Goal: Manage account settings

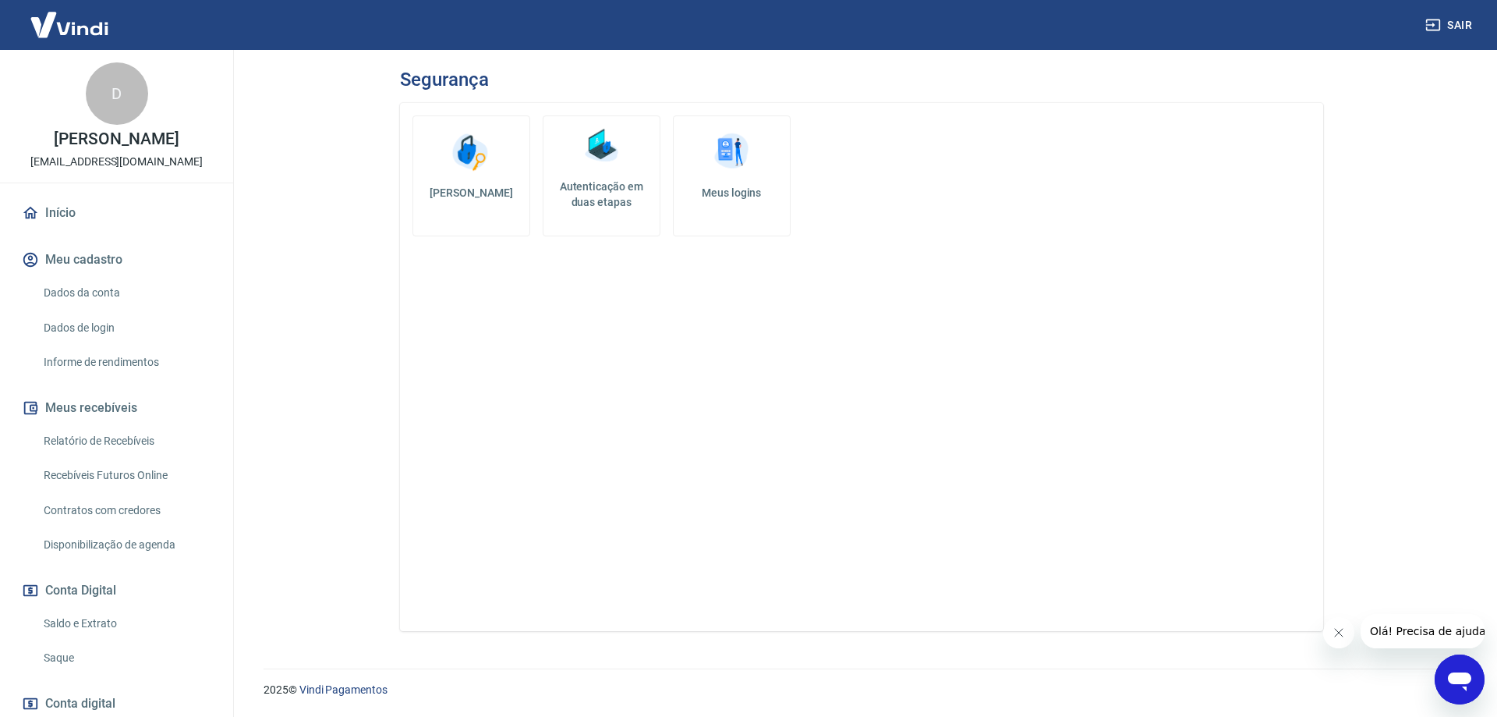
click at [656, 171] on link "Autenticação em duas etapas" at bounding box center [602, 175] width 118 height 121
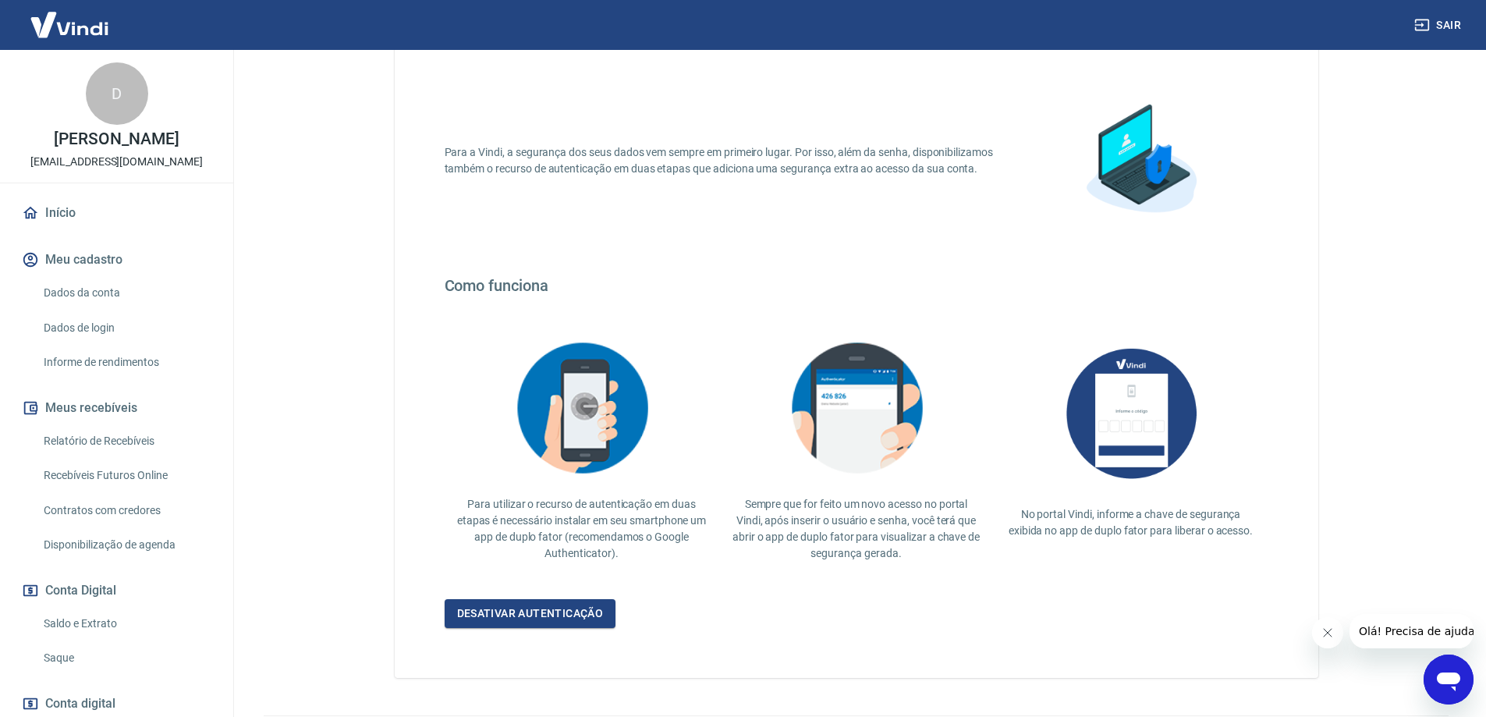
scroll to position [129, 0]
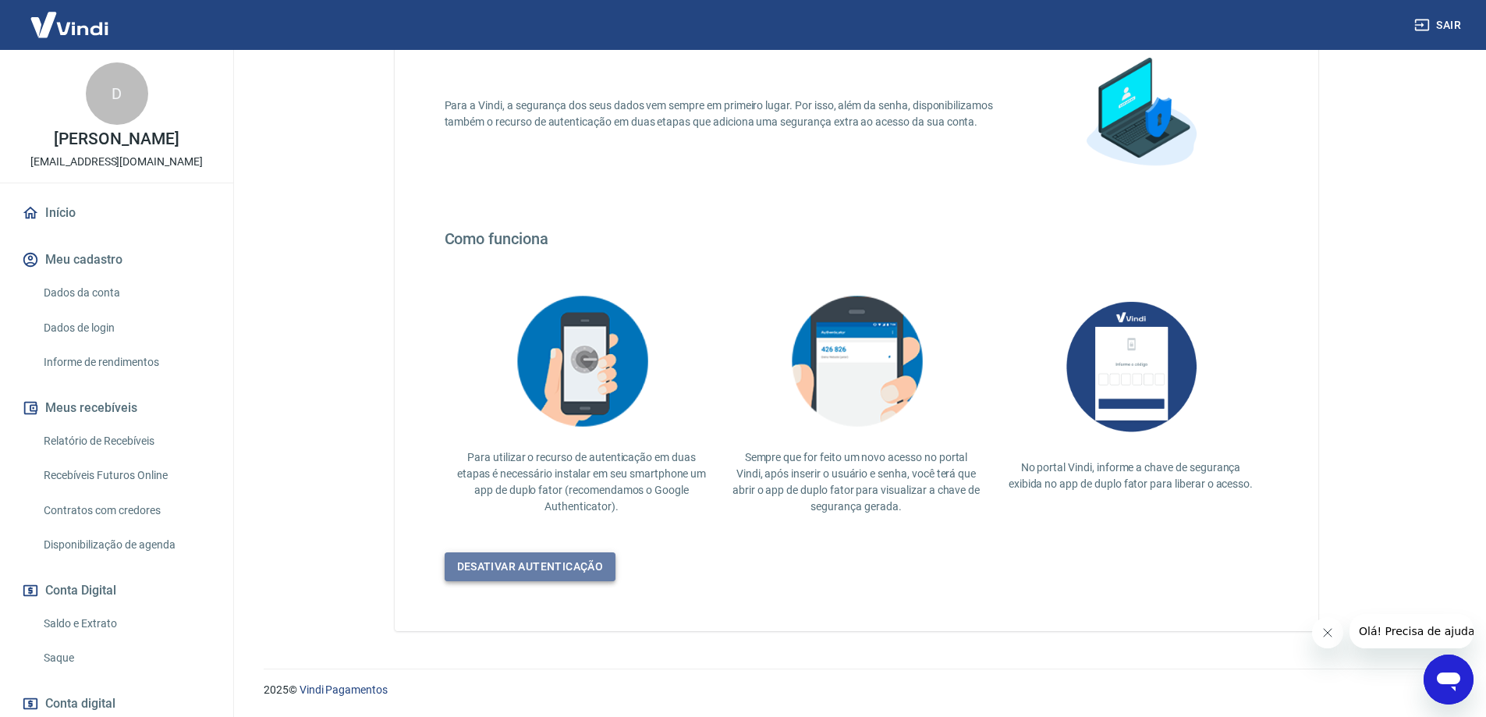
click at [545, 569] on link "Desativar autenticação" at bounding box center [531, 566] width 172 height 29
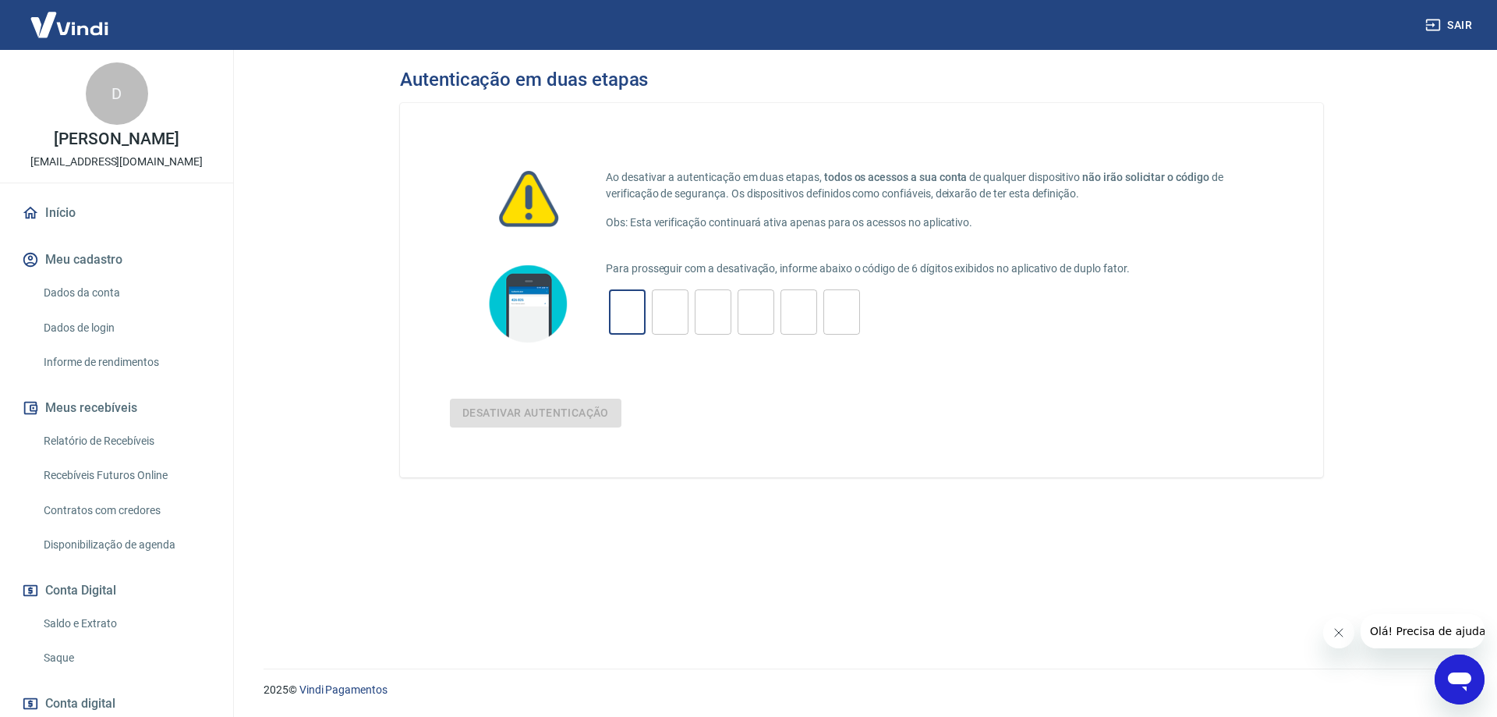
click at [629, 312] on input "tel" at bounding box center [627, 313] width 37 height 34
click at [97, 340] on link "Dados de login" at bounding box center [125, 328] width 177 height 32
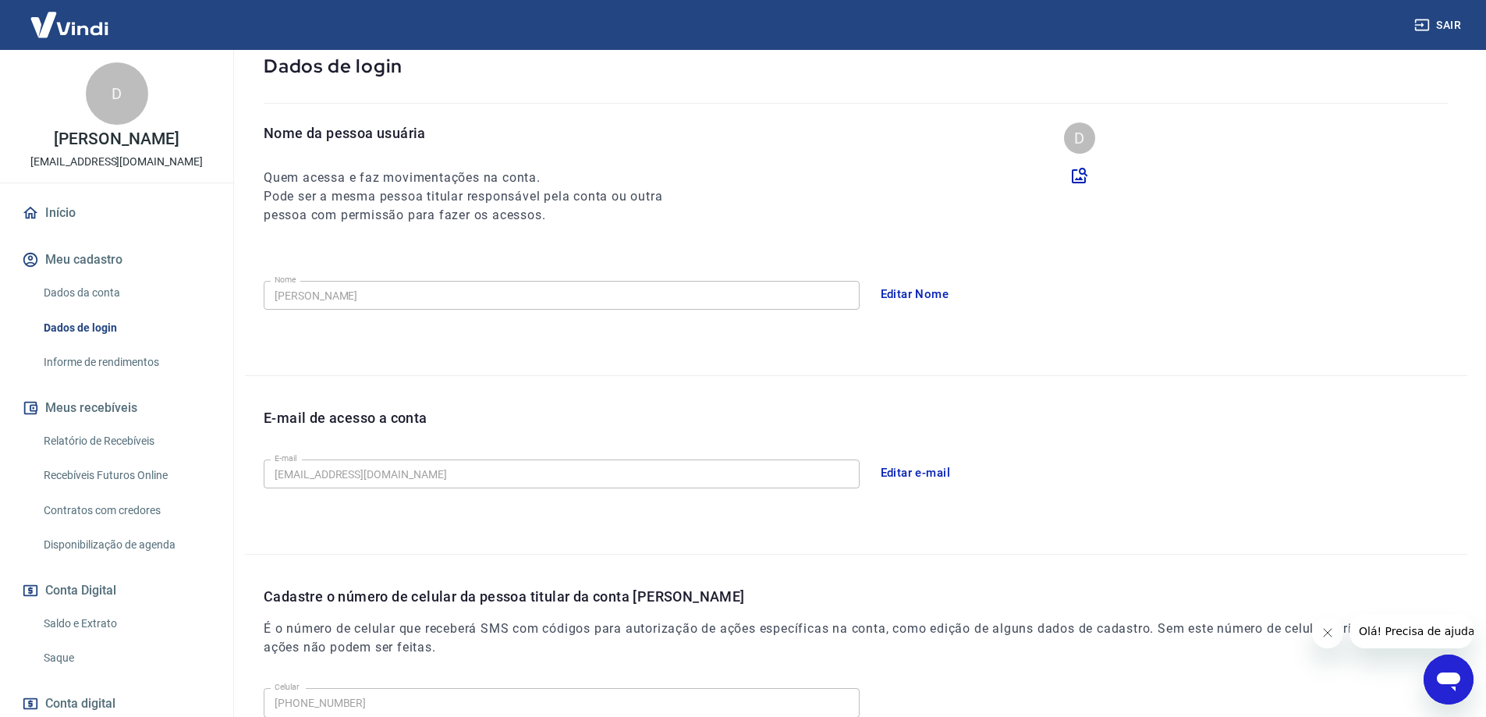
scroll to position [282, 0]
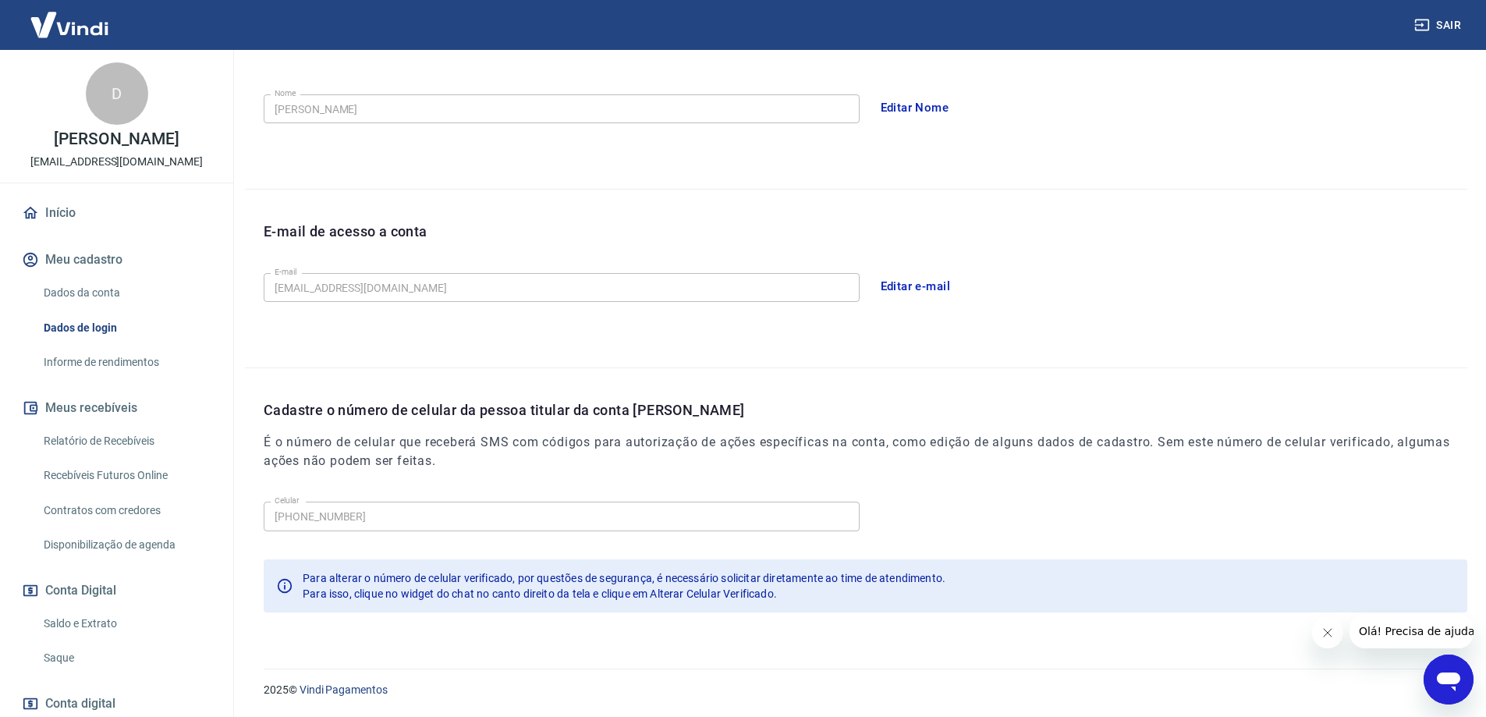
click at [1437, 630] on span "Olá! Precisa de ajuda?" at bounding box center [1419, 631] width 122 height 12
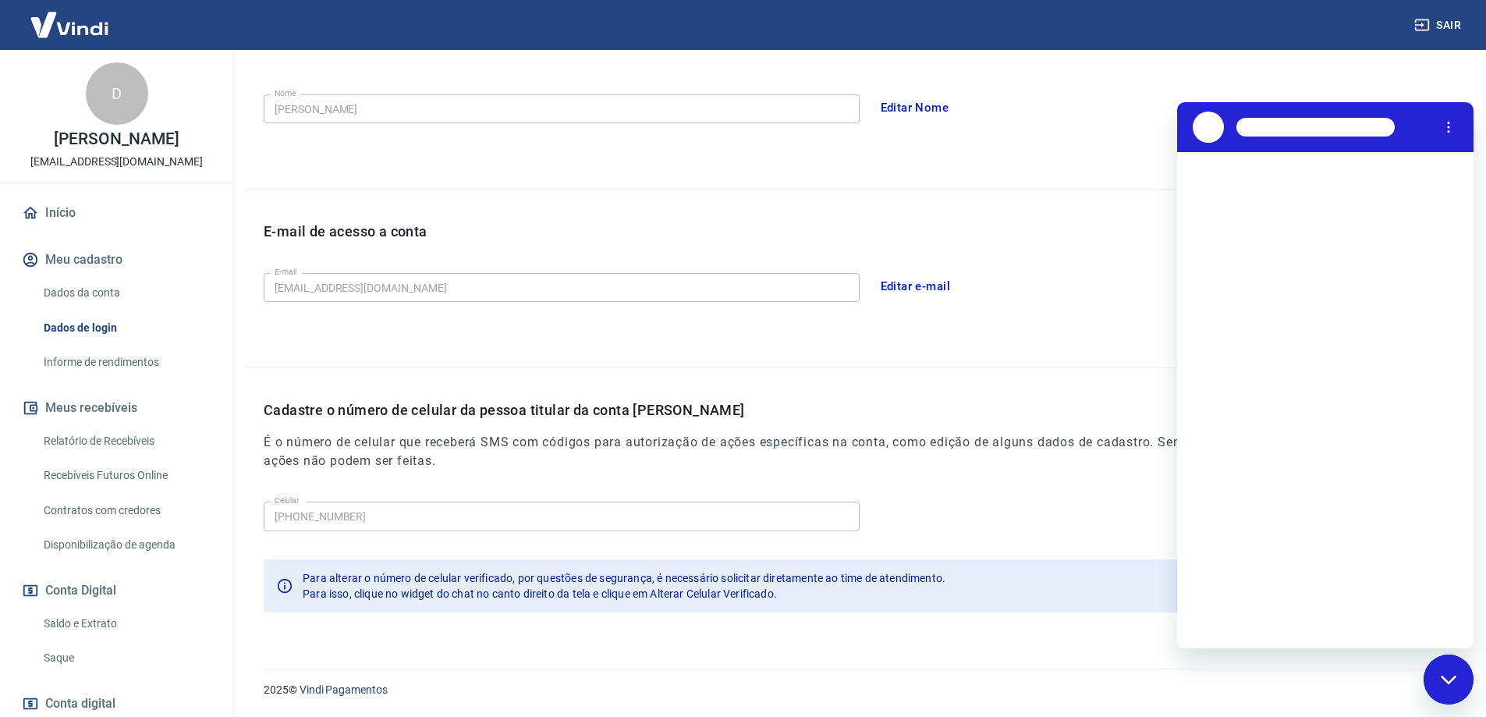
scroll to position [0, 0]
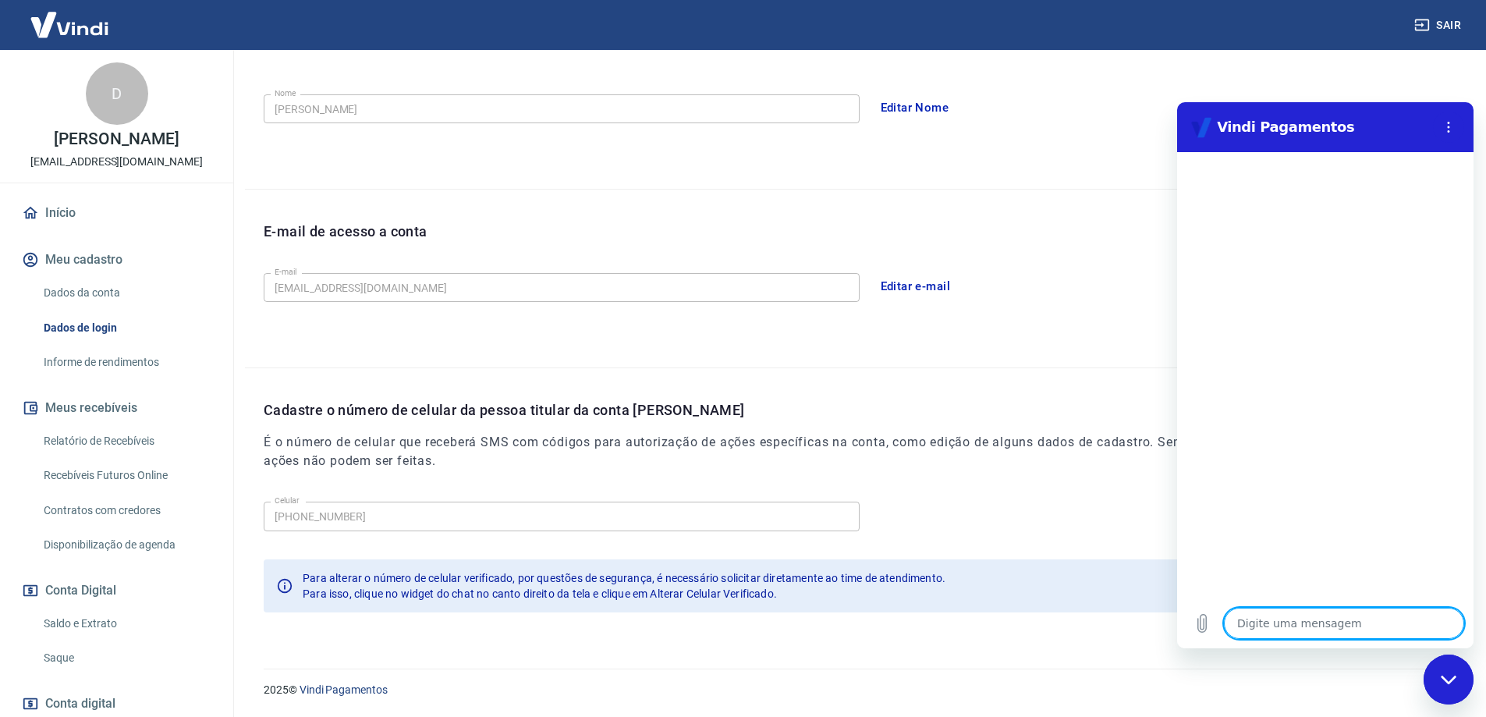
click at [415, 594] on span "Para isso, clique no widget do chat no canto direito da tela e clique em Altera…" at bounding box center [540, 593] width 474 height 12
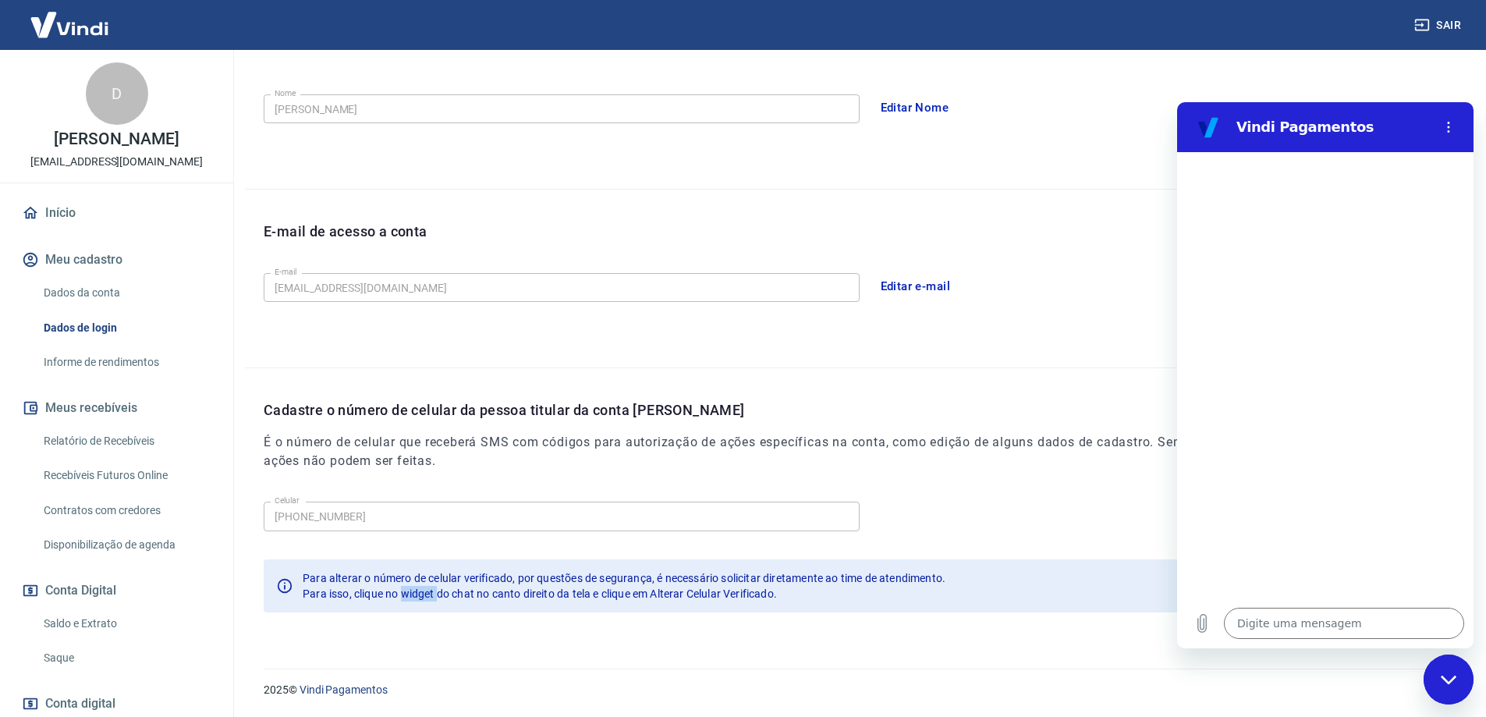
click at [415, 594] on span "Para isso, clique no widget do chat no canto direito da tela e clique em Altera…" at bounding box center [540, 593] width 474 height 12
copy span "widget"
click at [1443, 126] on icon "Menu de opções" at bounding box center [1448, 127] width 12 height 12
click at [1207, 625] on icon "Carregar arquivo" at bounding box center [1202, 624] width 9 height 18
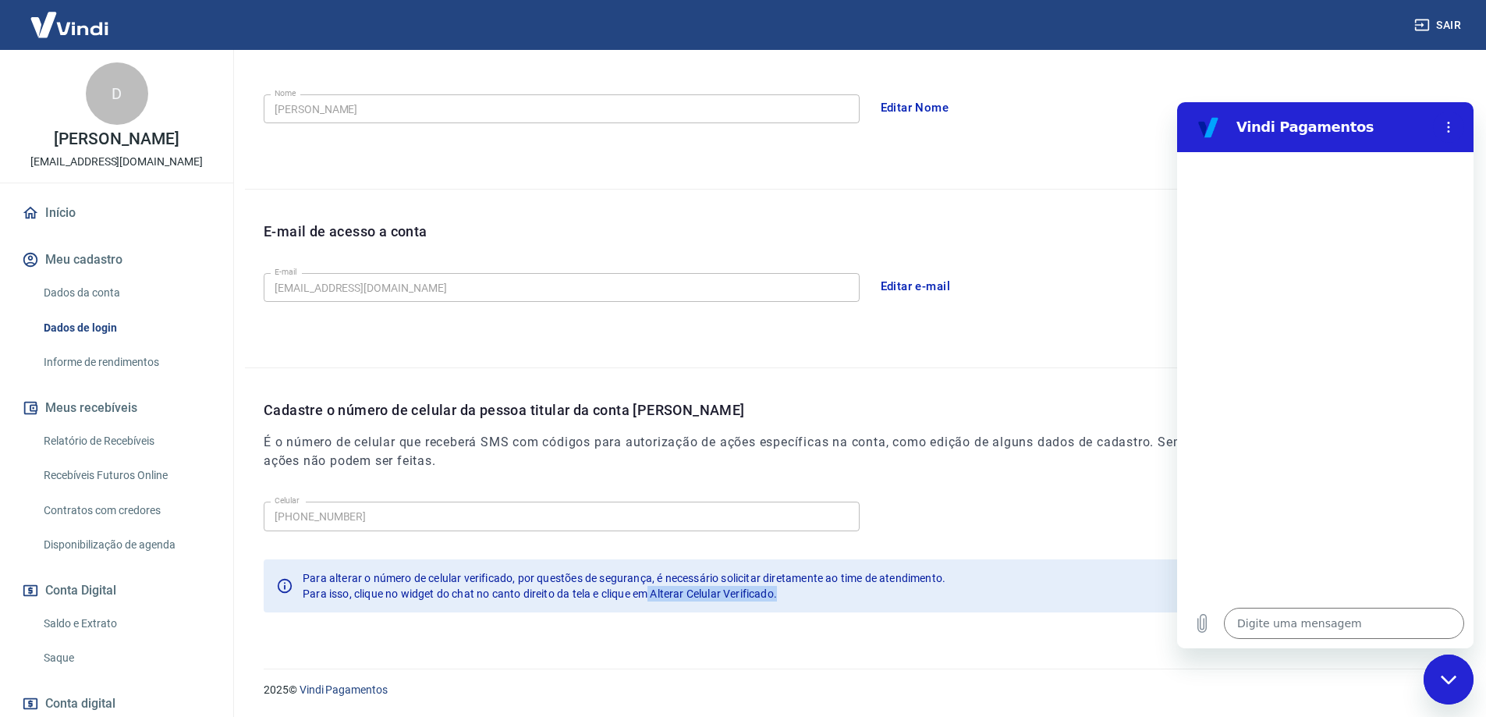
drag, startPoint x: 653, startPoint y: 594, endPoint x: 813, endPoint y: 597, distance: 159.9
click at [813, 597] on div "Para isso, clique no widget do chat no canto direito da tela e clique em Altera…" at bounding box center [624, 594] width 643 height 16
copy span "Alterar Celular Verificado."
click at [1265, 625] on textarea at bounding box center [1344, 623] width 240 height 31
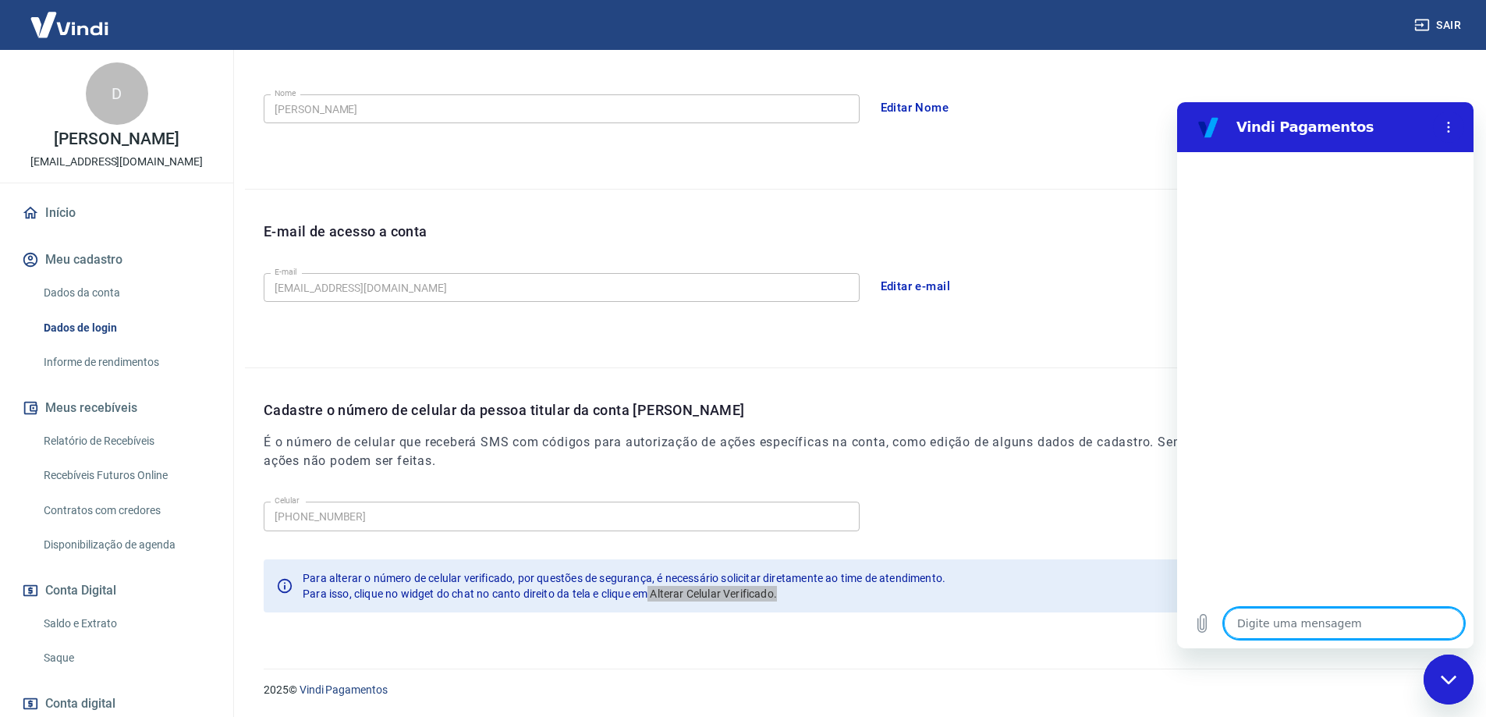
paste textarea "Alterar Celular Verificado."
type textarea "Alterar Celular Verificado."
type textarea "x"
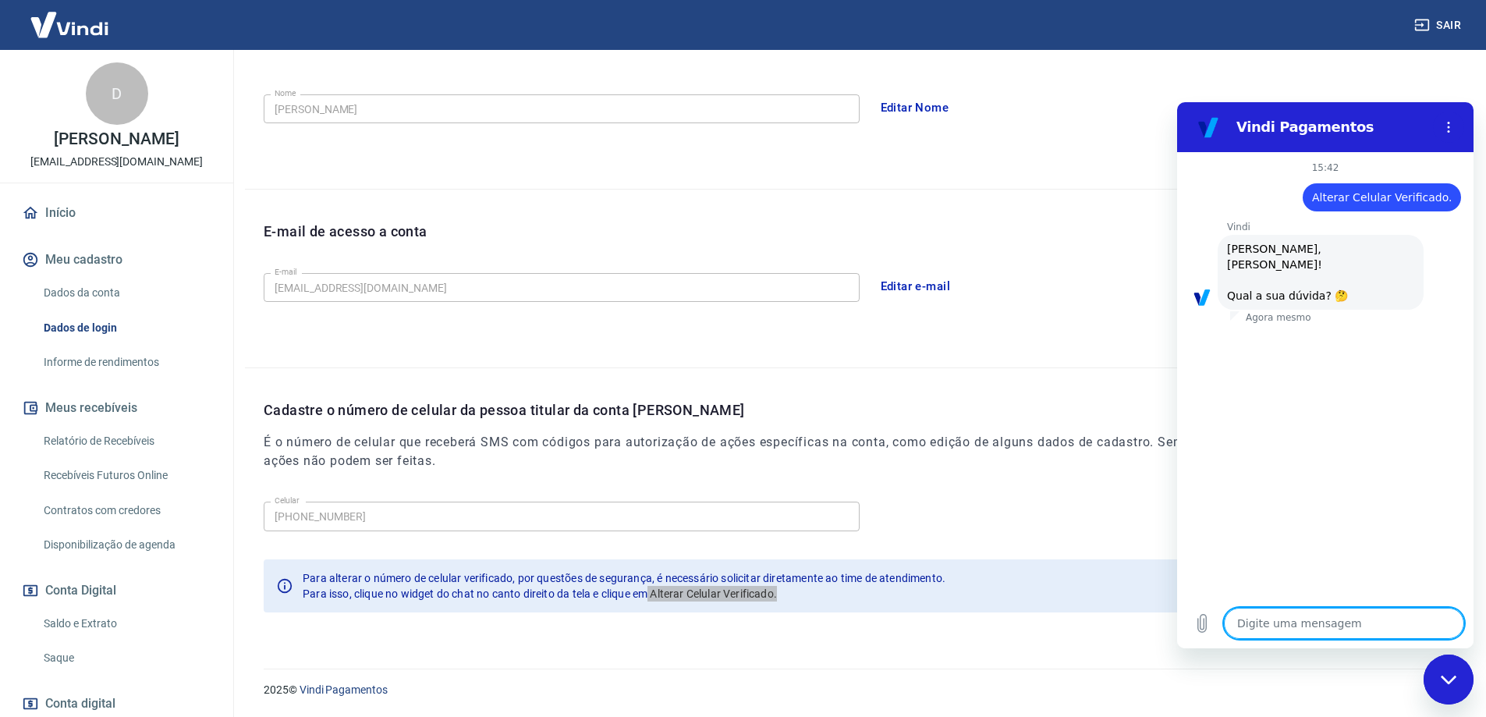
scroll to position [52, 0]
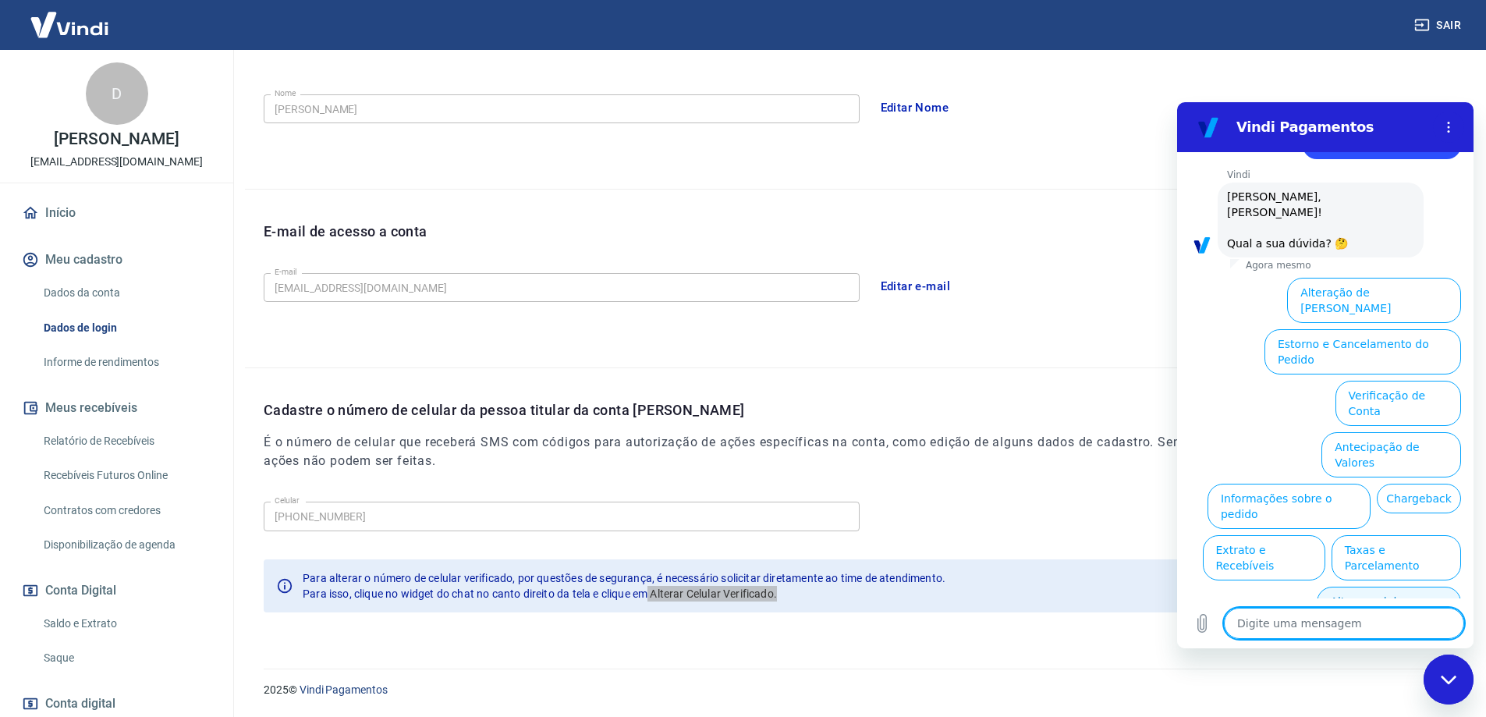
click at [1417, 586] on button "Alterar celular verificado" at bounding box center [1388, 608] width 144 height 45
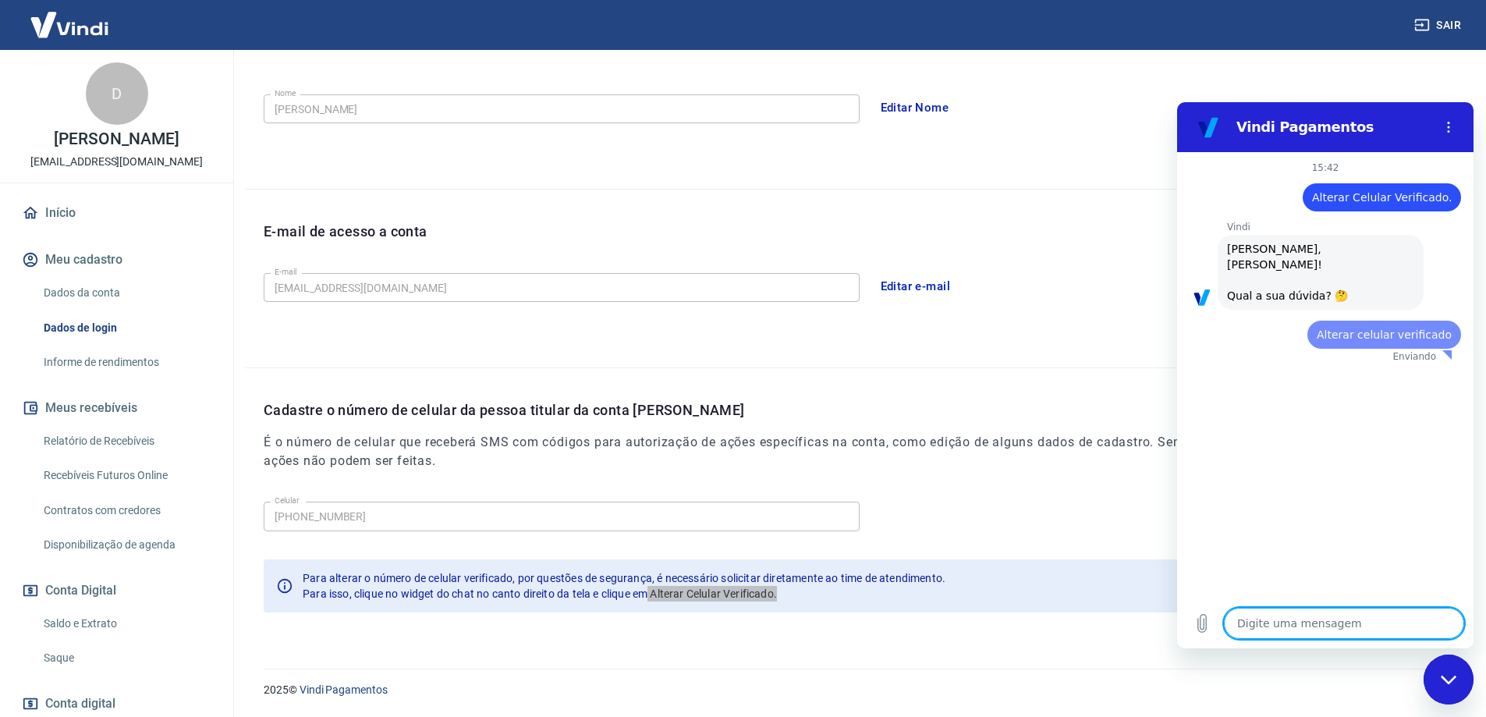
scroll to position [0, 0]
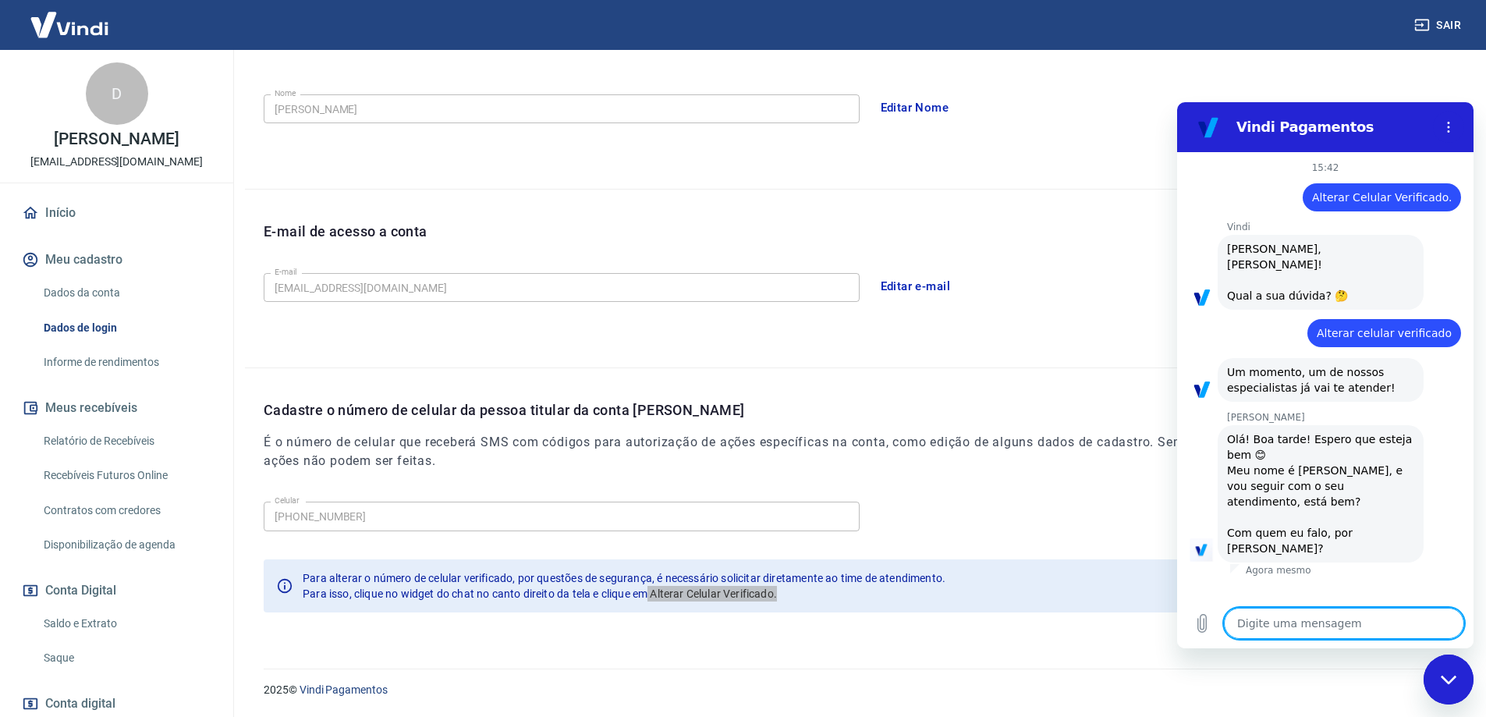
type textarea "x"
click at [1290, 618] on textarea at bounding box center [1344, 623] width 240 height 31
type textarea "D"
type textarea "x"
type textarea "De"
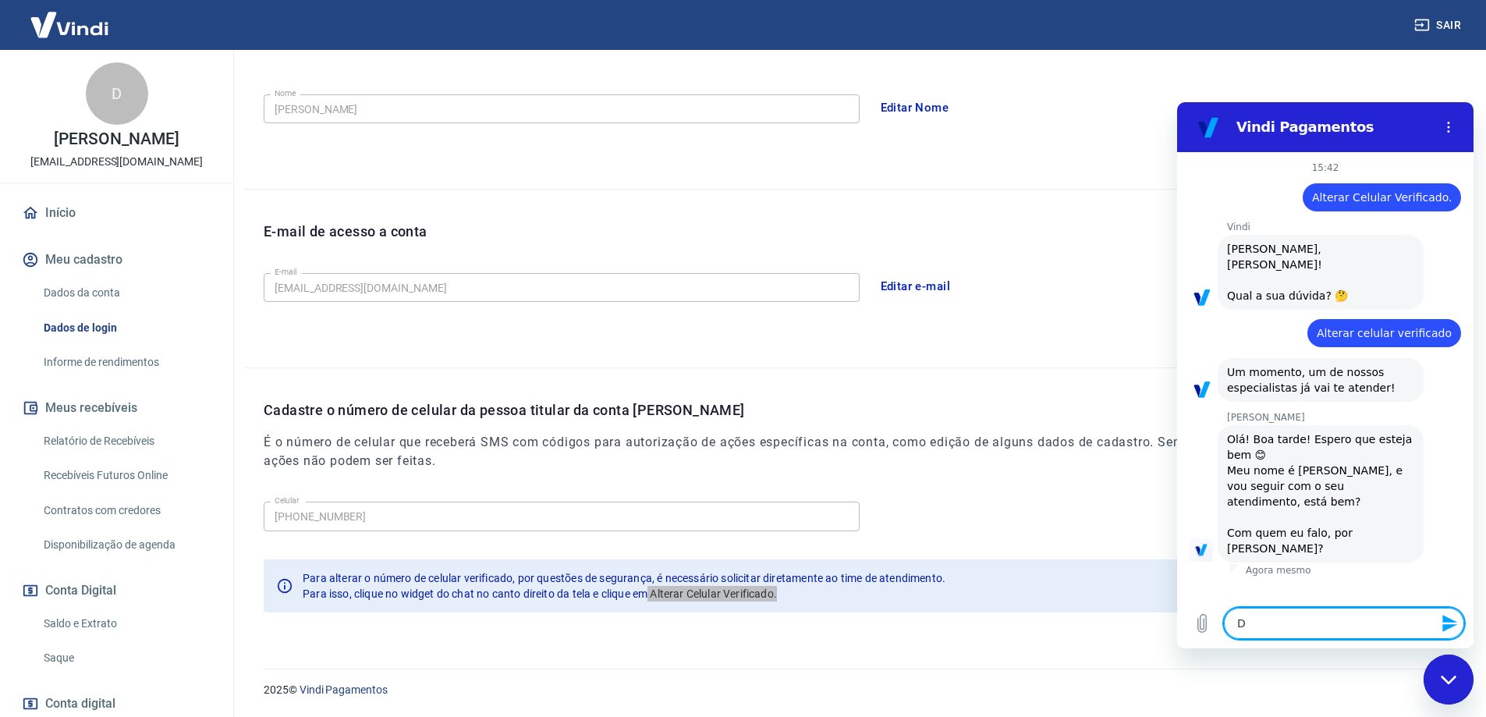
type textarea "x"
type textarea "Den"
type textarea "x"
type textarea "Deni"
type textarea "x"
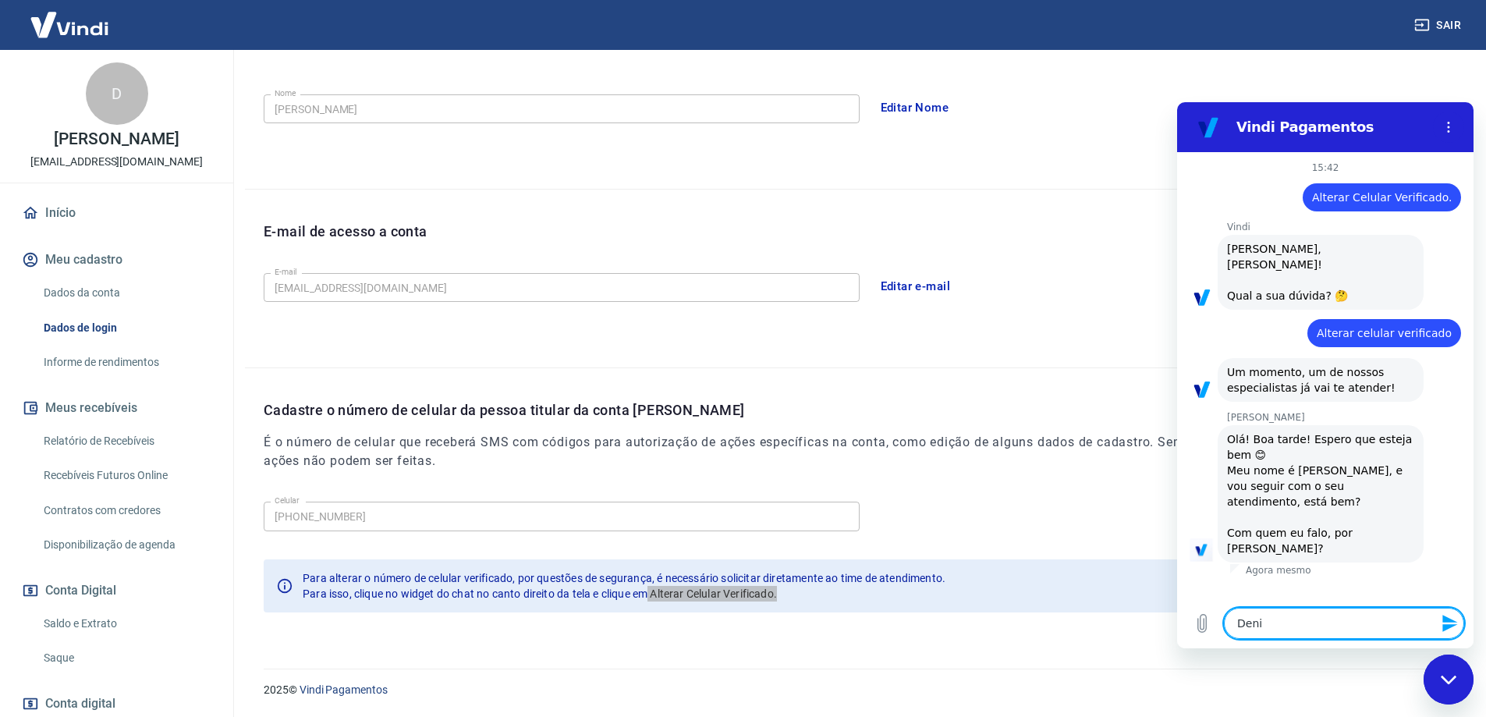
type textarea "Denis"
type textarea "x"
type textarea "Denise"
type textarea "x"
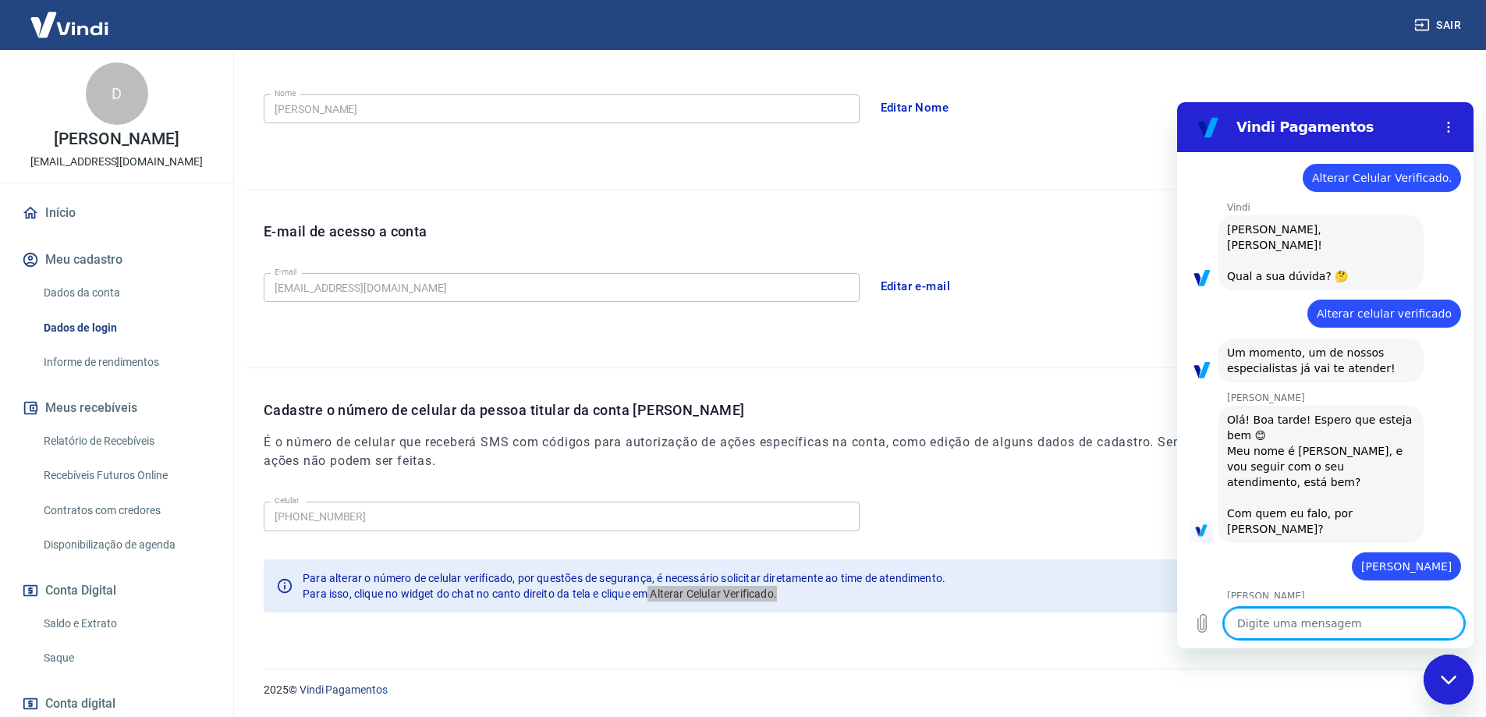
scroll to position [18, 0]
type textarea "x"
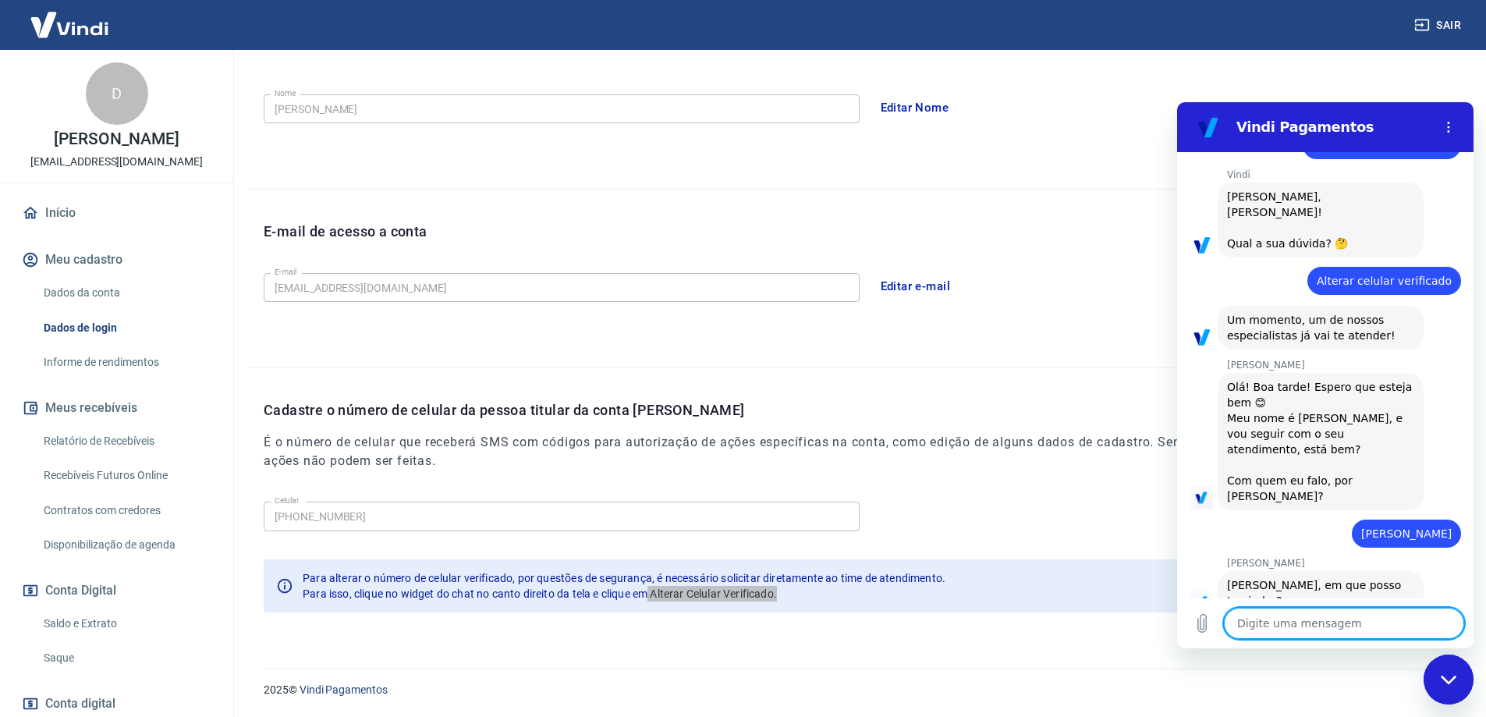
scroll to position [55, 0]
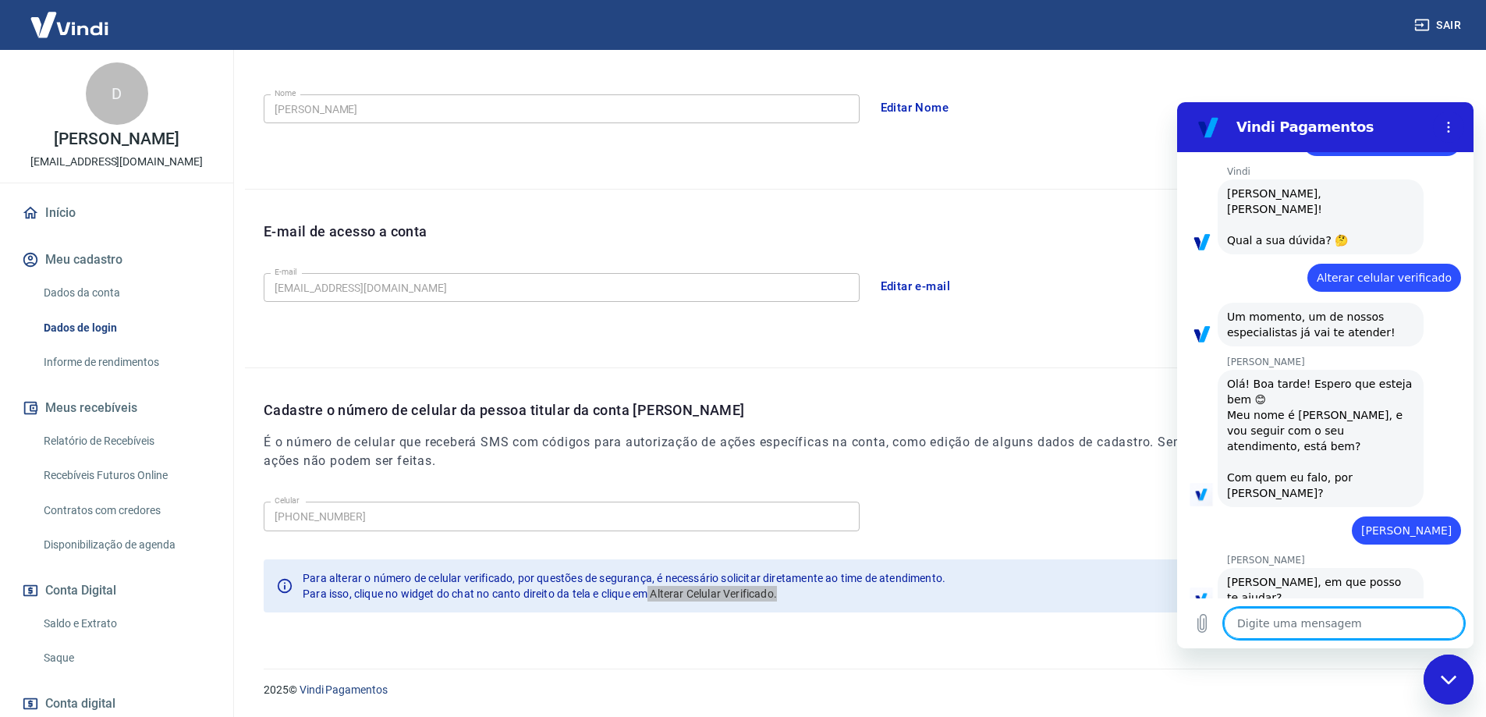
click at [1342, 625] on textarea at bounding box center [1344, 623] width 240 height 31
paste textarea "Alterar Celular Verificado."
type textarea "Alterar Celular Verificado."
type textarea "x"
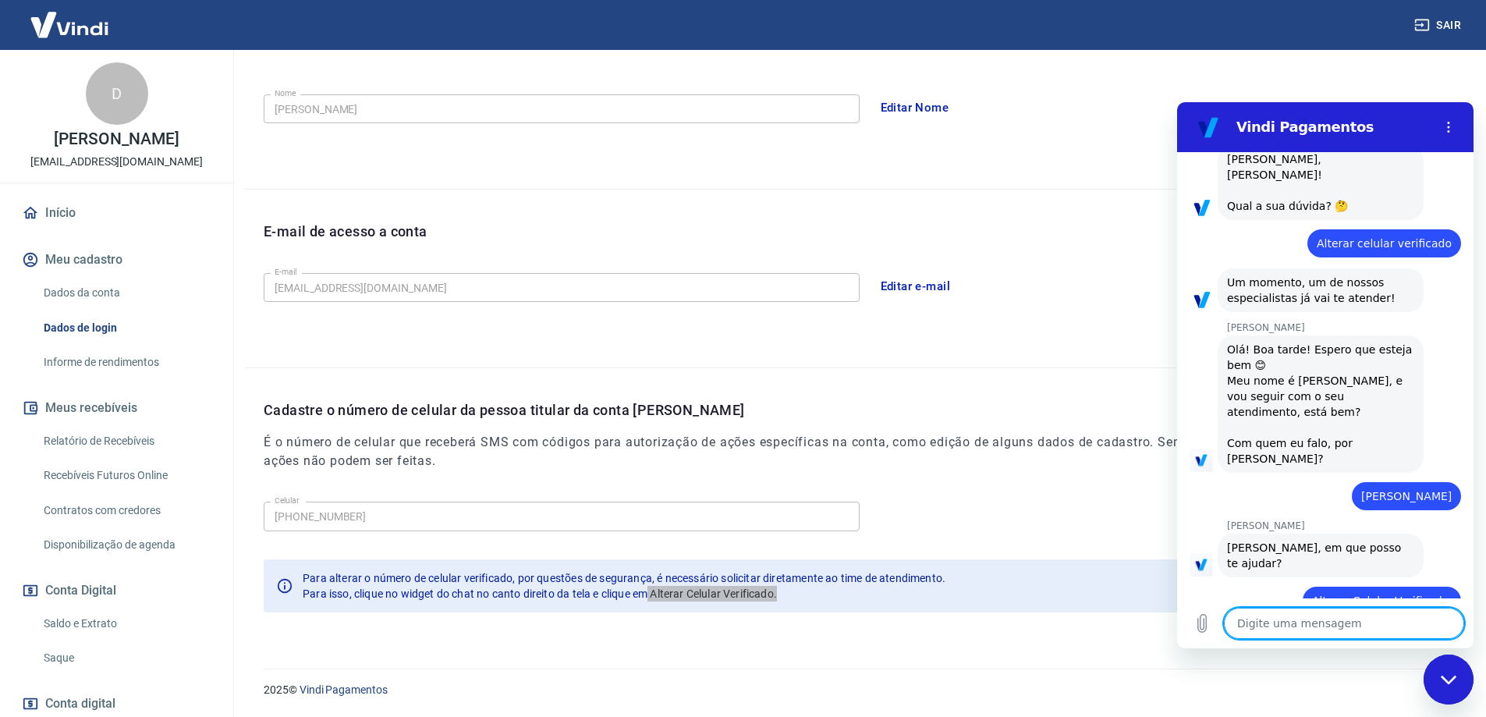
scroll to position [93, 0]
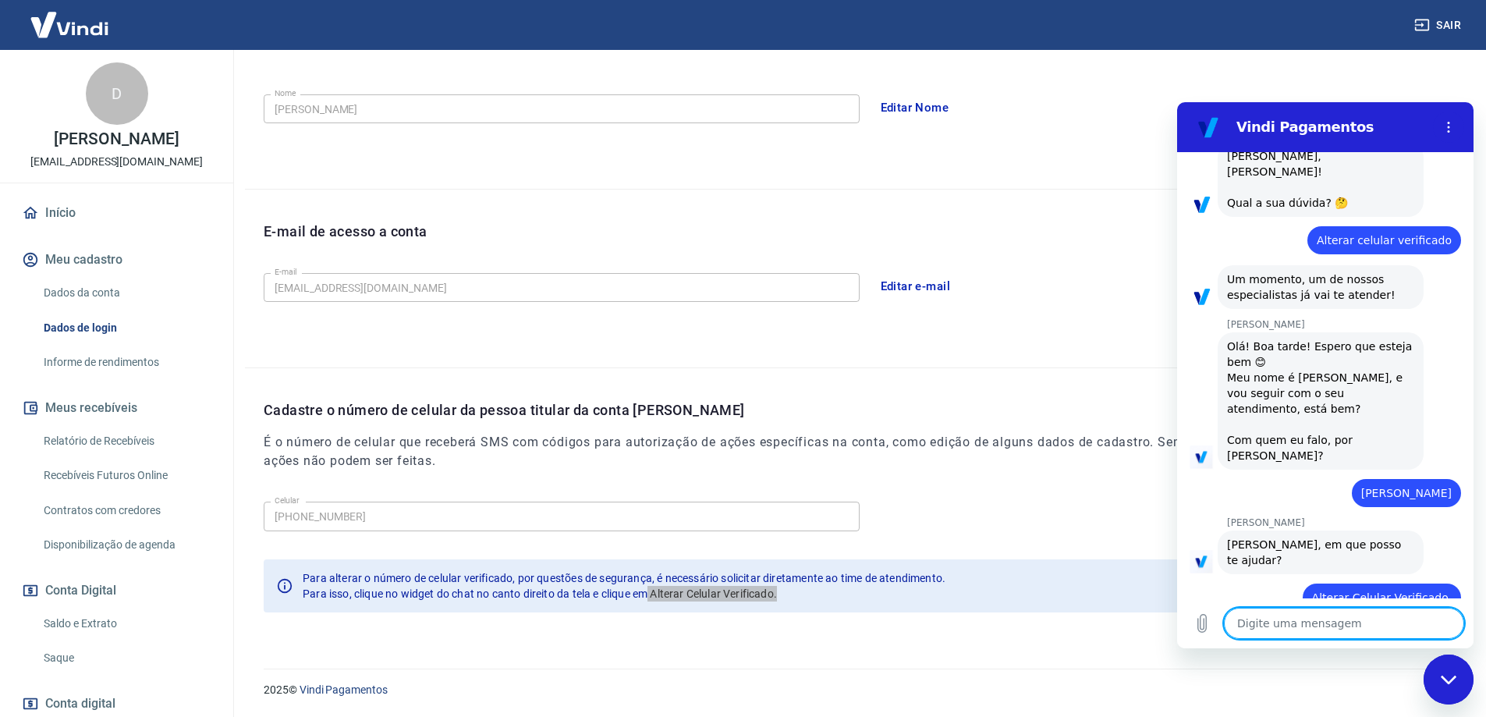
type textarea "x"
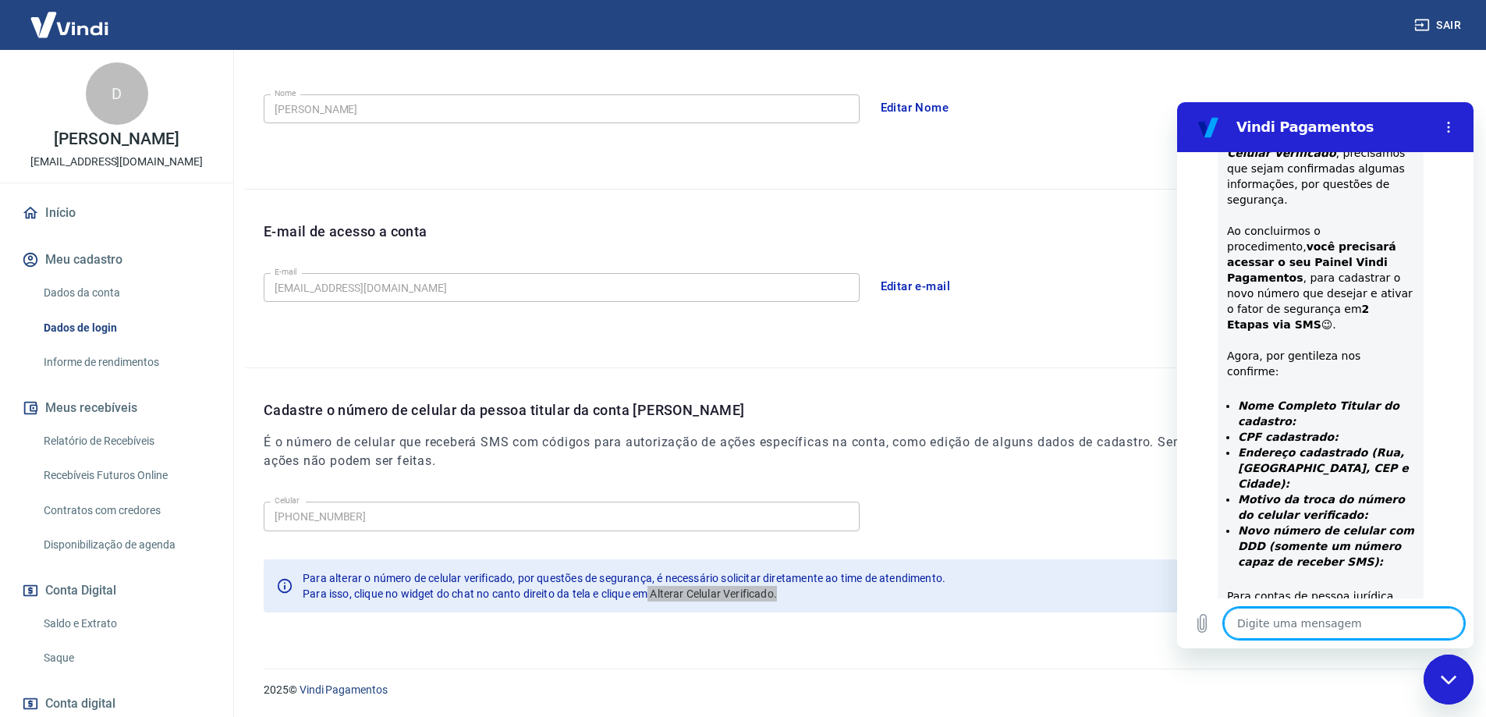
type textarea "s"
type textarea "x"
type textarea "si"
type textarea "x"
type textarea "sim"
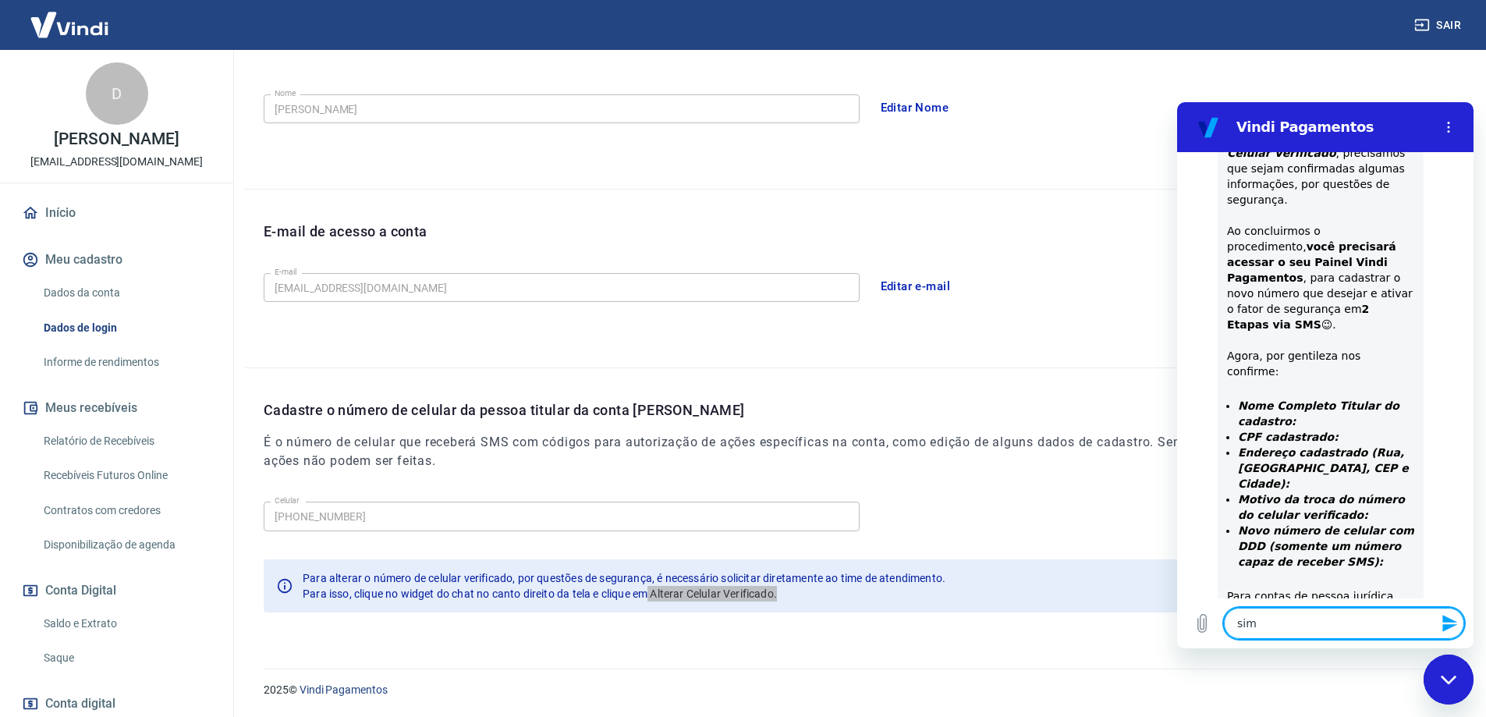
type textarea "x"
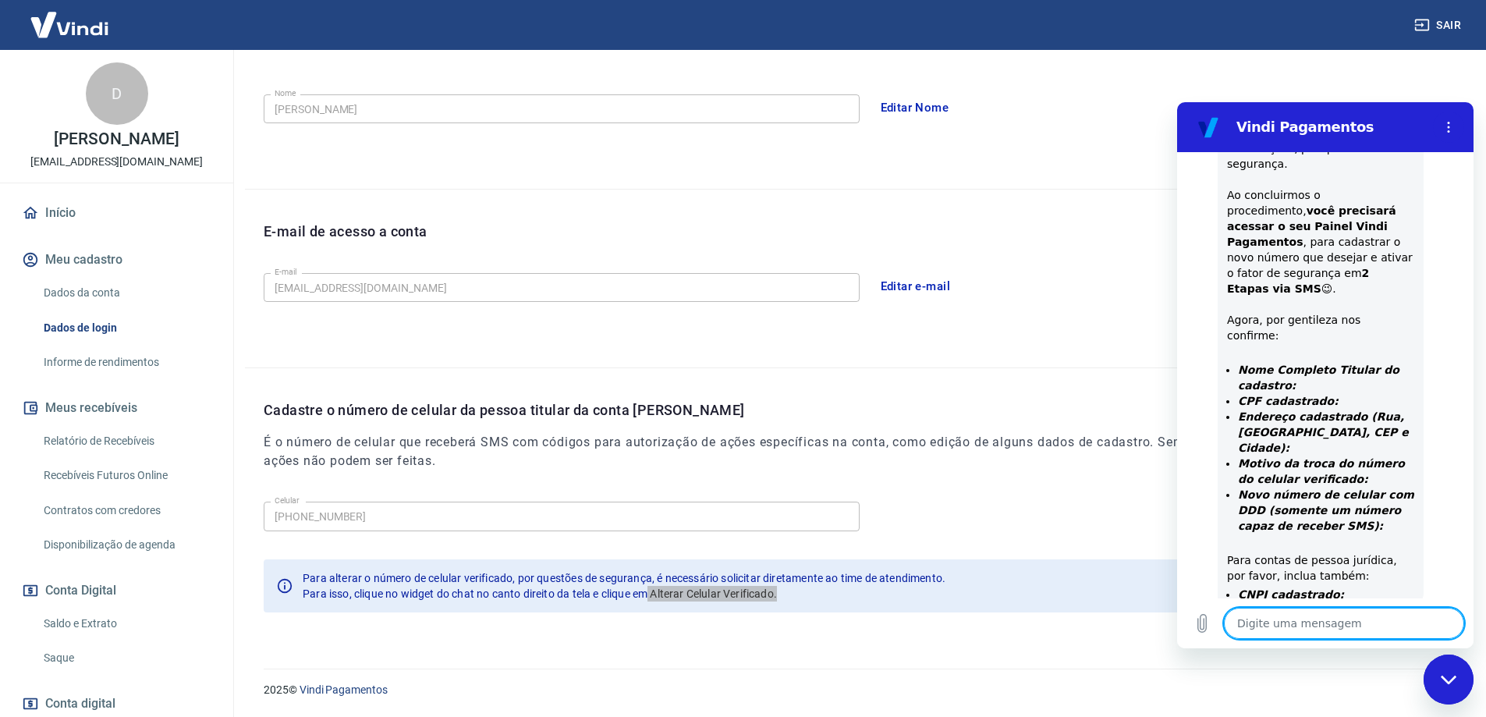
type textarea "x"
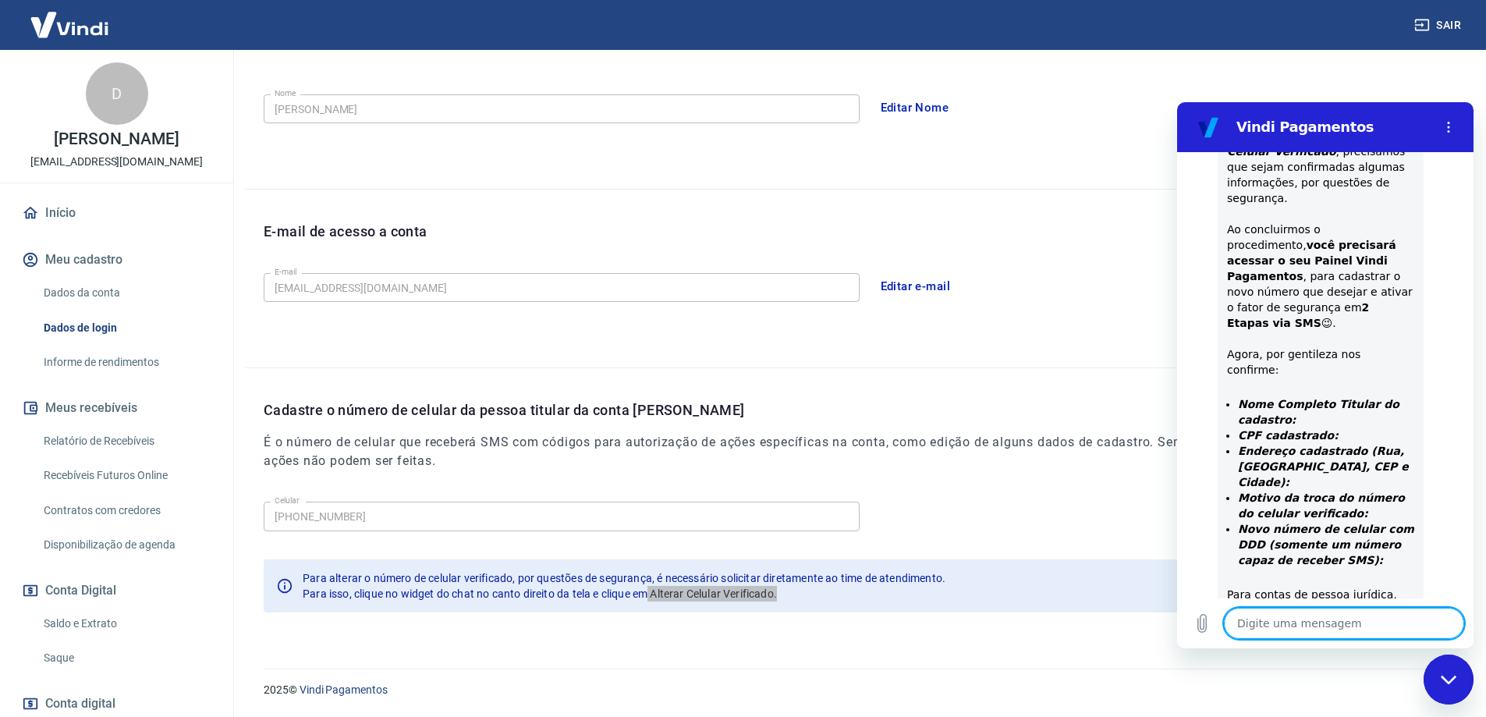
scroll to position [657, 0]
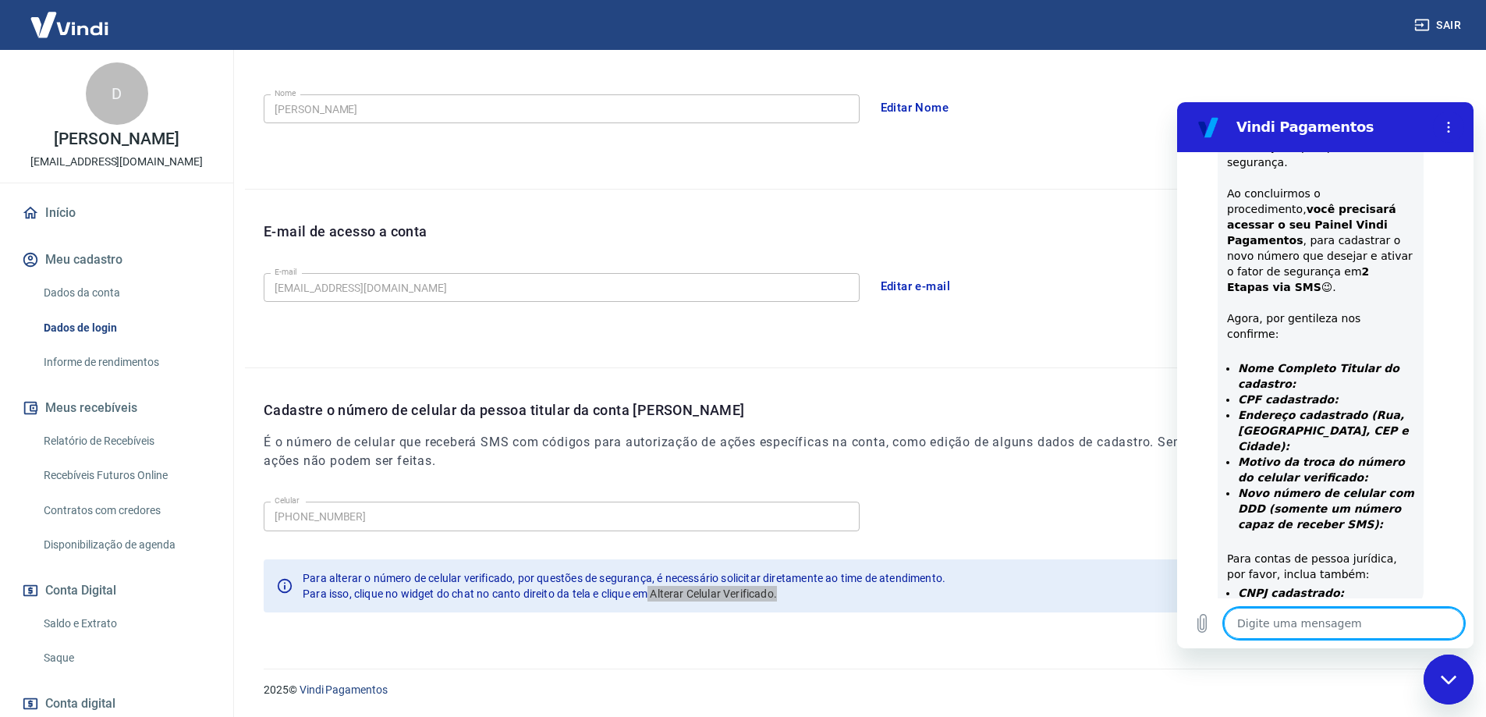
type textarea "O"
type textarea "x"
type textarea "On"
type textarea "x"
type textarea "Onf"
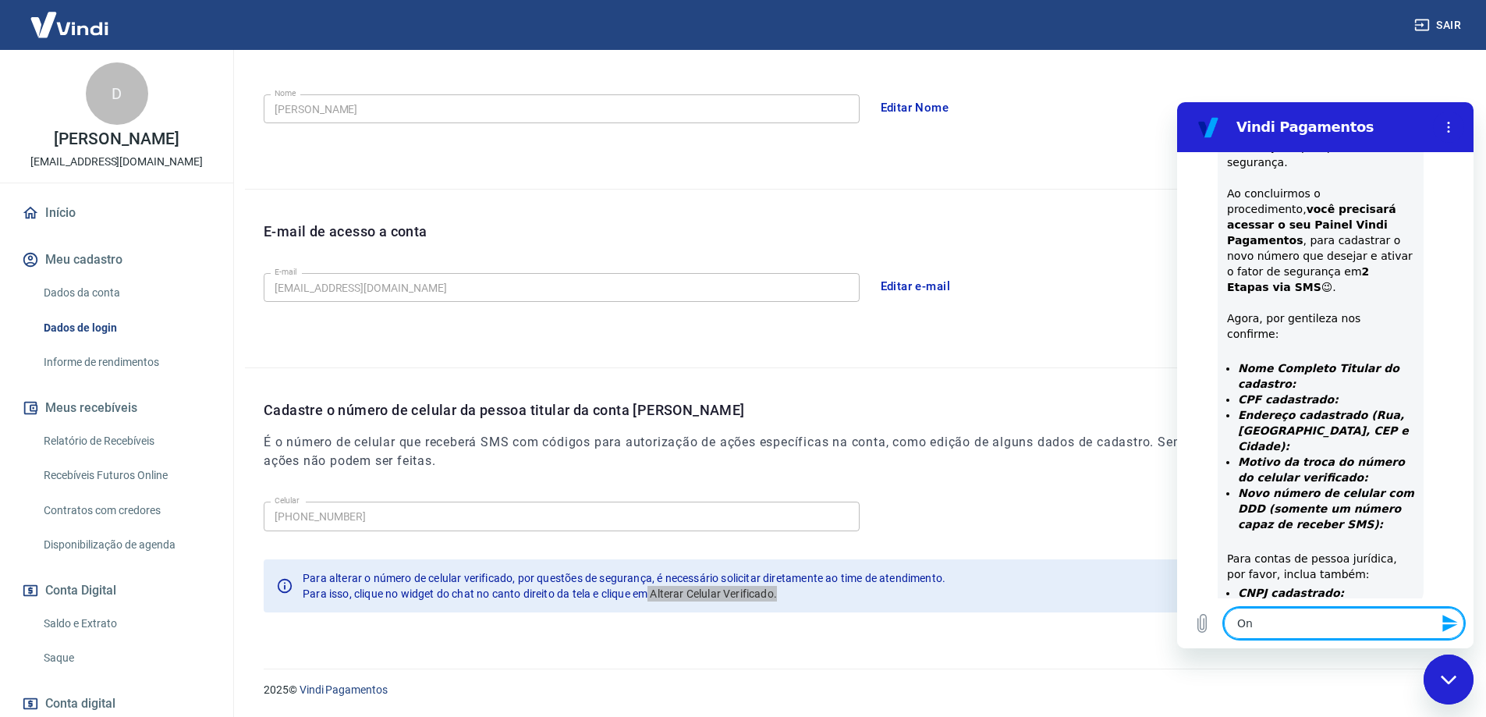
type textarea "x"
type textarea "Onfe"
type textarea "x"
type textarea "Onf"
type textarea "x"
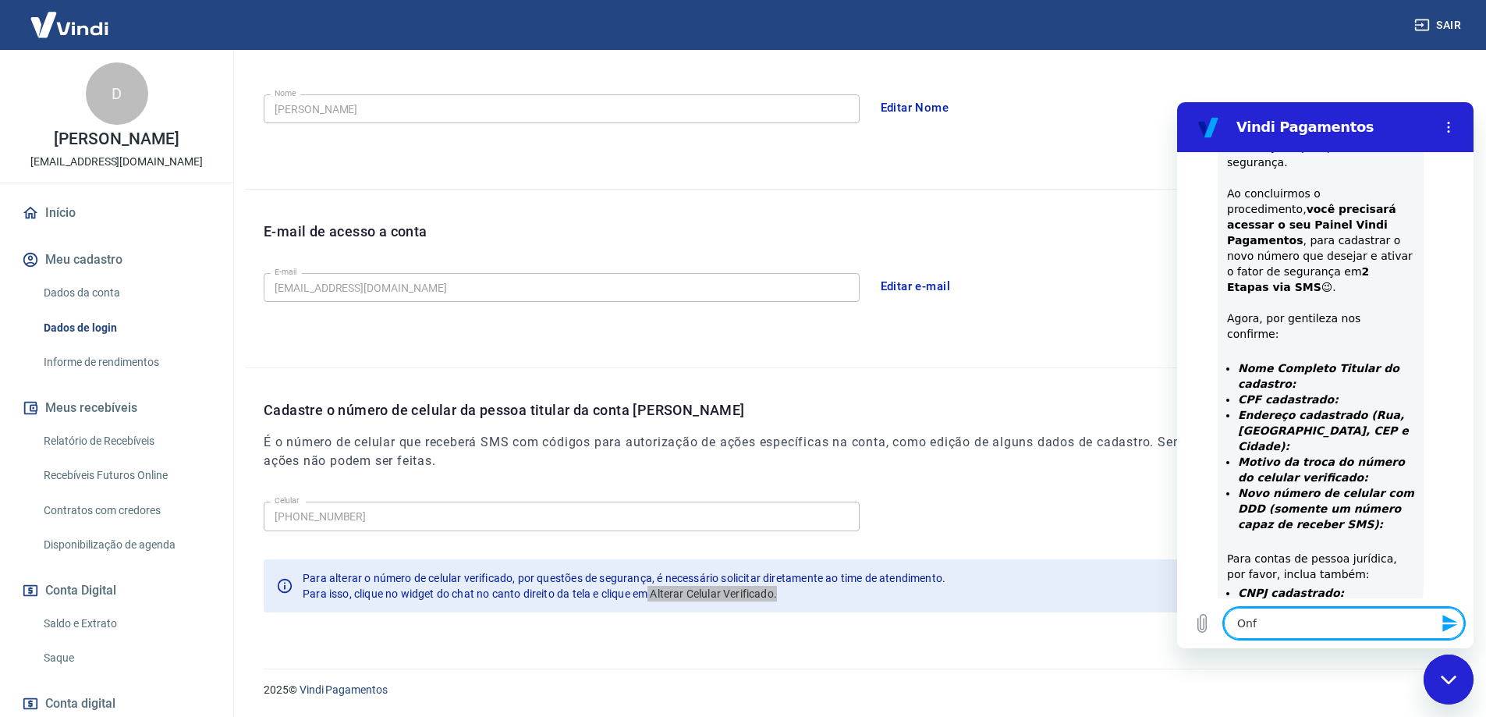
type textarea "On"
type textarea "x"
type textarea "Ond"
type textarea "x"
type textarea "Onde"
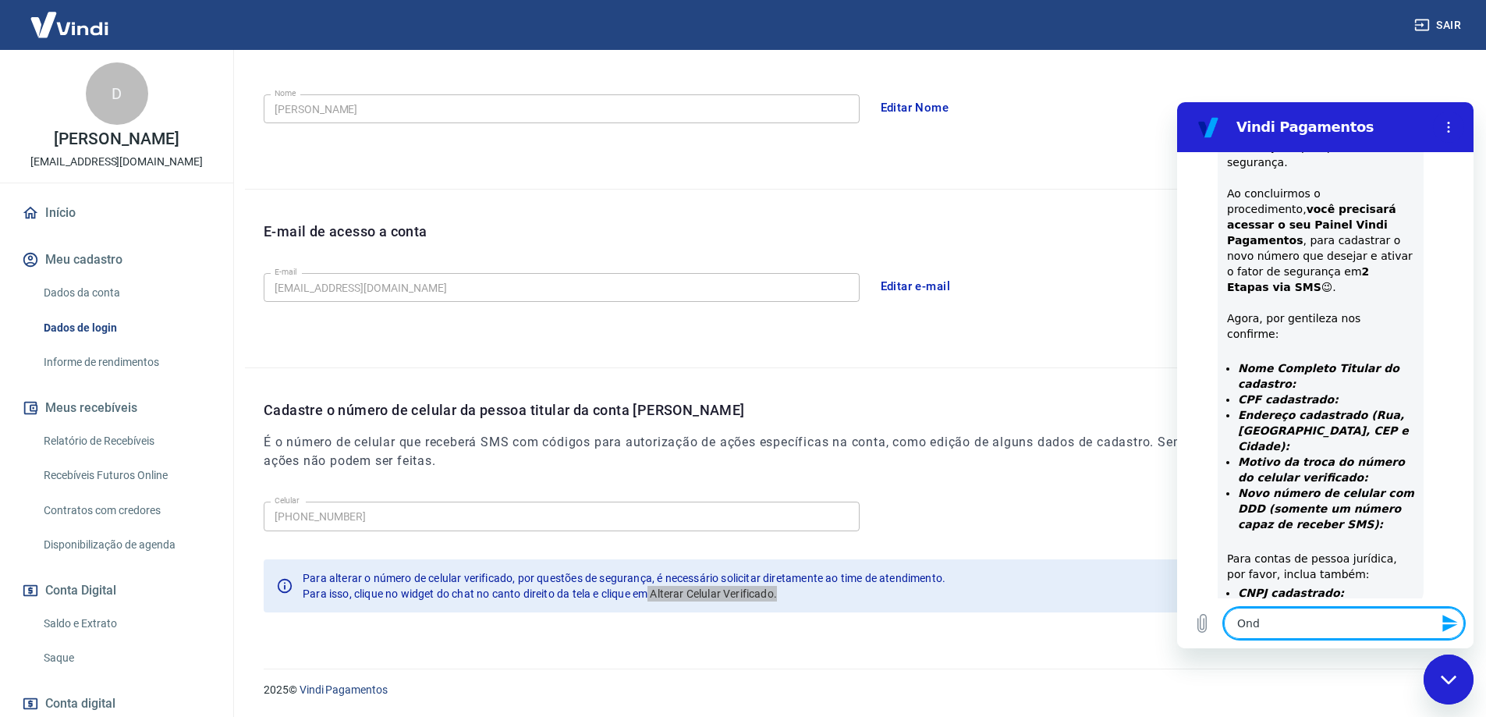
type textarea "x"
type textarea "Onde"
type textarea "x"
type textarea "Onde f"
type textarea "x"
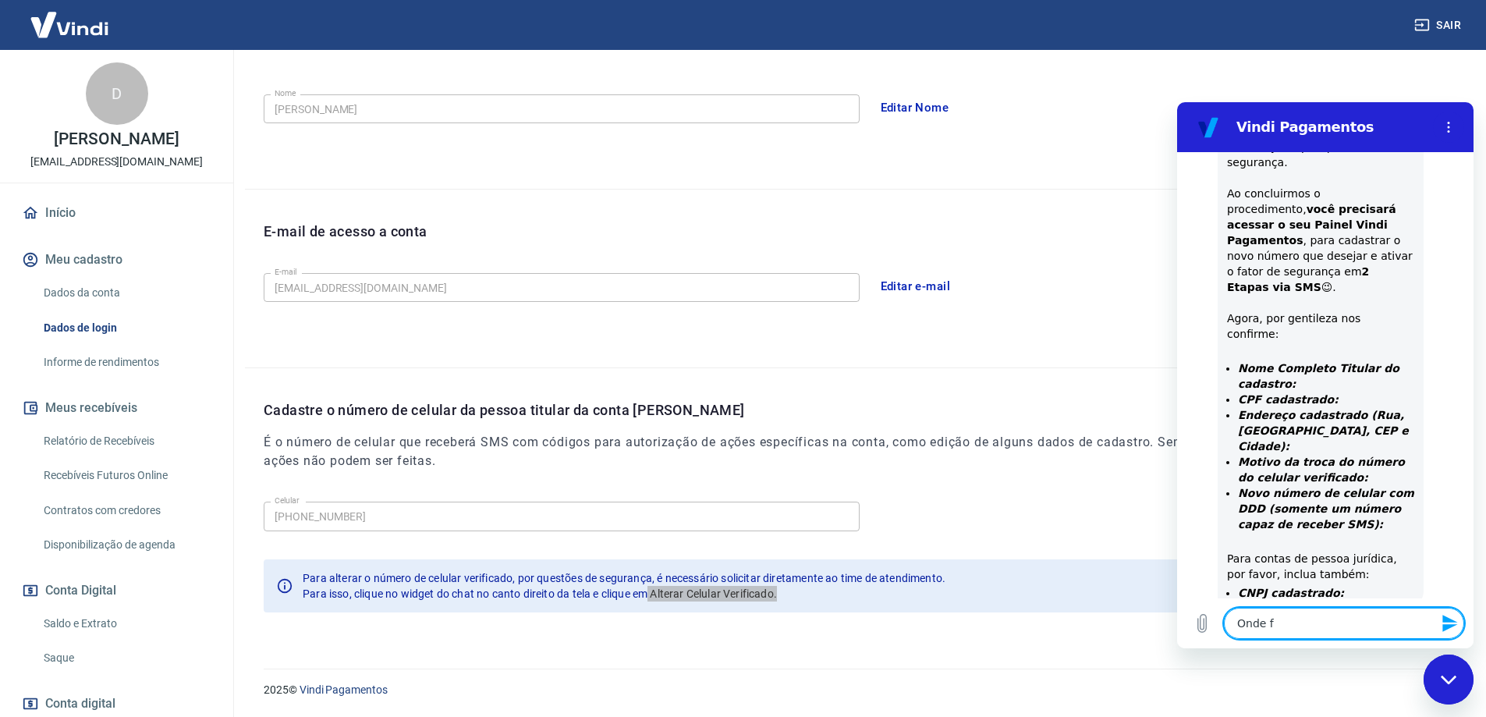
type textarea "Onde fi"
type textarea "x"
type textarea "Onde fic"
type textarea "x"
type textarea "Onde fica"
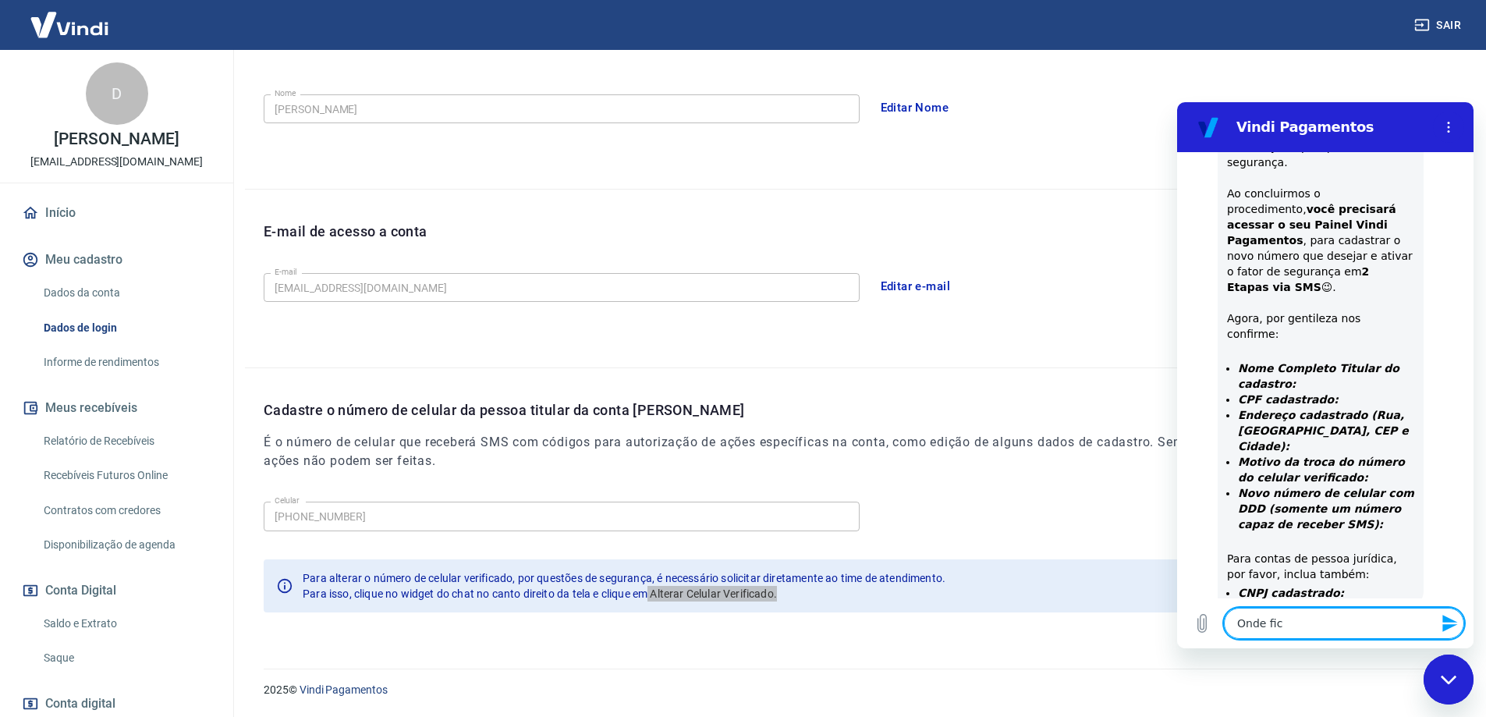
type textarea "x"
type textarea "Onde fica"
type textarea "x"
type textarea "Onde fica e"
type textarea "x"
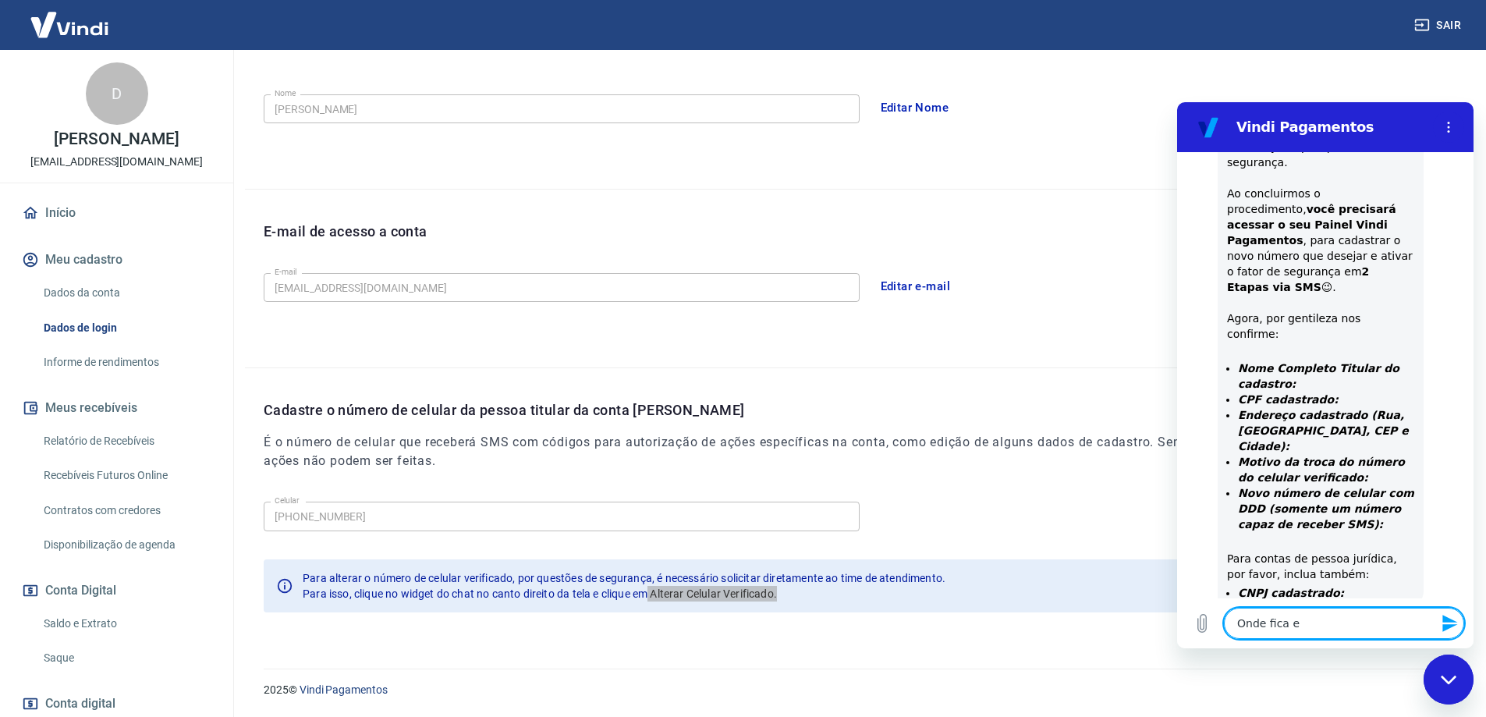
type textarea "Onde fica es"
type textarea "x"
type textarea "Onde fica est"
type textarea "x"
type textarea "Onde fica este"
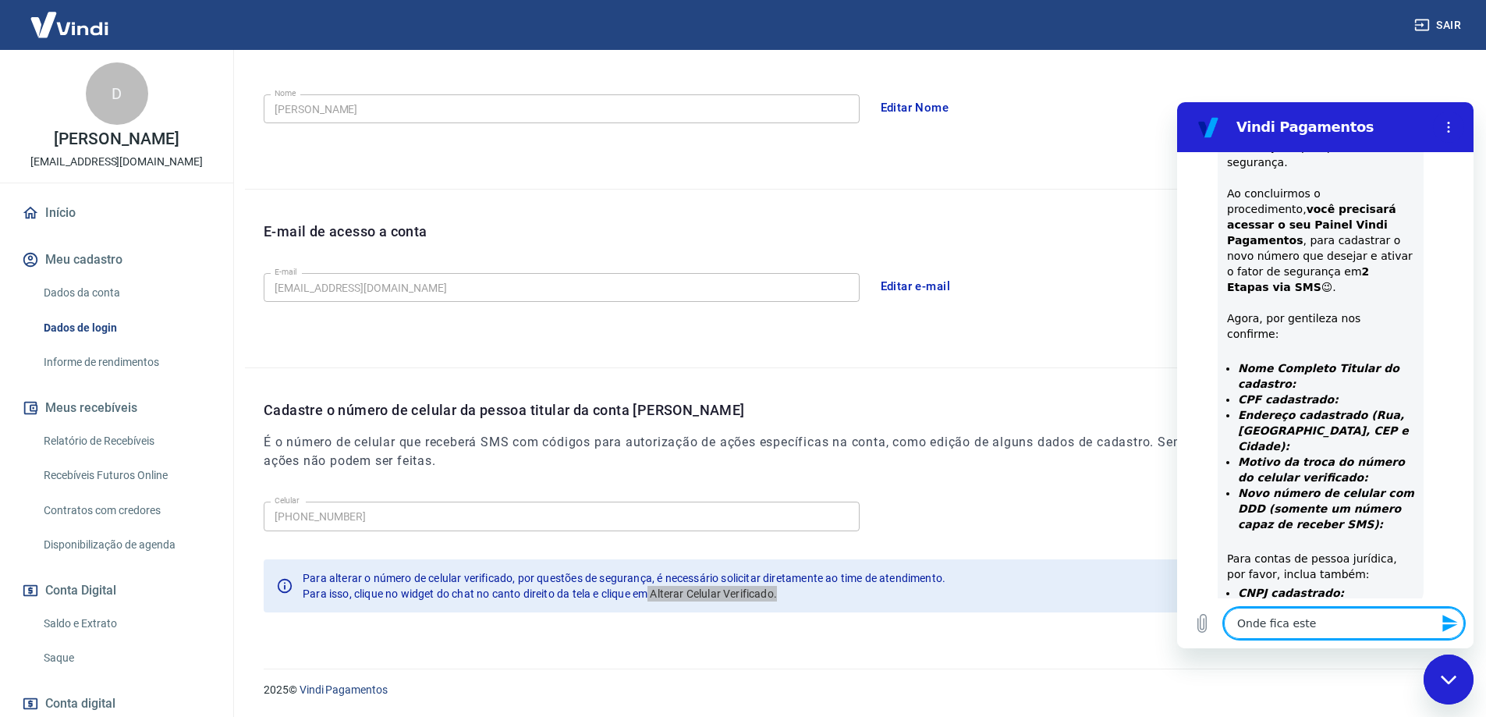
type textarea "x"
type textarea "Onde fica este"
type textarea "x"
type textarea "Onde fica este c"
type textarea "x"
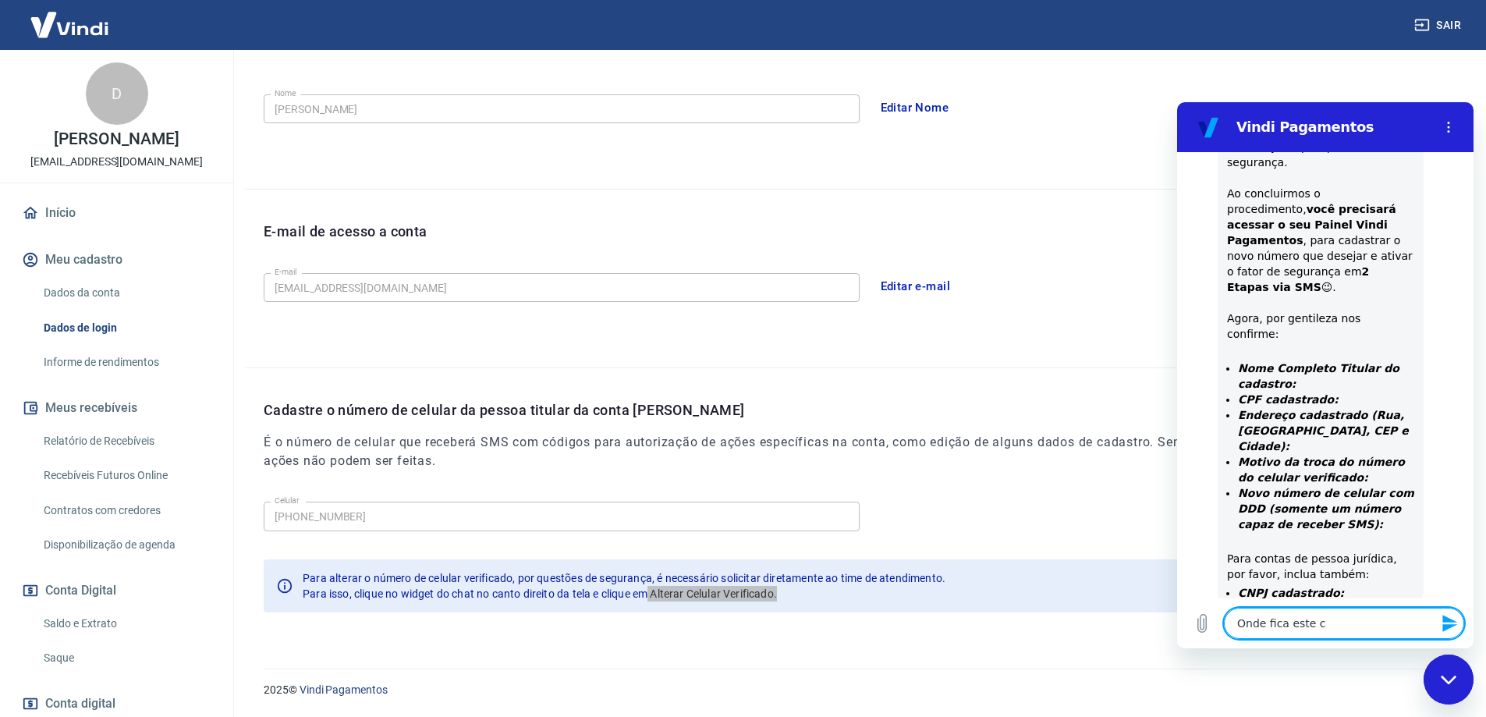
type textarea "Onde fica este ca"
type textarea "x"
type textarea "Onde fica este cam"
type textarea "x"
type textarea "Onde fica este camp"
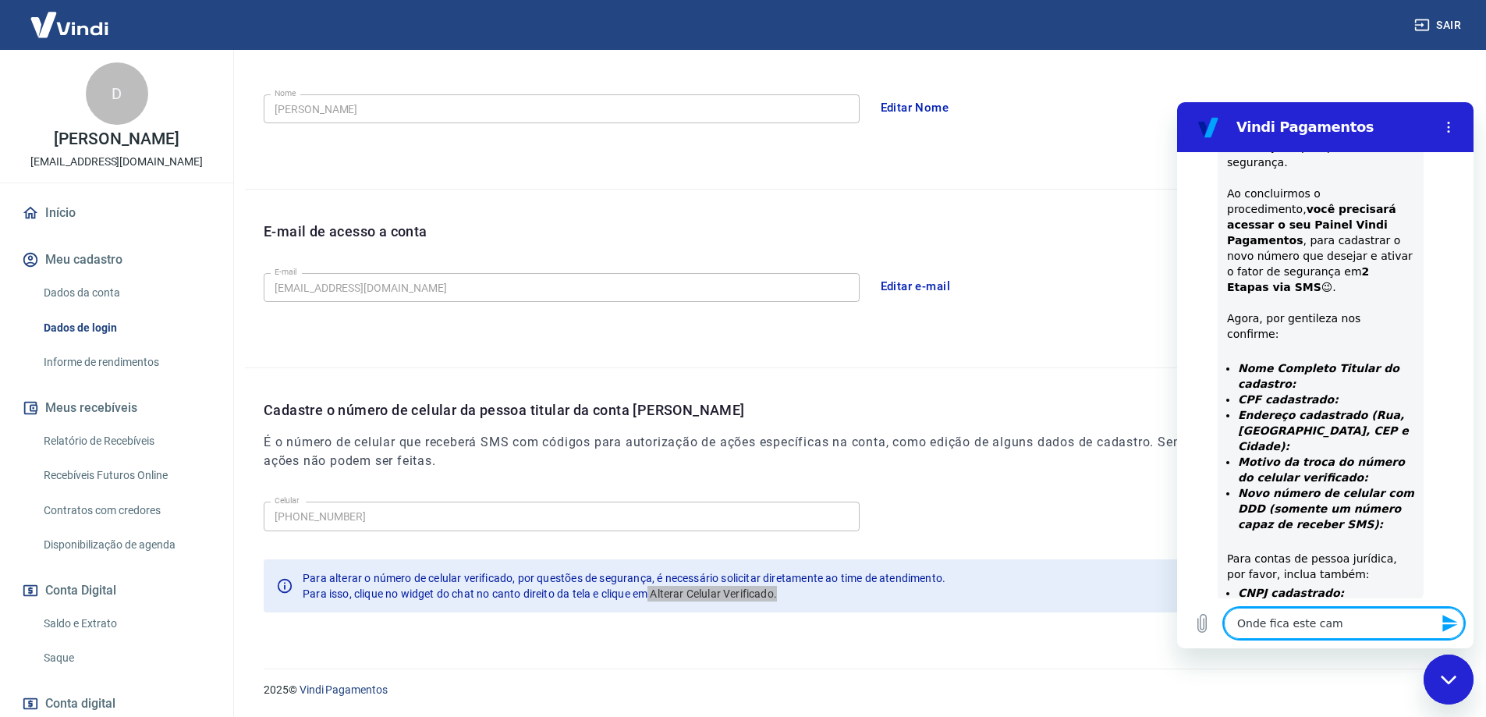
type textarea "x"
type textarea "Onde fica este campo"
type textarea "x"
type textarea "Onde fica este campo?"
type textarea "x"
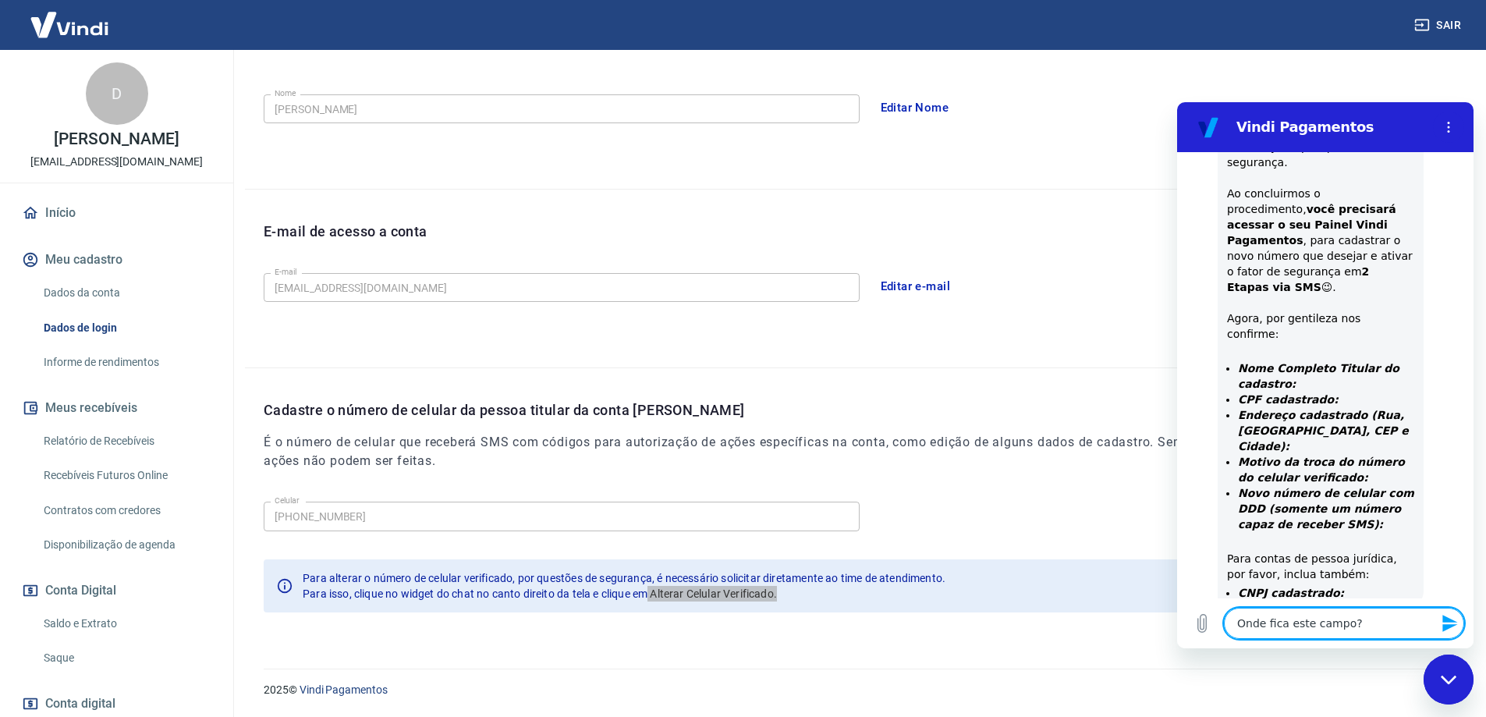
type textarea "Onde fica este campo?"
type textarea "x"
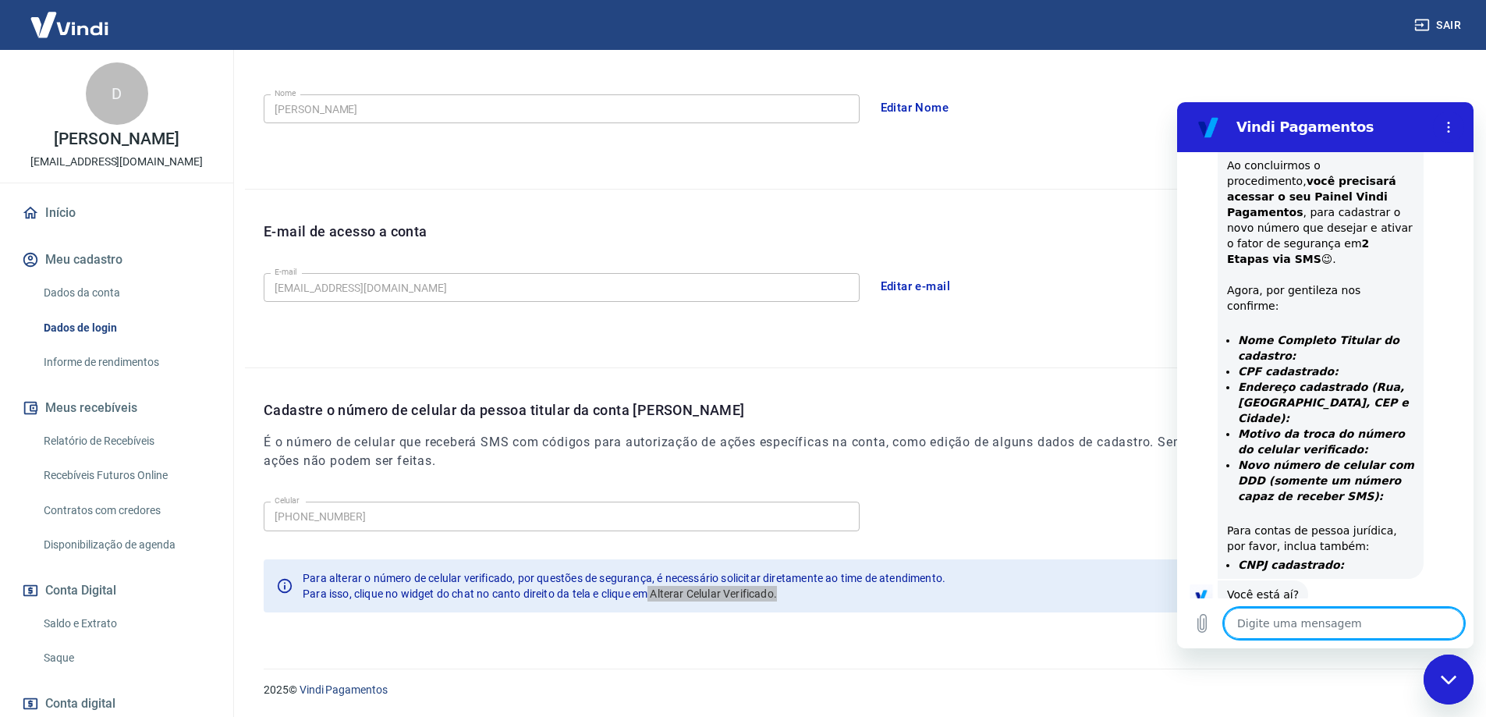
type textarea "x"
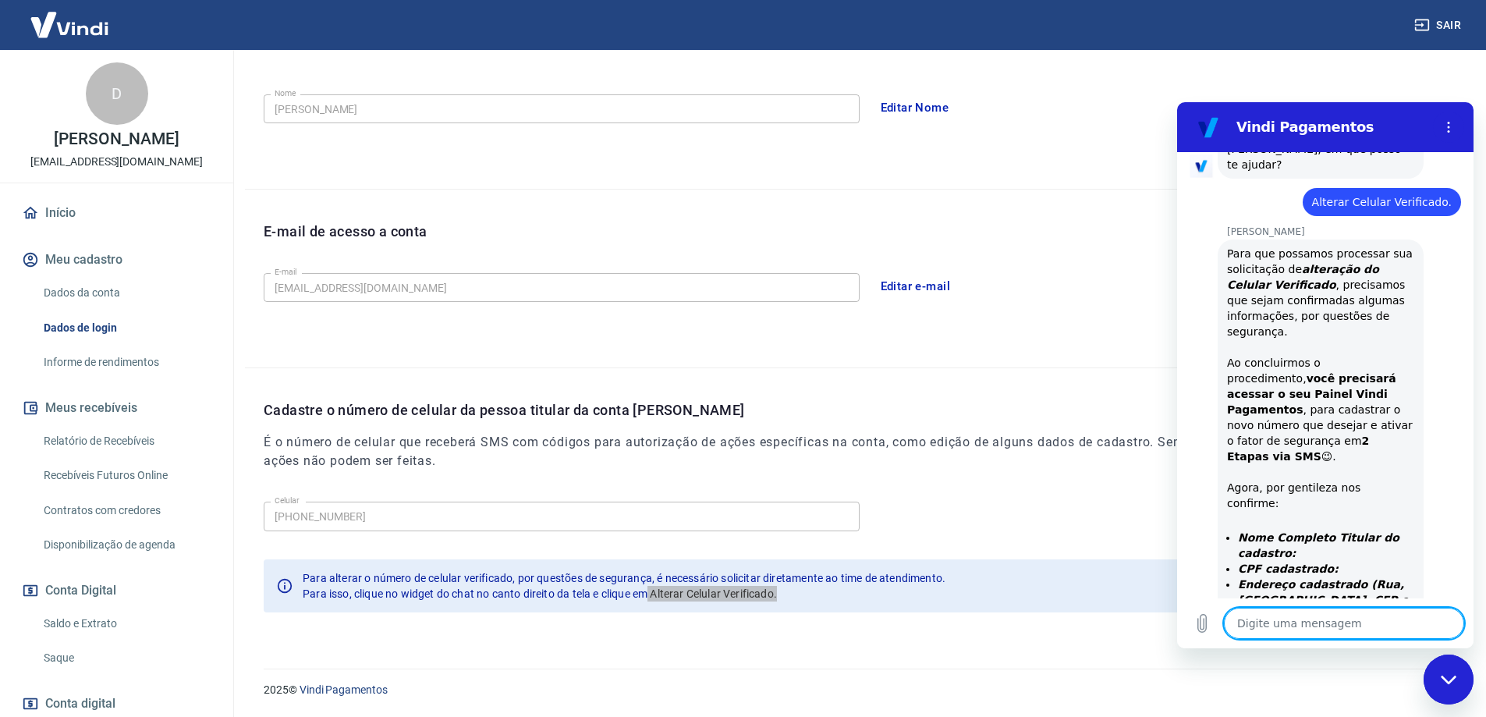
scroll to position [453, 0]
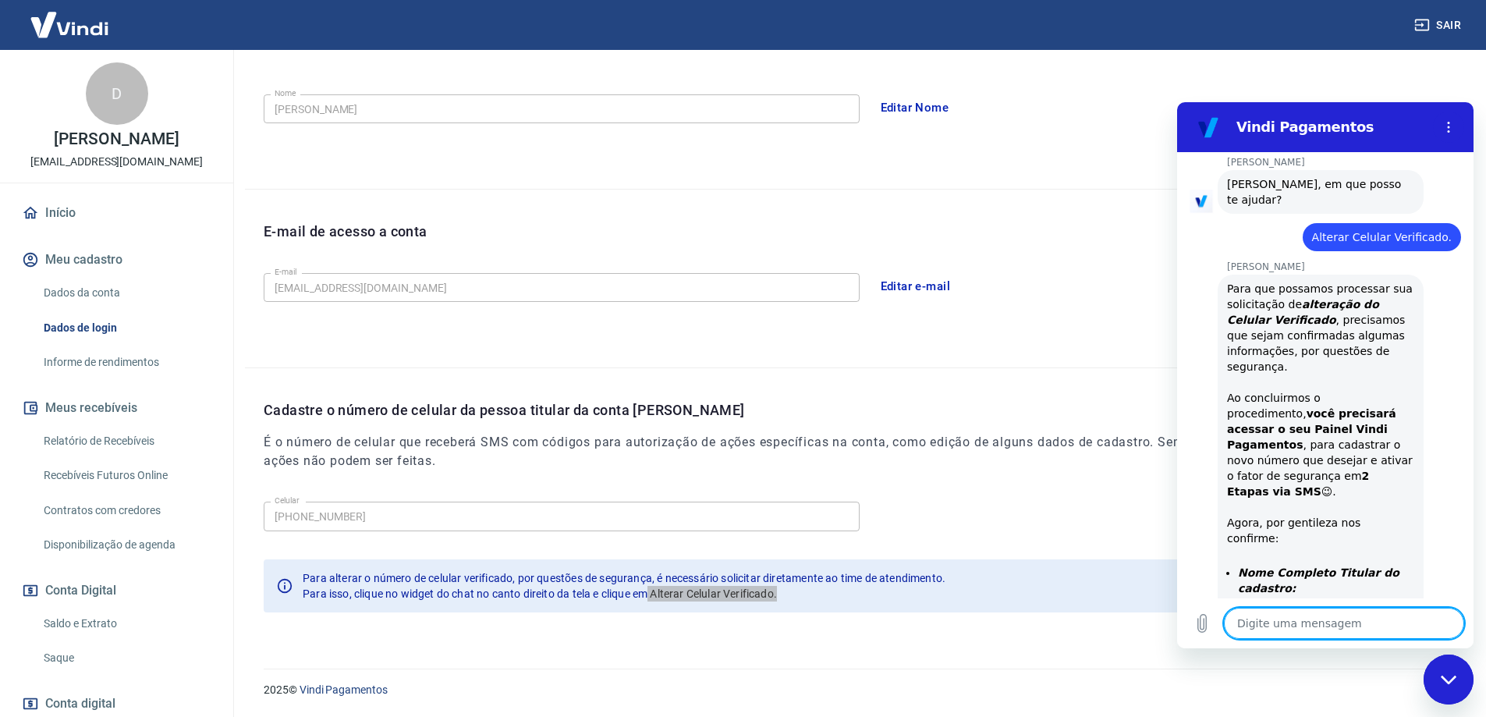
type textarea "D"
type textarea "x"
type textarea "DE"
type textarea "x"
type textarea "DEN"
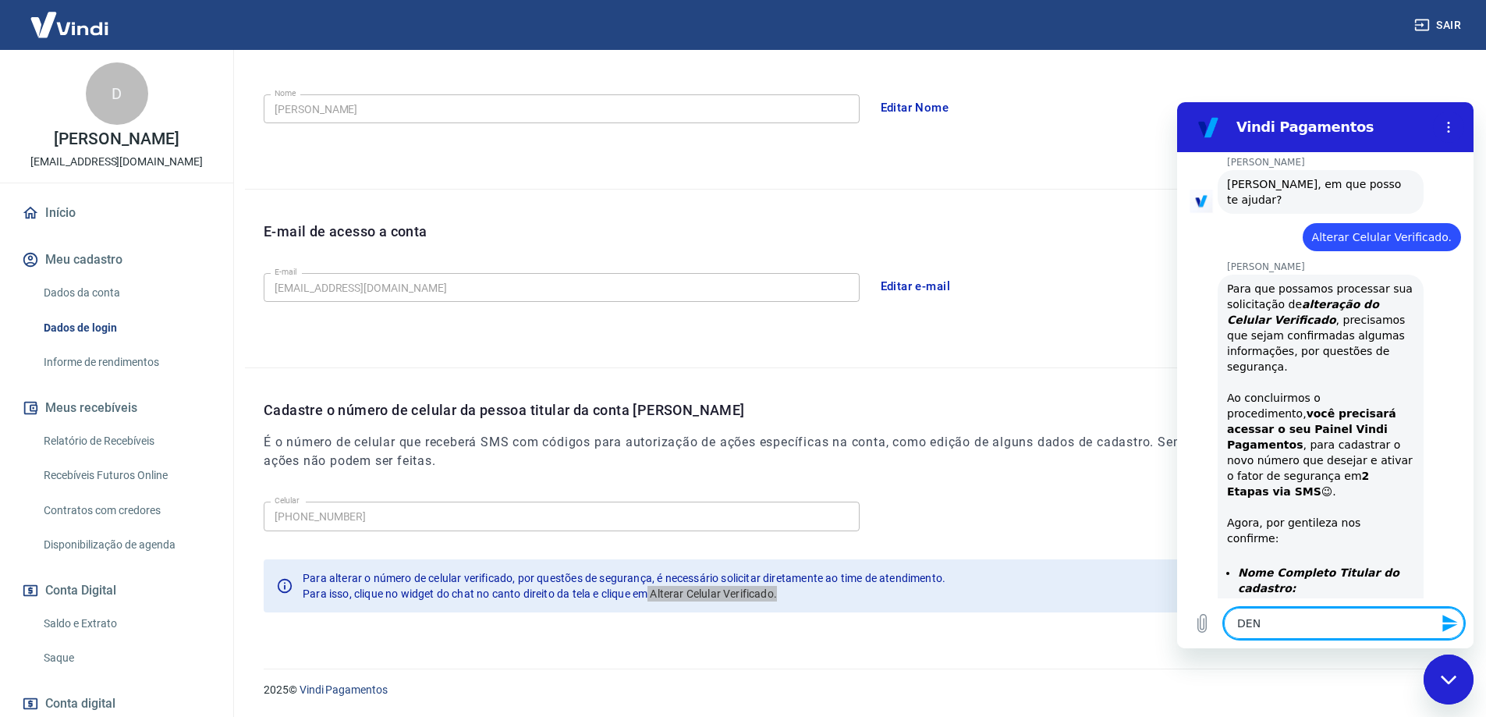
type textarea "x"
type textarea "DENI"
type textarea "x"
type textarea "DENIS"
type textarea "x"
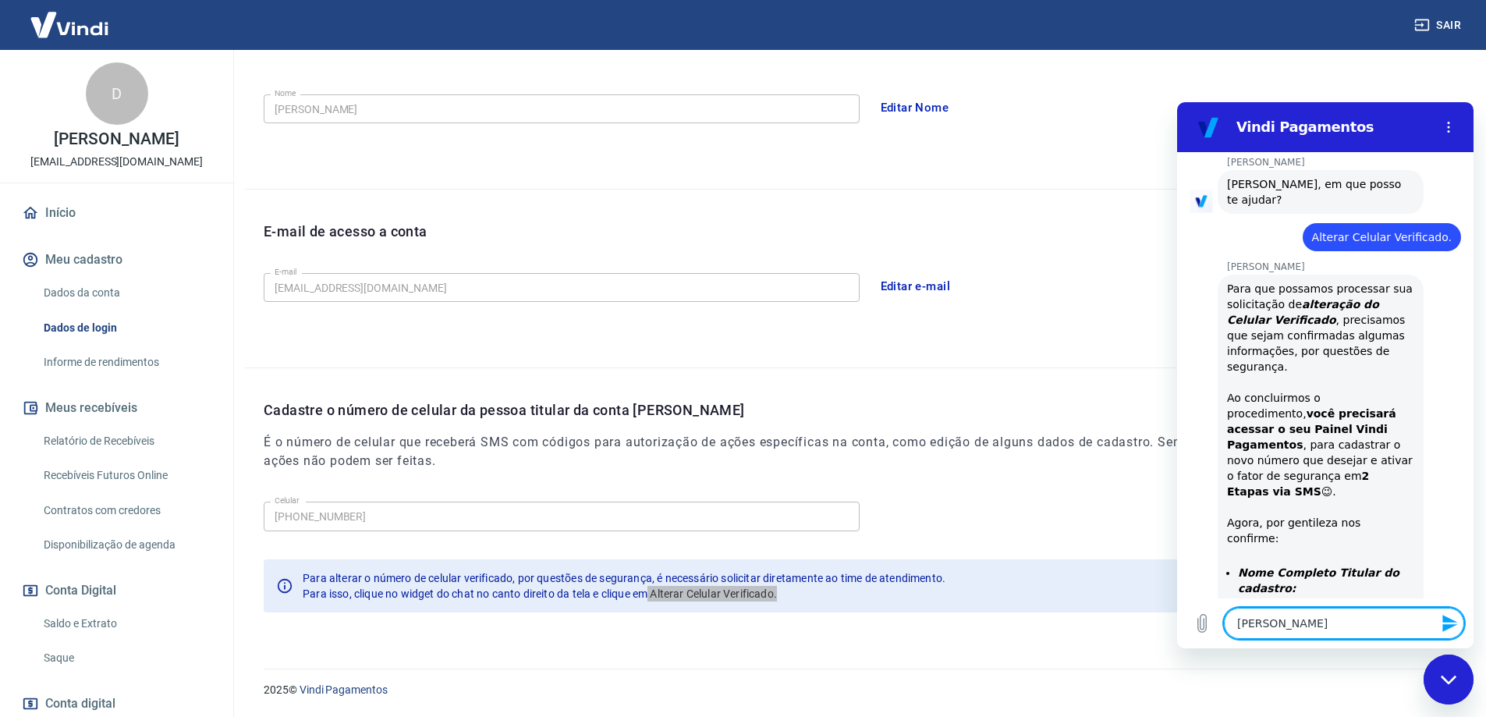
type textarea "DENISE"
type textarea "x"
type textarea "DENISE"
type textarea "x"
type textarea "DENISE S"
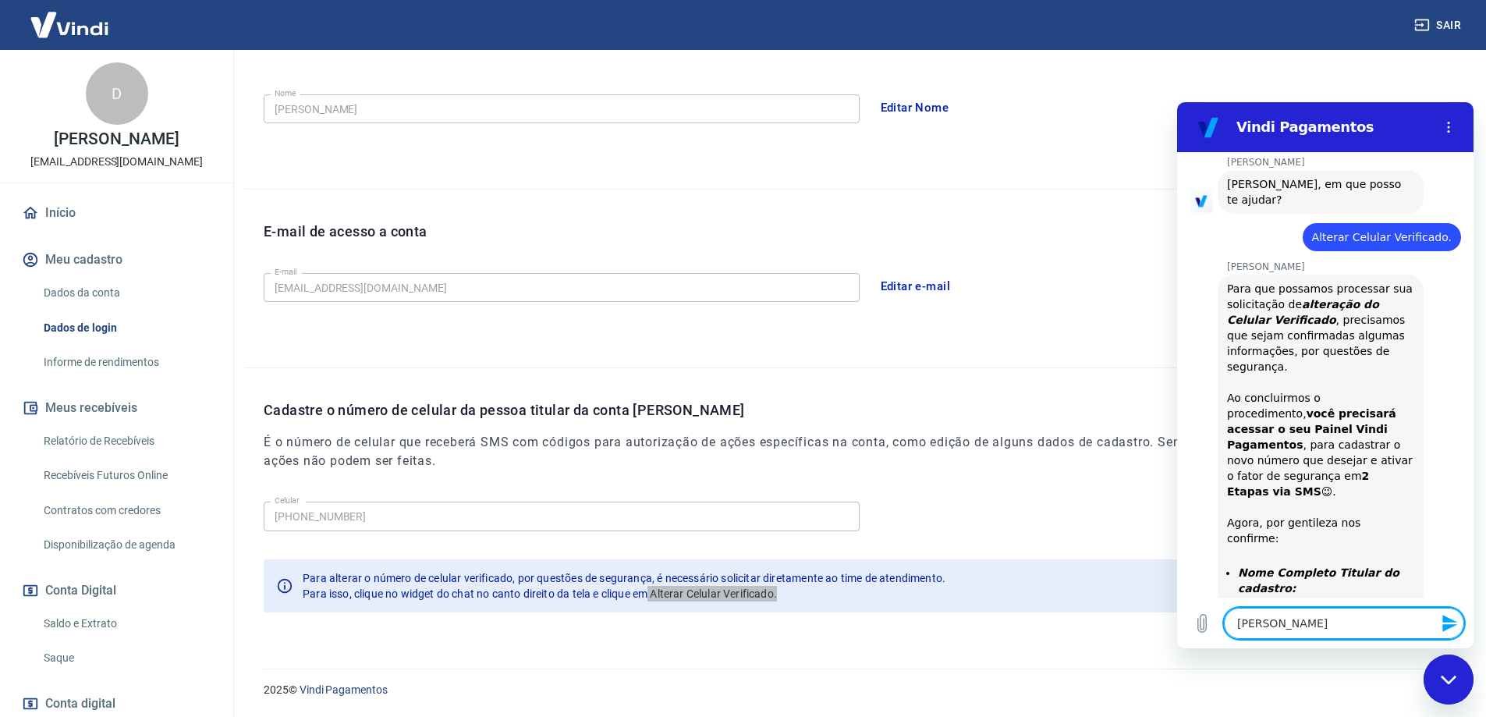
type textarea "x"
type textarea "DENISE SA"
type textarea "x"
type textarea "DENISE SAn"
type textarea "x"
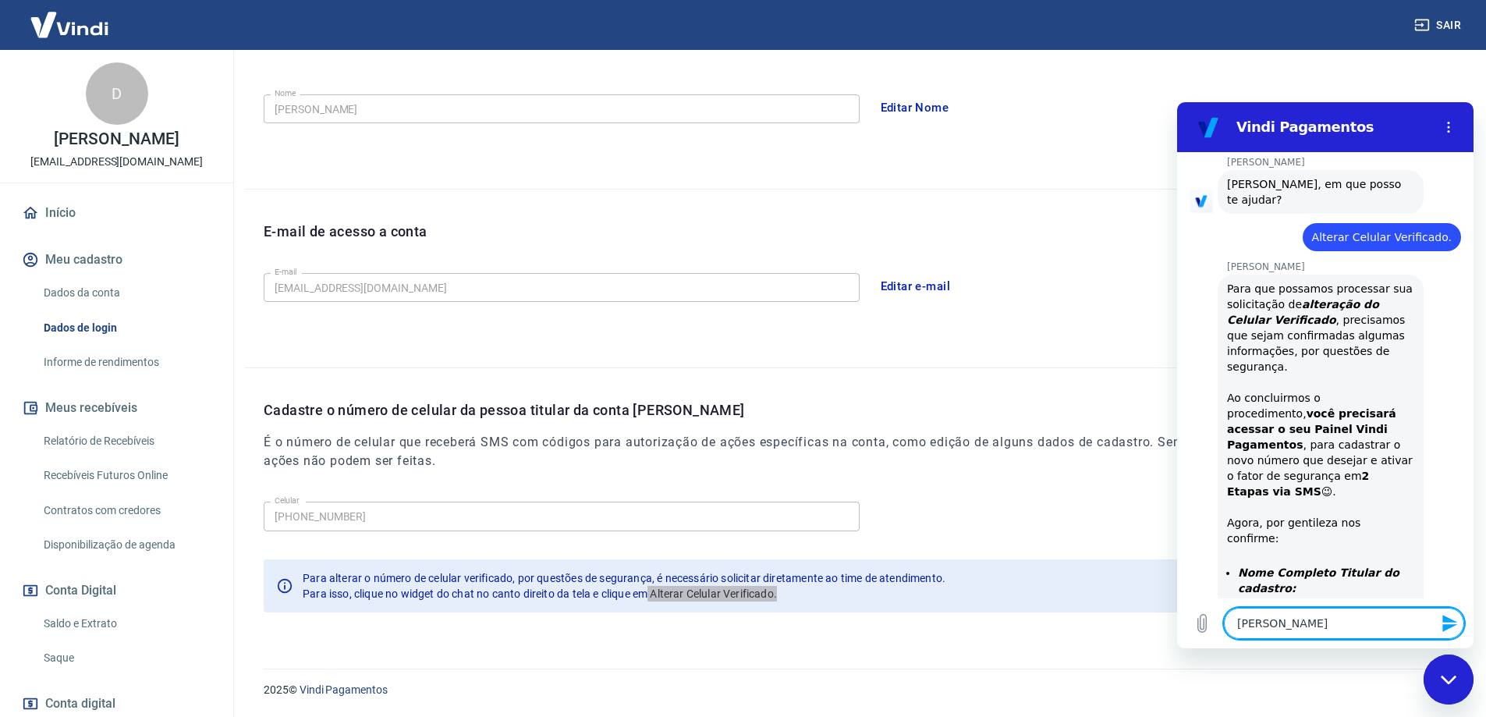
type textarea "DENISE SAnt"
type textarea "x"
type textarea "DENISE SAnti"
type textarea "x"
type textarea "DENISE SAntin"
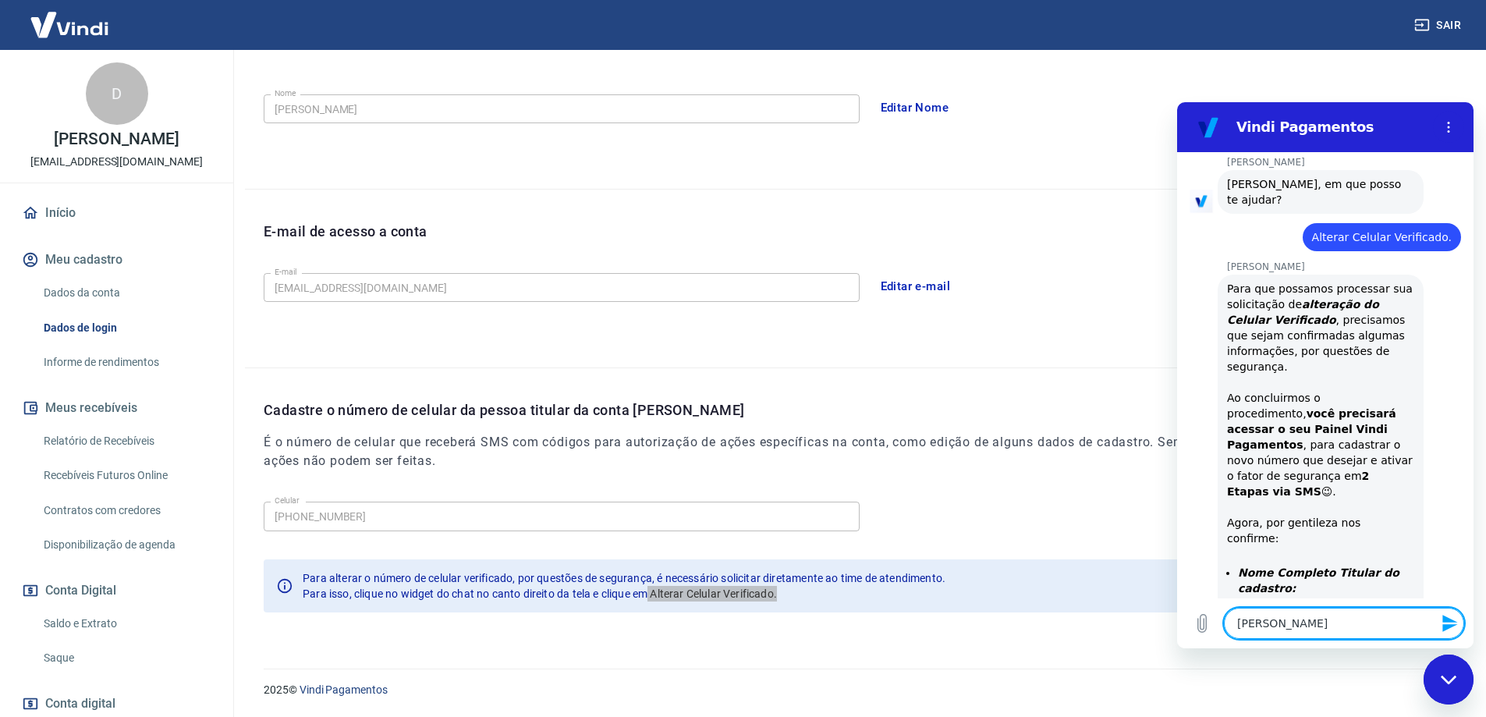
type textarea "x"
type textarea "DENISE SAntina"
type textarea "x"
type textarea "DENISE SAntina"
type textarea "x"
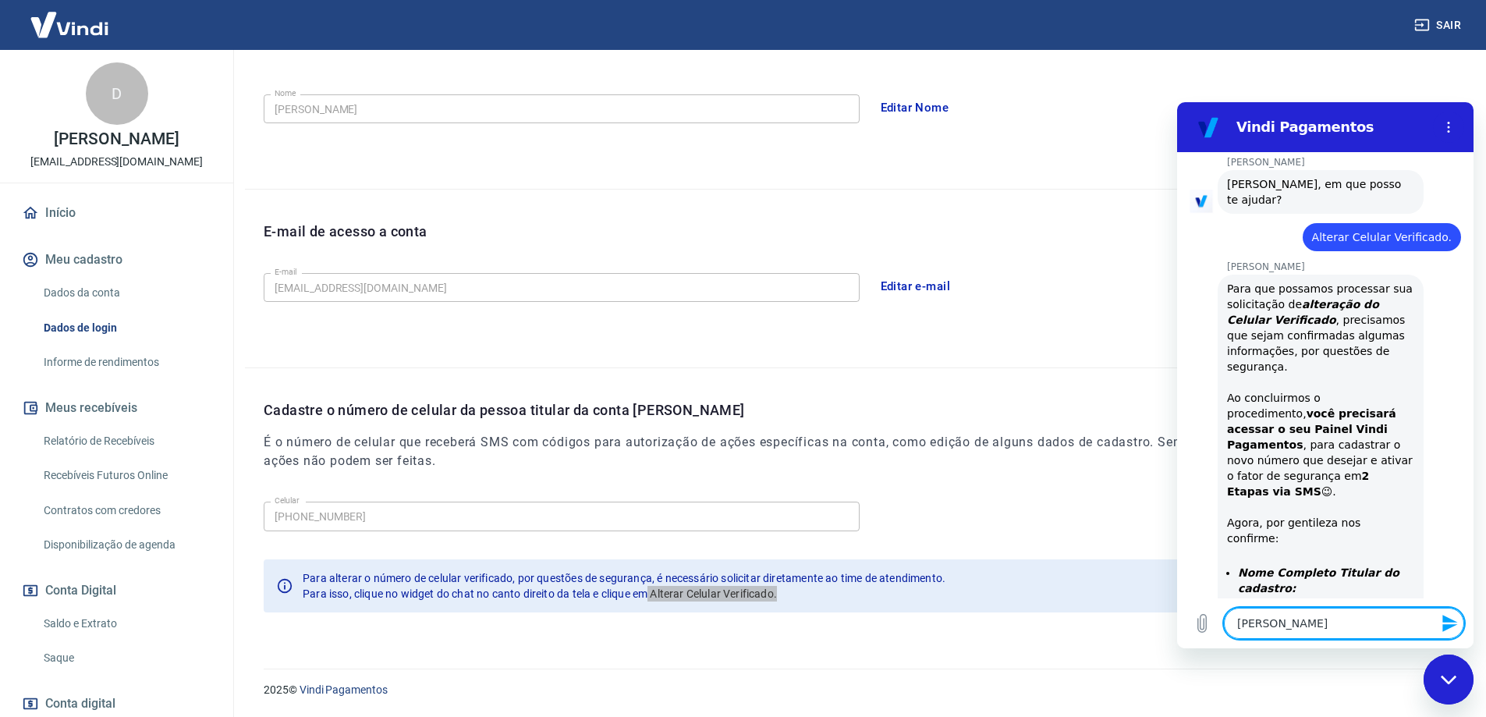
type textarea "DENISE SAntina"
type textarea "x"
type textarea "DENISE SAntin"
type textarea "x"
type textarea "DENISE SAnti"
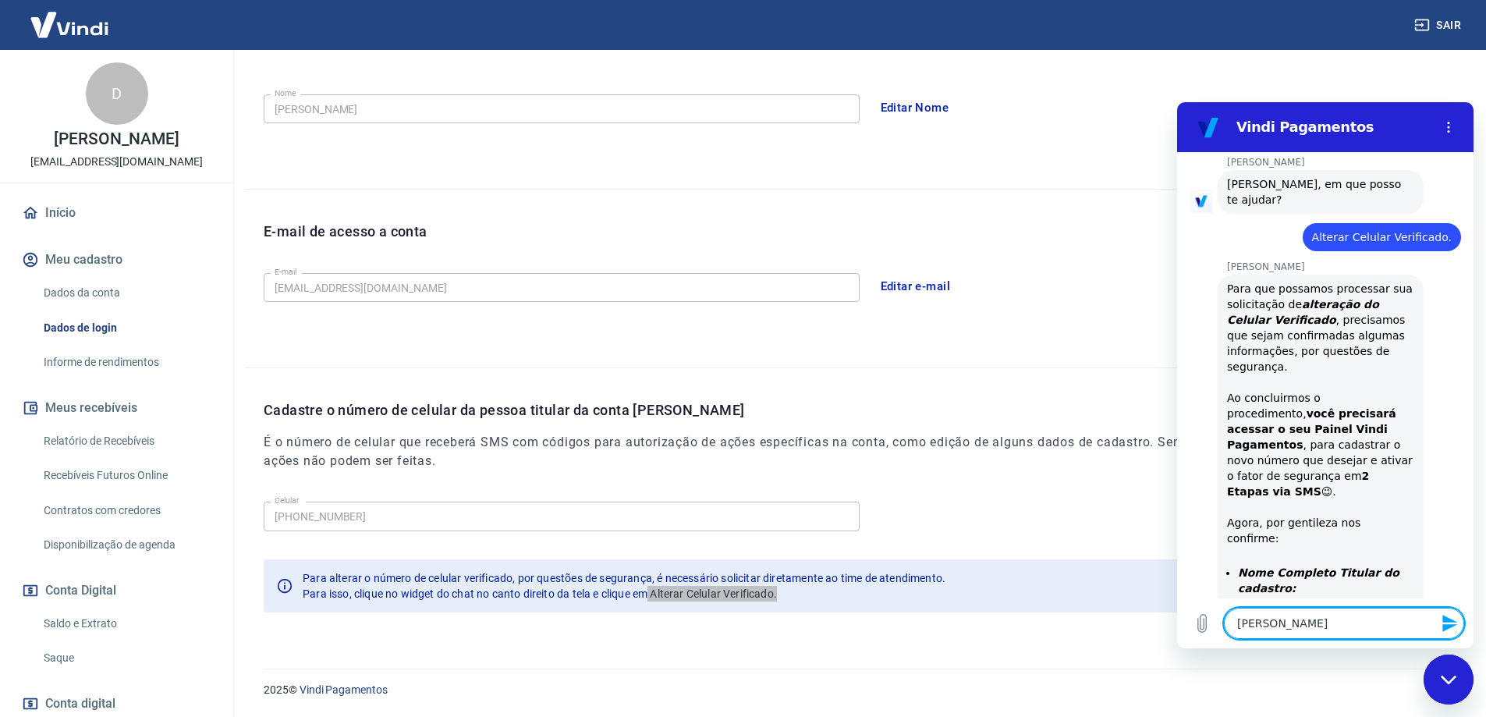
type textarea "x"
type textarea "DENISE SAnt"
type textarea "x"
type textarea "DENISE SAn"
type textarea "x"
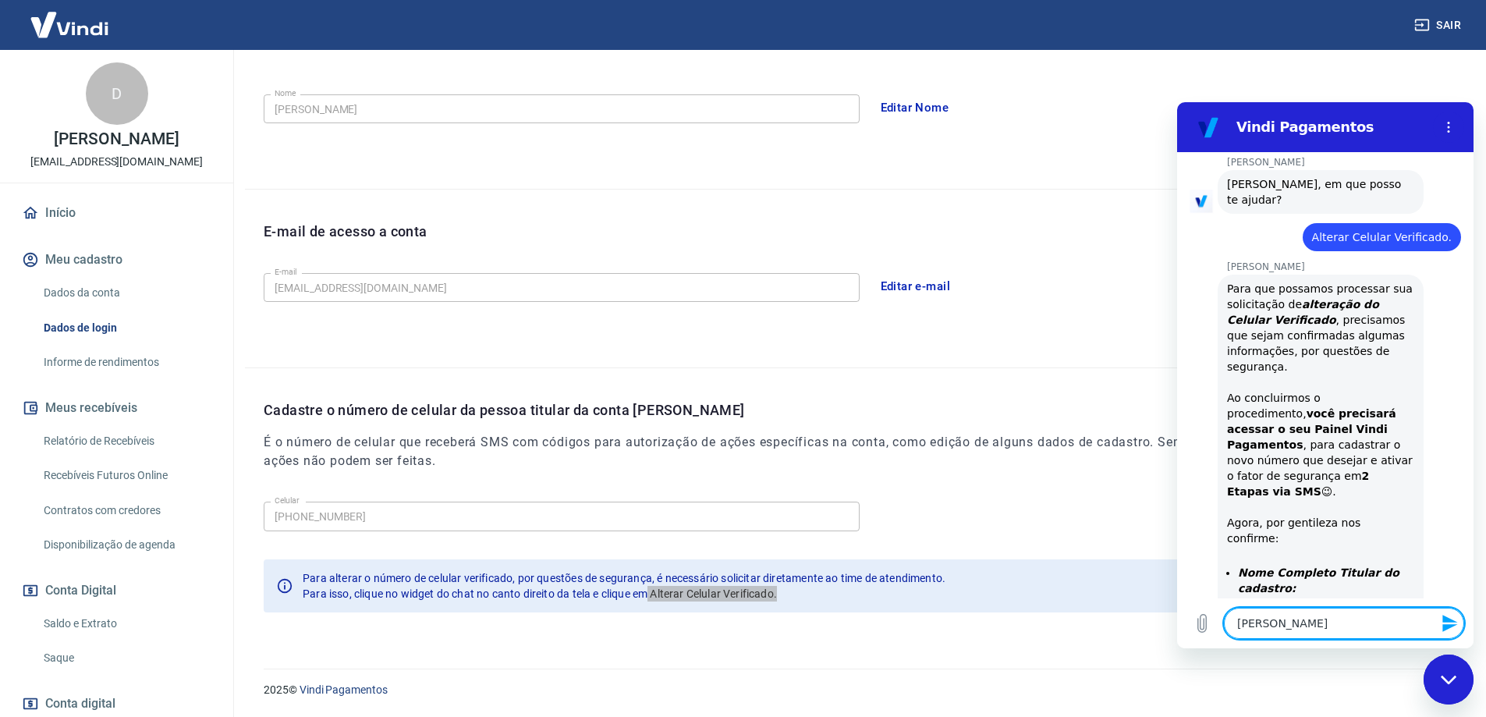
type textarea "DENISE SA"
type textarea "x"
type textarea "DENISE S"
type textarea "x"
type textarea "DENISE SA"
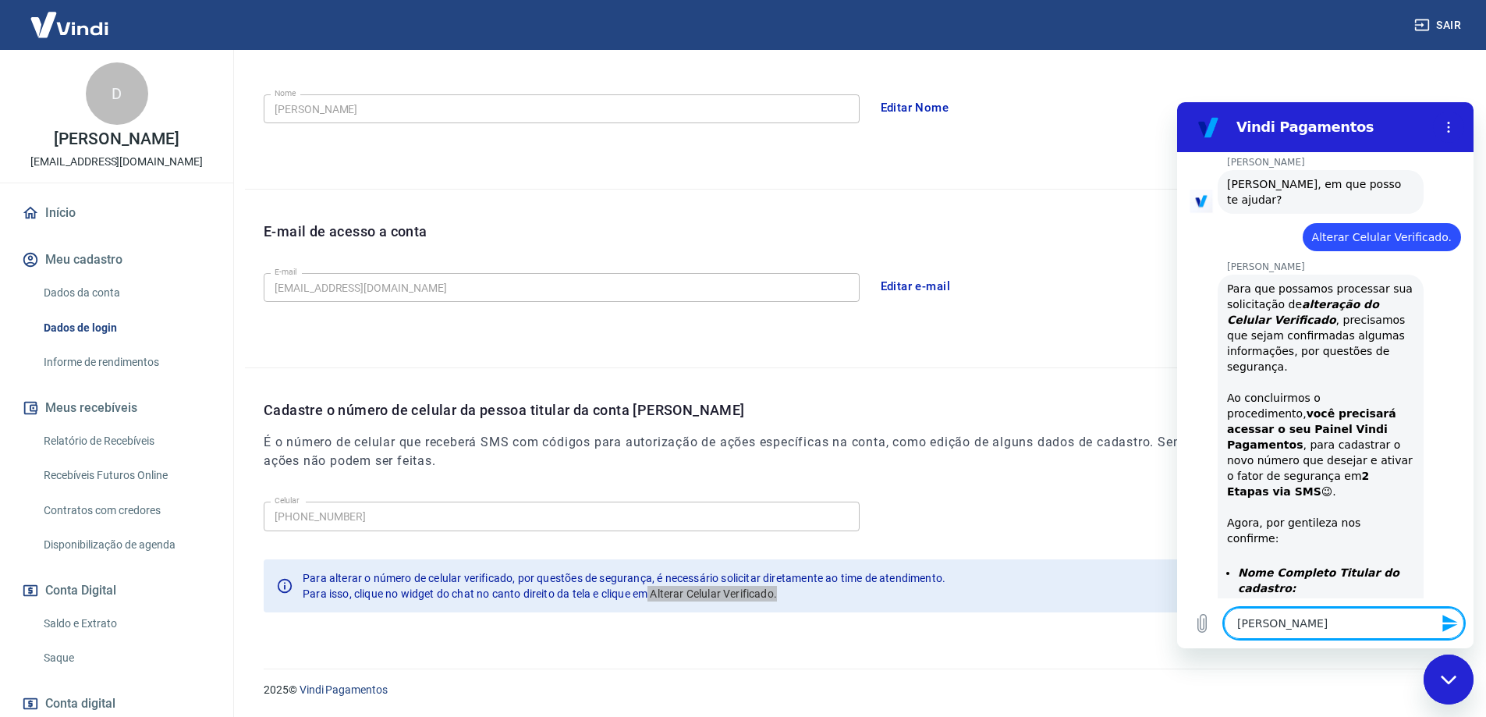
type textarea "x"
type textarea "DENISE SAN"
type textarea "x"
type textarea "DENISE SANT"
type textarea "x"
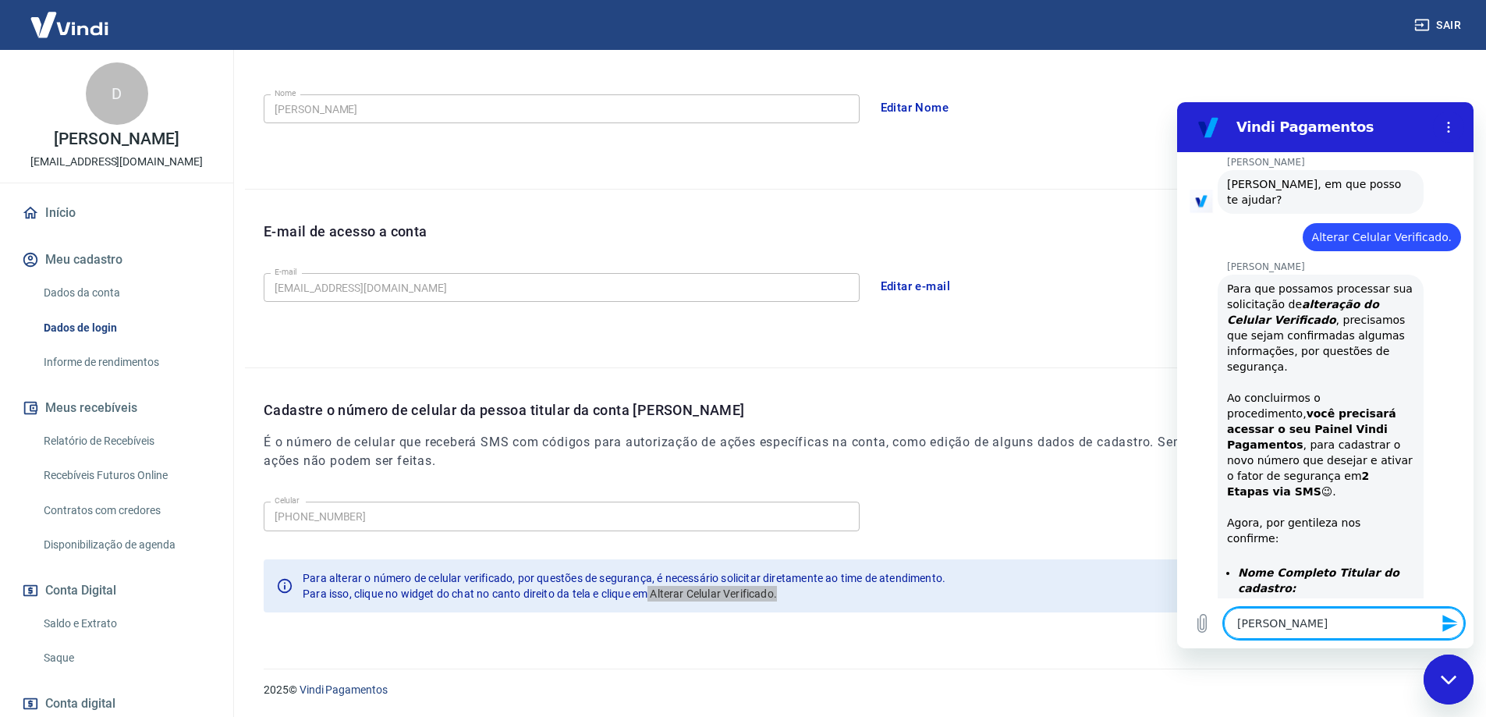
type textarea "DENISE SANTI"
type textarea "x"
type textarea "DENISE SANTIN"
type textarea "x"
type textarea "DENISE SANTINA"
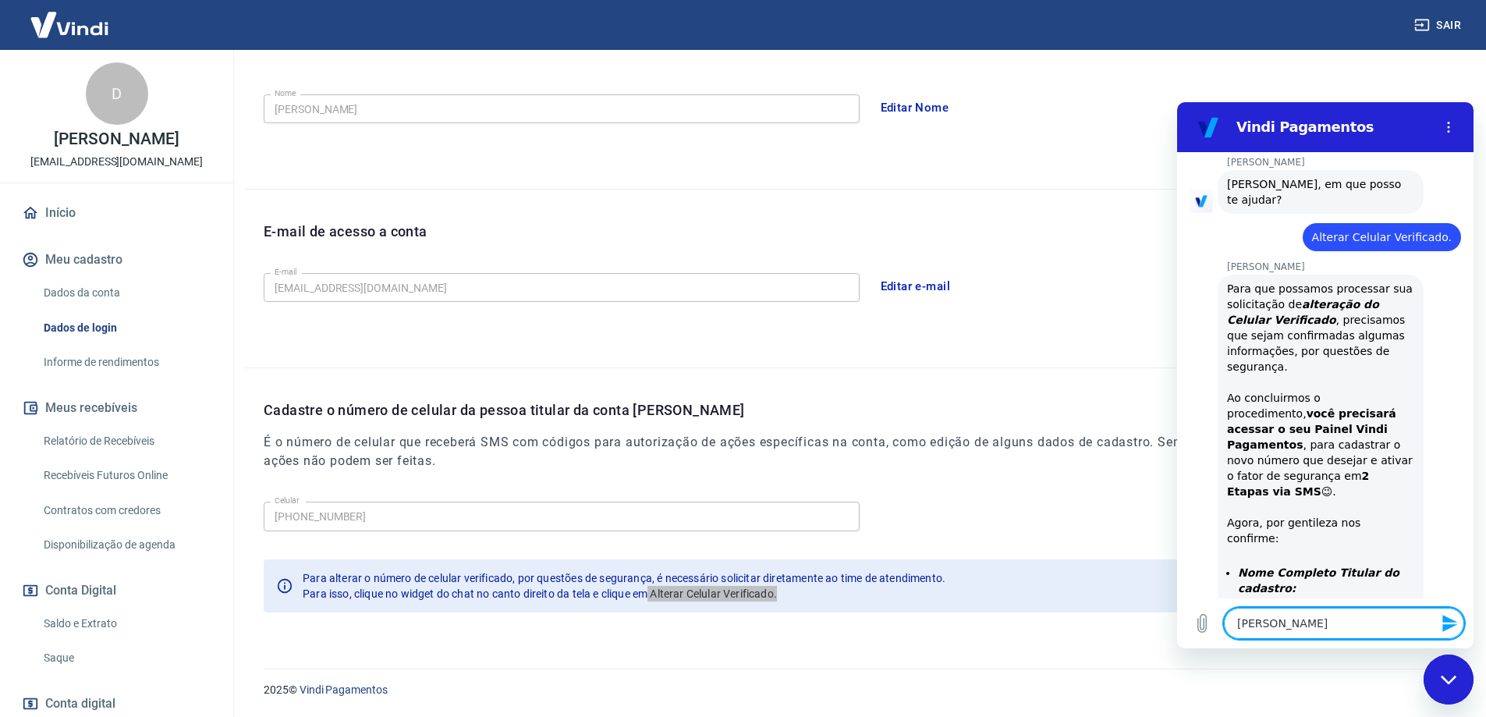
type textarea "x"
type textarea "DENISE SANTINA"
type textarea "x"
type textarea "DENISE SANTINA D"
type textarea "x"
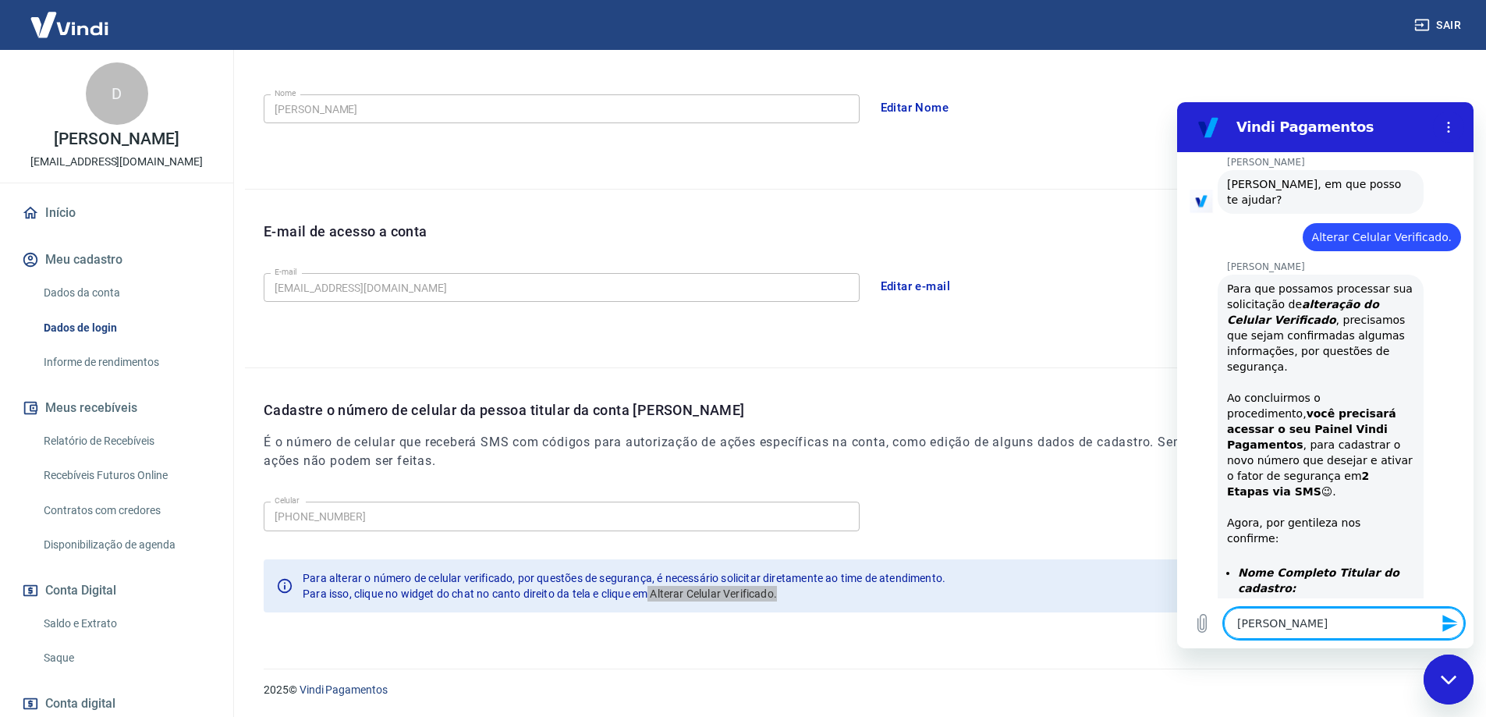
type textarea "DENISE SANTINA DE"
type textarea "x"
type textarea "DENISE SANTINA DE"
type textarea "x"
type textarea "DENISE SANTINA DE B"
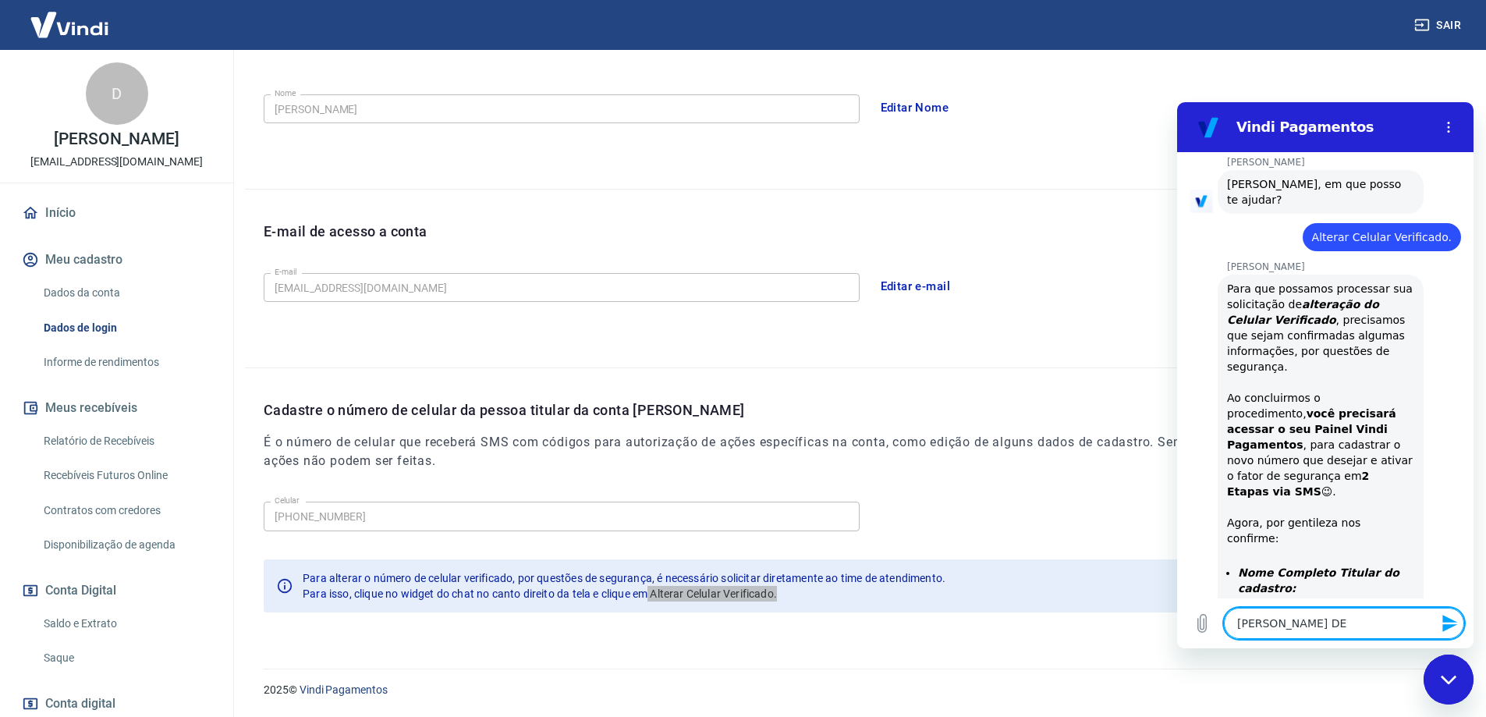
type textarea "x"
type textarea "DENISE SANTINA DE BA"
type textarea "x"
type textarea "DENISE SANTINA DE BAR"
type textarea "x"
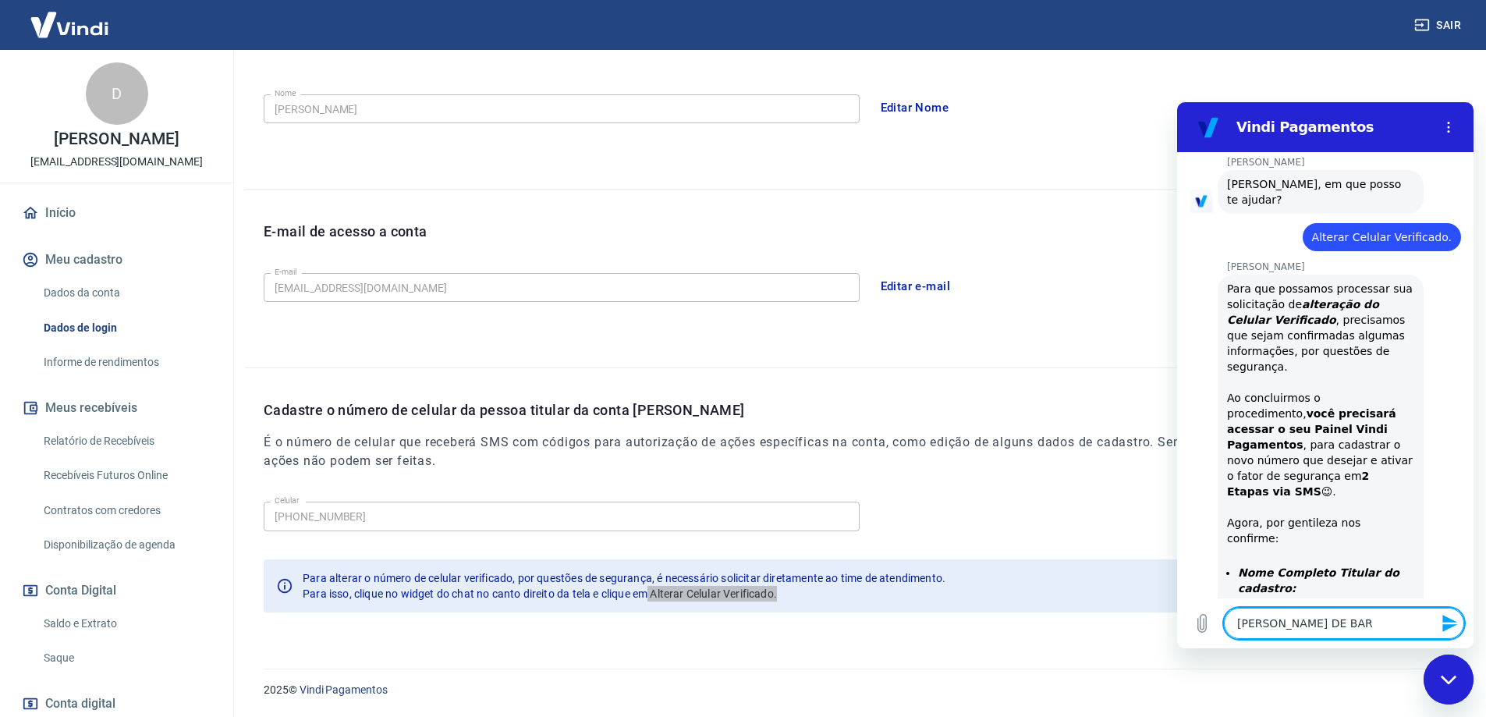
type textarea "DENISE SANTINA DE BARR"
type textarea "x"
type textarea "DENISE SANTINA DE BARRO"
type textarea "x"
type textarea "DENISE SANTINA DE BARROS"
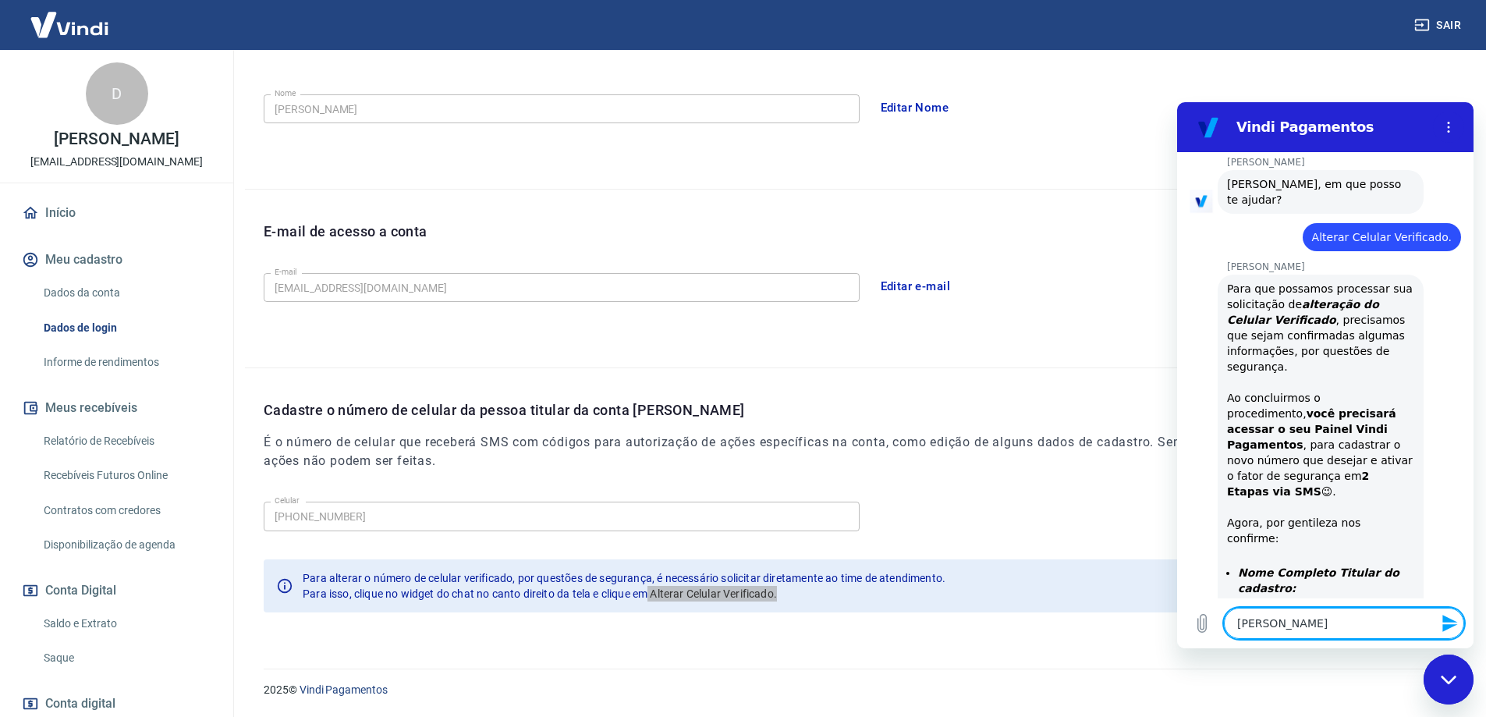
type textarea "x"
type textarea "DENISE SANTINA DE BARROS"
type textarea "x"
type textarea "DENISE SANTINA DE BARROS L"
type textarea "x"
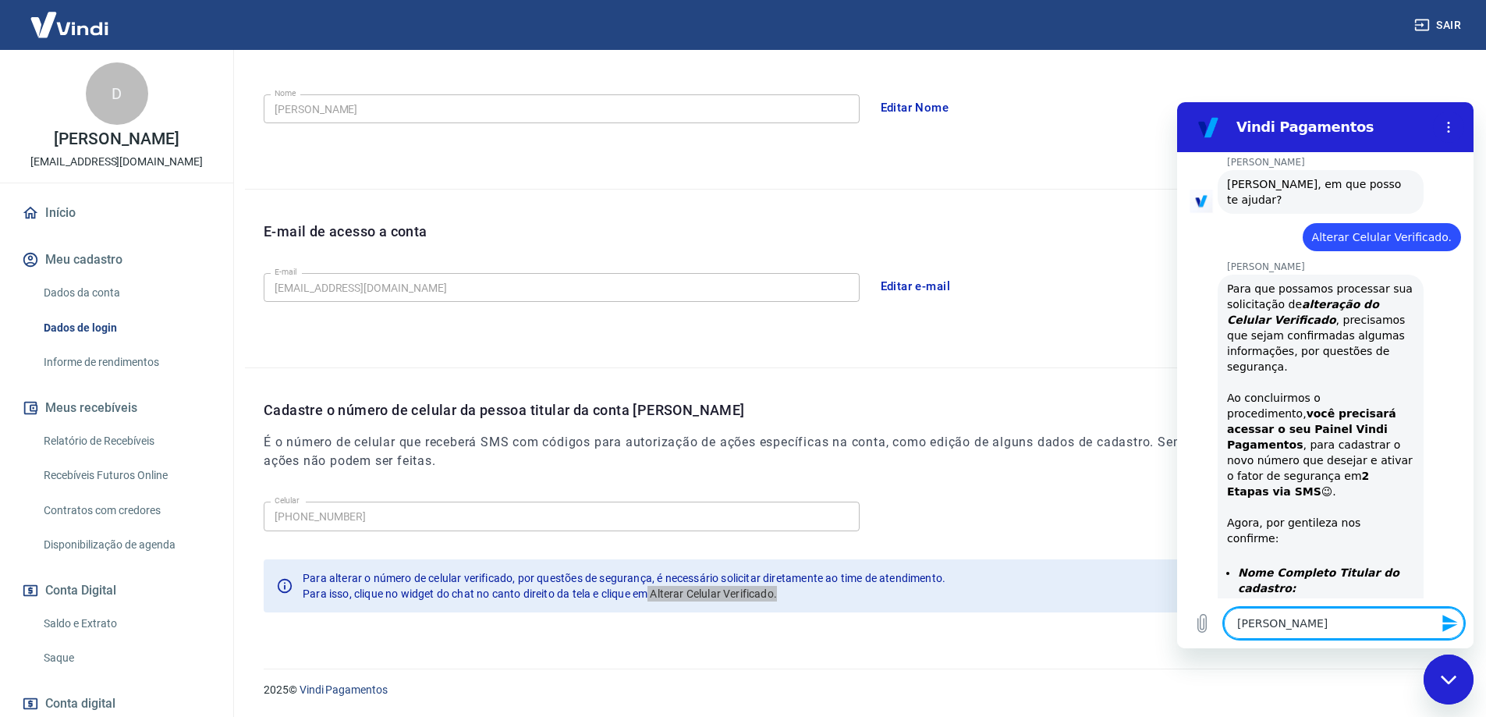
type textarea "DENISE SANTINA DE BARROS LA"
type textarea "x"
type textarea "DENISE SANTINA DE BARROS LAZ"
type textarea "x"
type textarea "DENISE SANTINA DE BARROS LAZA"
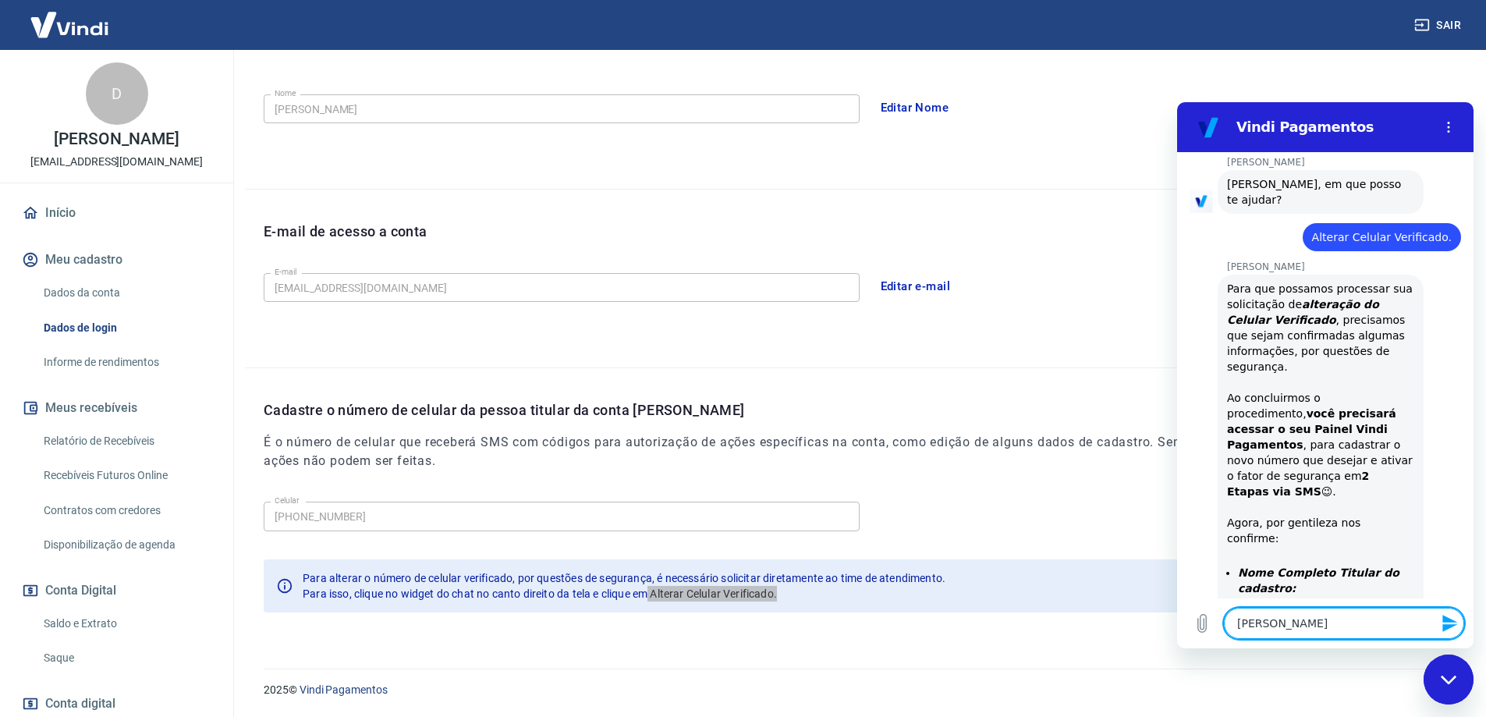
type textarea "x"
type textarea "DENISE SANTINA DE BARROS LAZAR"
type textarea "x"
type textarea "[PERSON_NAME]"
type textarea "x"
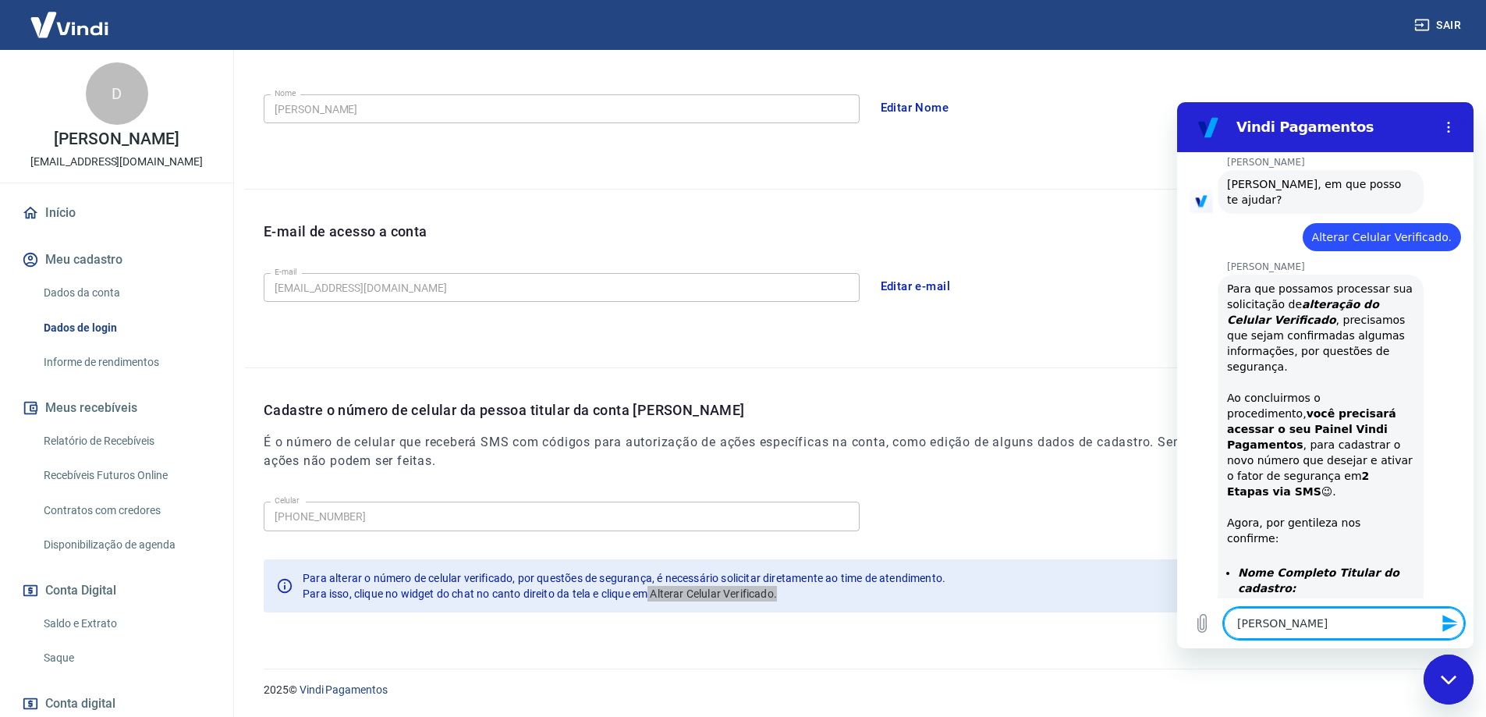
type textarea "[PERSON_NAME]"
type textarea "x"
type textarea "R"
type textarea "x"
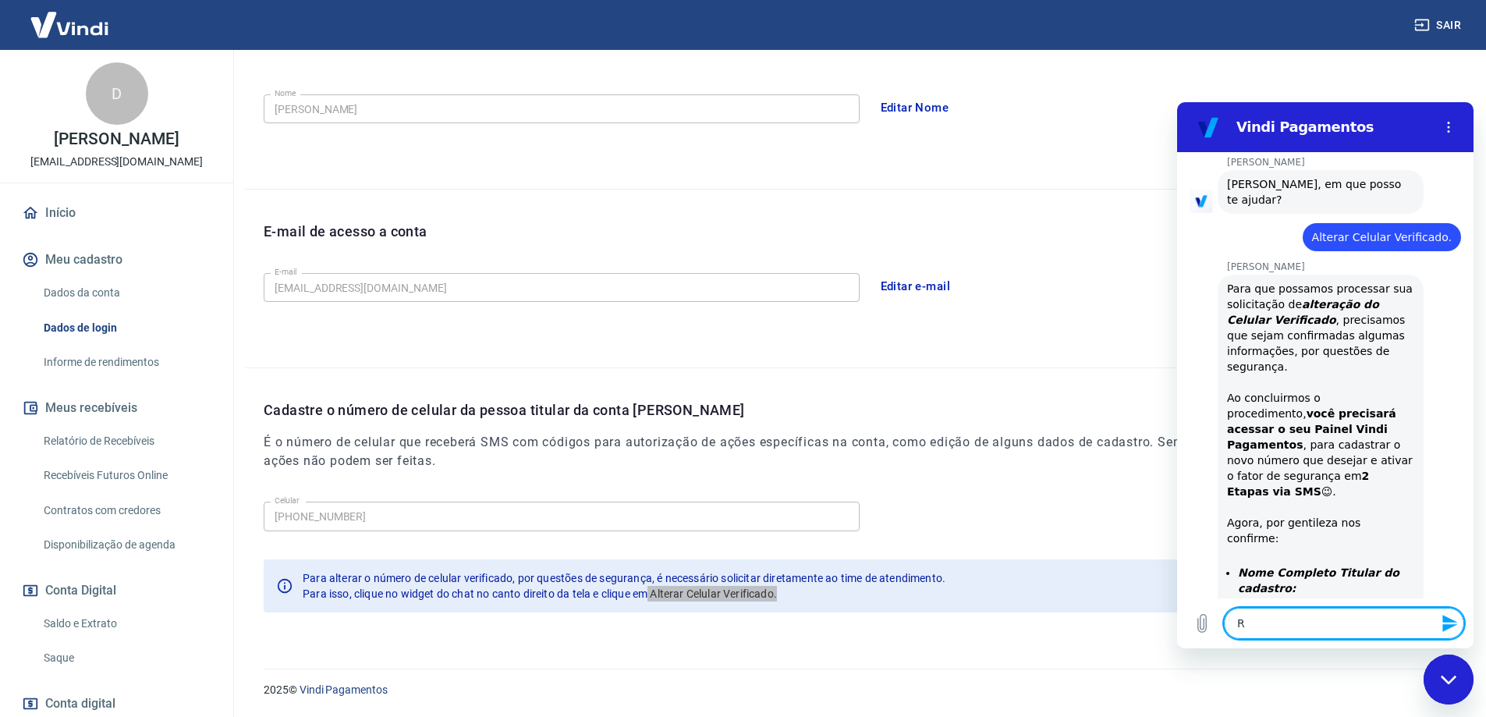
type textarea "x"
type textarea "C"
type textarea "x"
type textarea "CP"
type textarea "x"
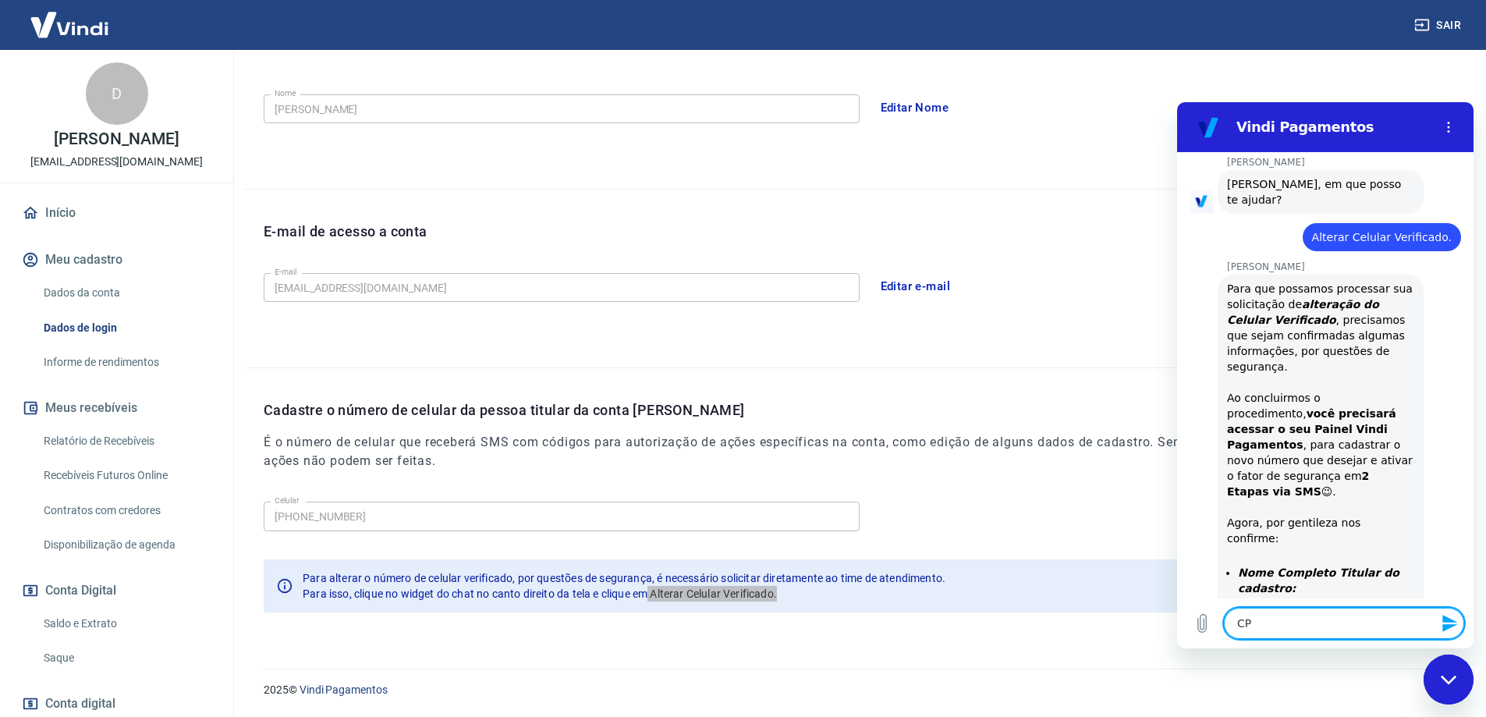
type textarea "CPF"
type textarea "x"
type textarea "CPF:"
type textarea "x"
type textarea "CPF:"
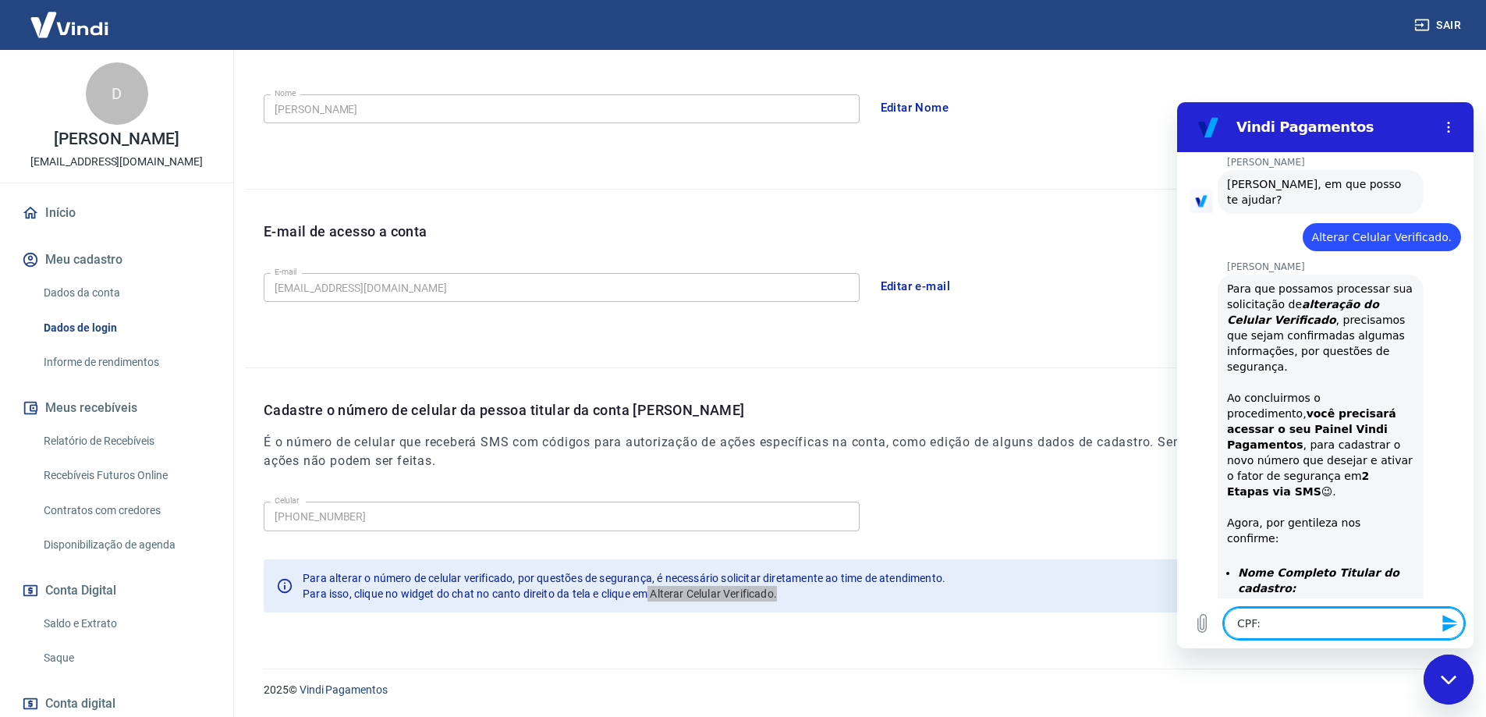
type textarea "x"
type textarea "CPF: 1"
type textarea "x"
type textarea "CPF: 14"
type textarea "x"
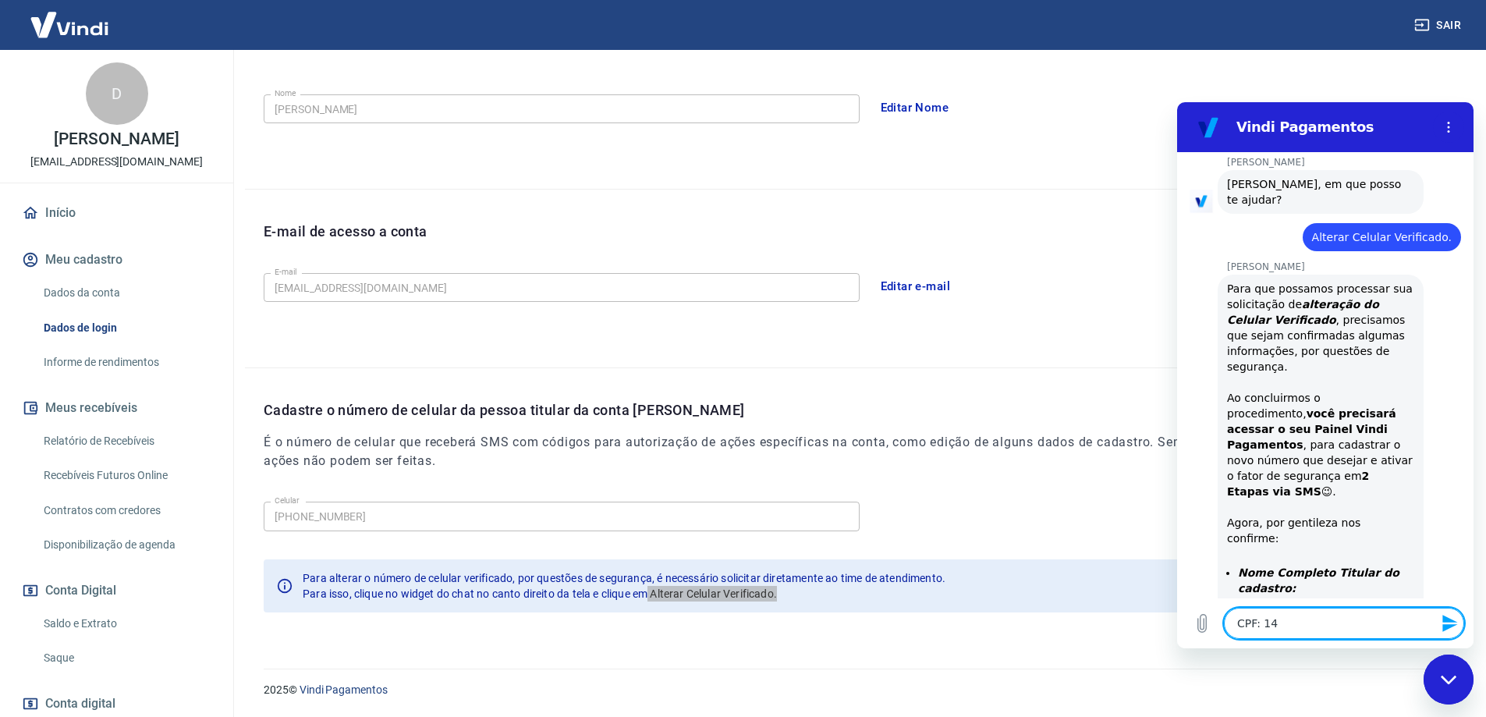
type textarea "CPF: 149"
type textarea "x"
type textarea "CPF: 1495"
type textarea "x"
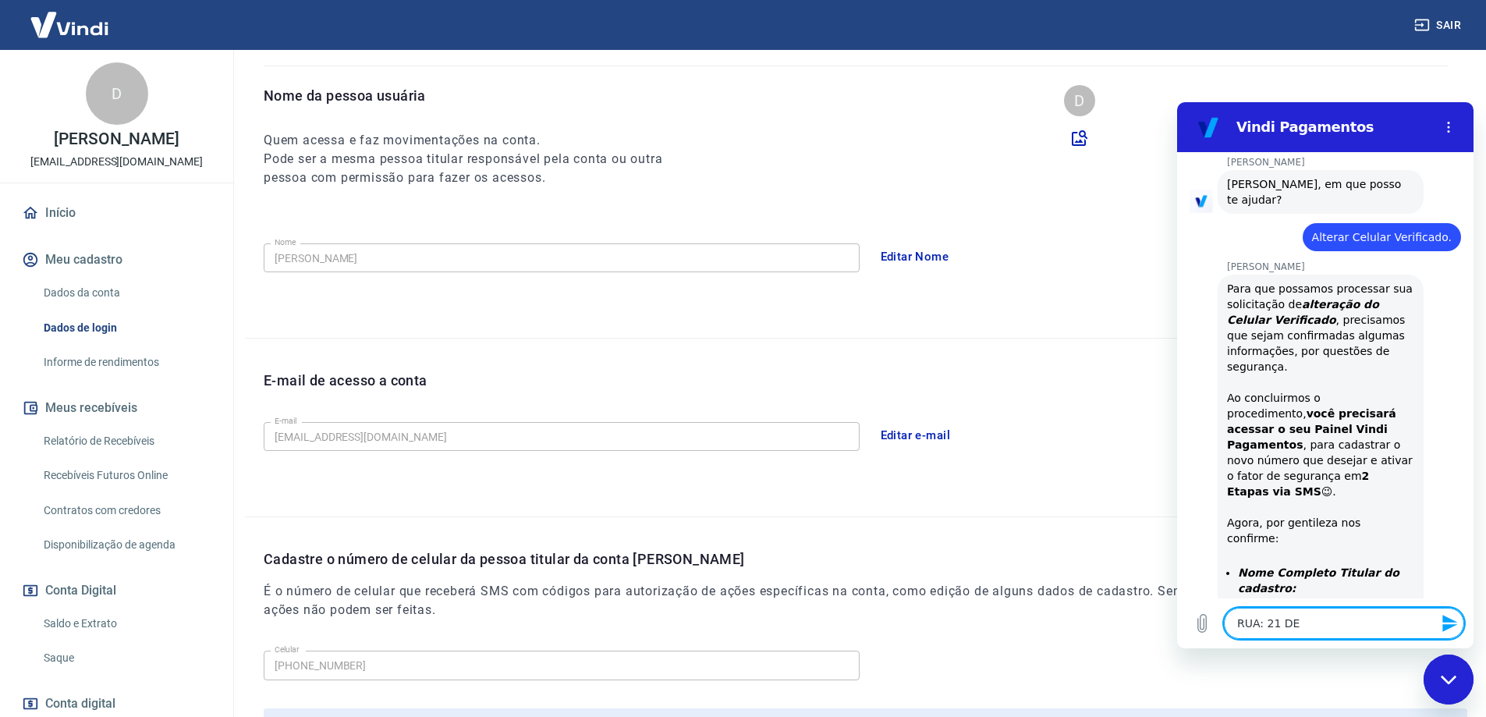
scroll to position [0, 0]
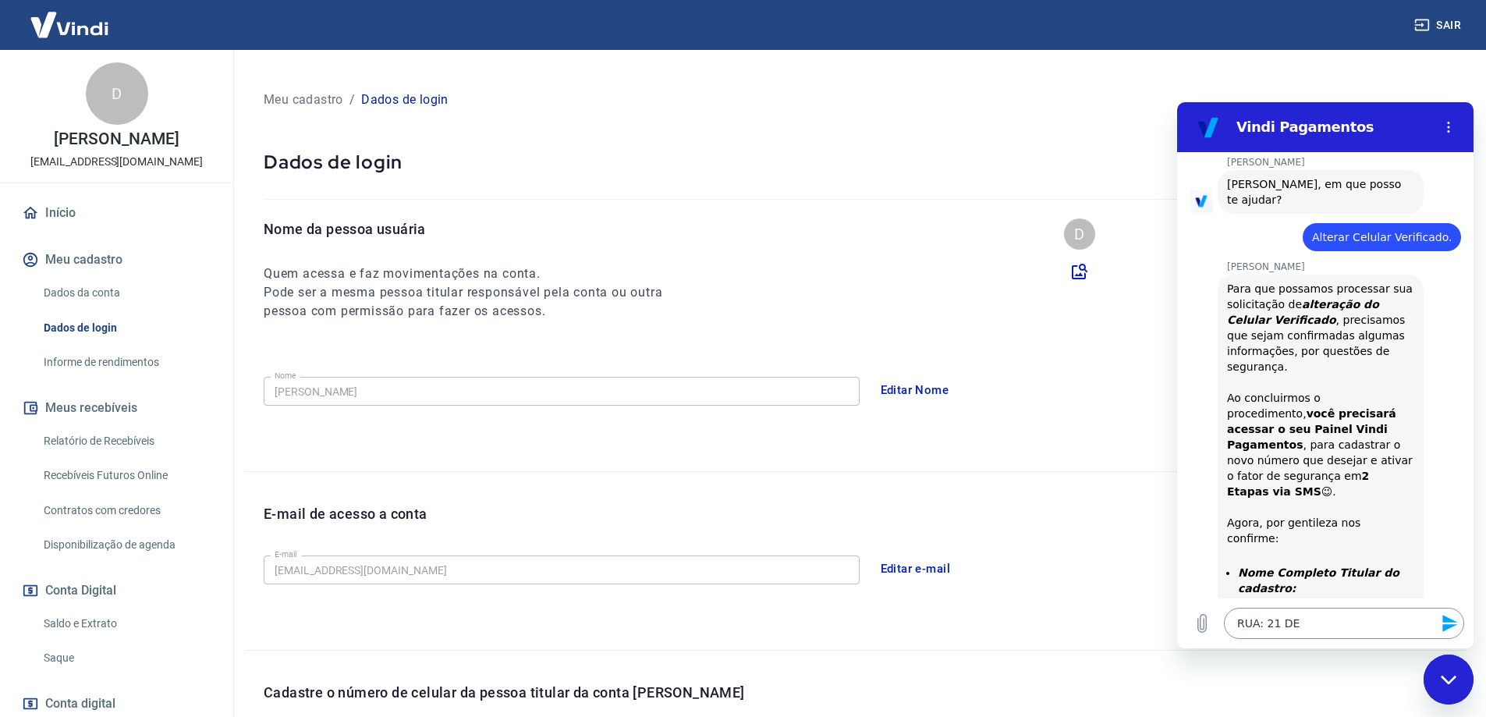
click at [1347, 622] on textarea "RUA: 21 DE" at bounding box center [1344, 623] width 240 height 31
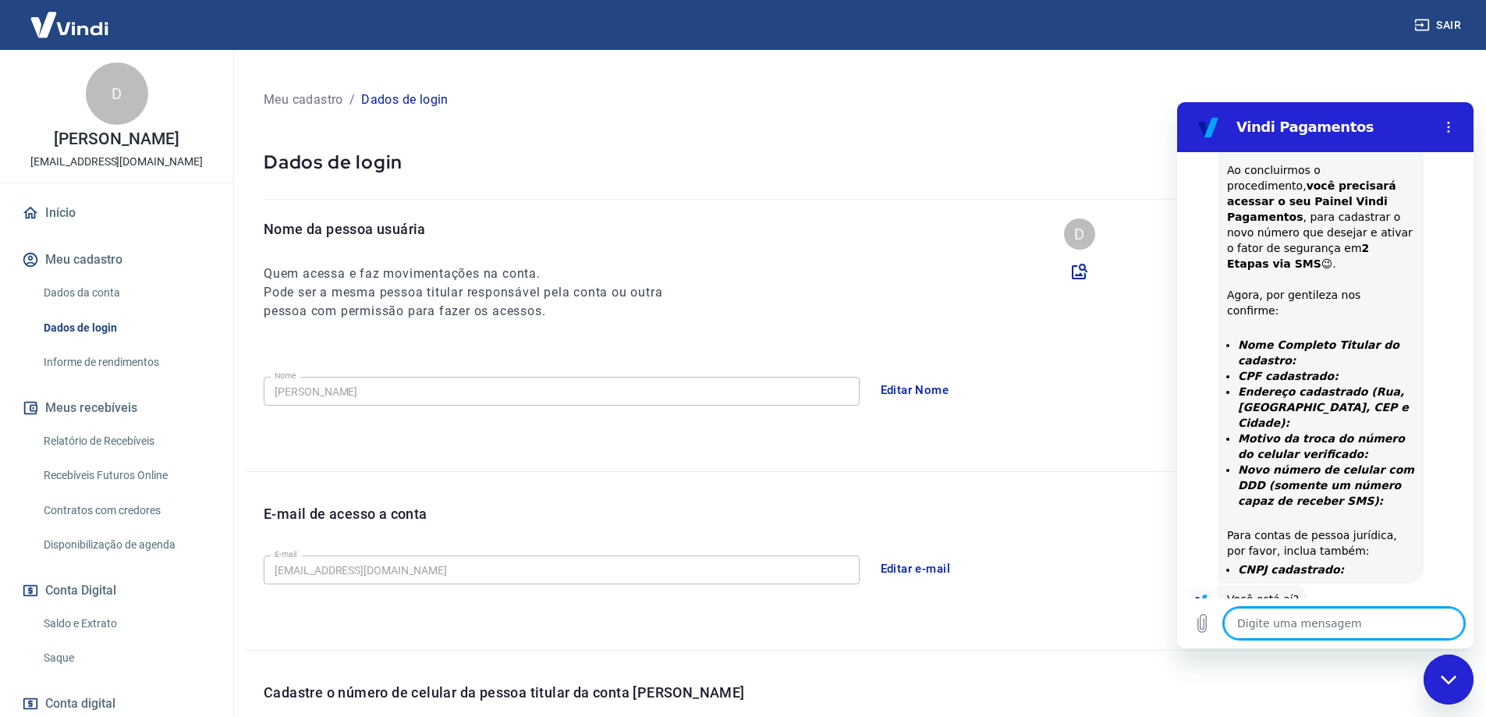
scroll to position [687, 0]
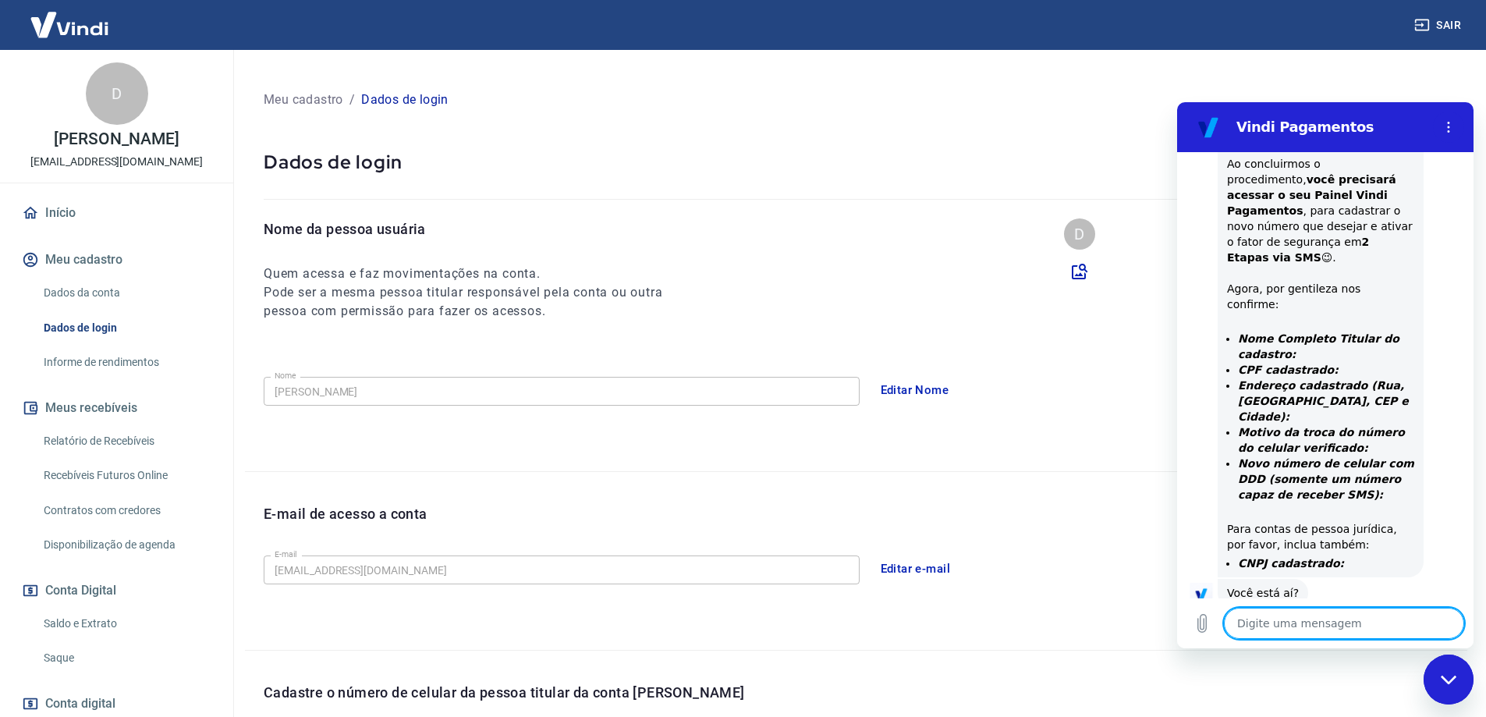
click at [1295, 629] on textarea at bounding box center [1344, 623] width 240 height 31
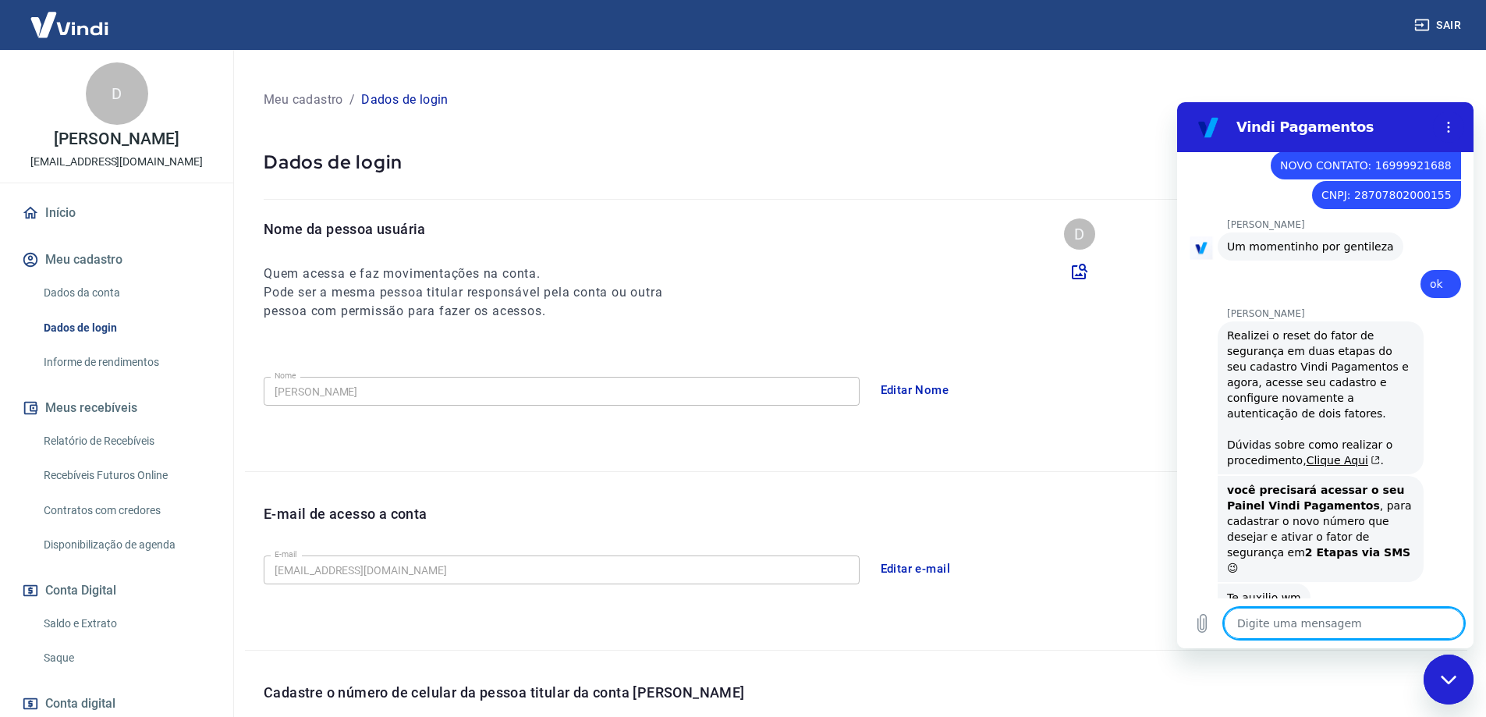
scroll to position [1486, 0]
click at [1322, 451] on link "Clique Aqui" at bounding box center [1343, 457] width 74 height 12
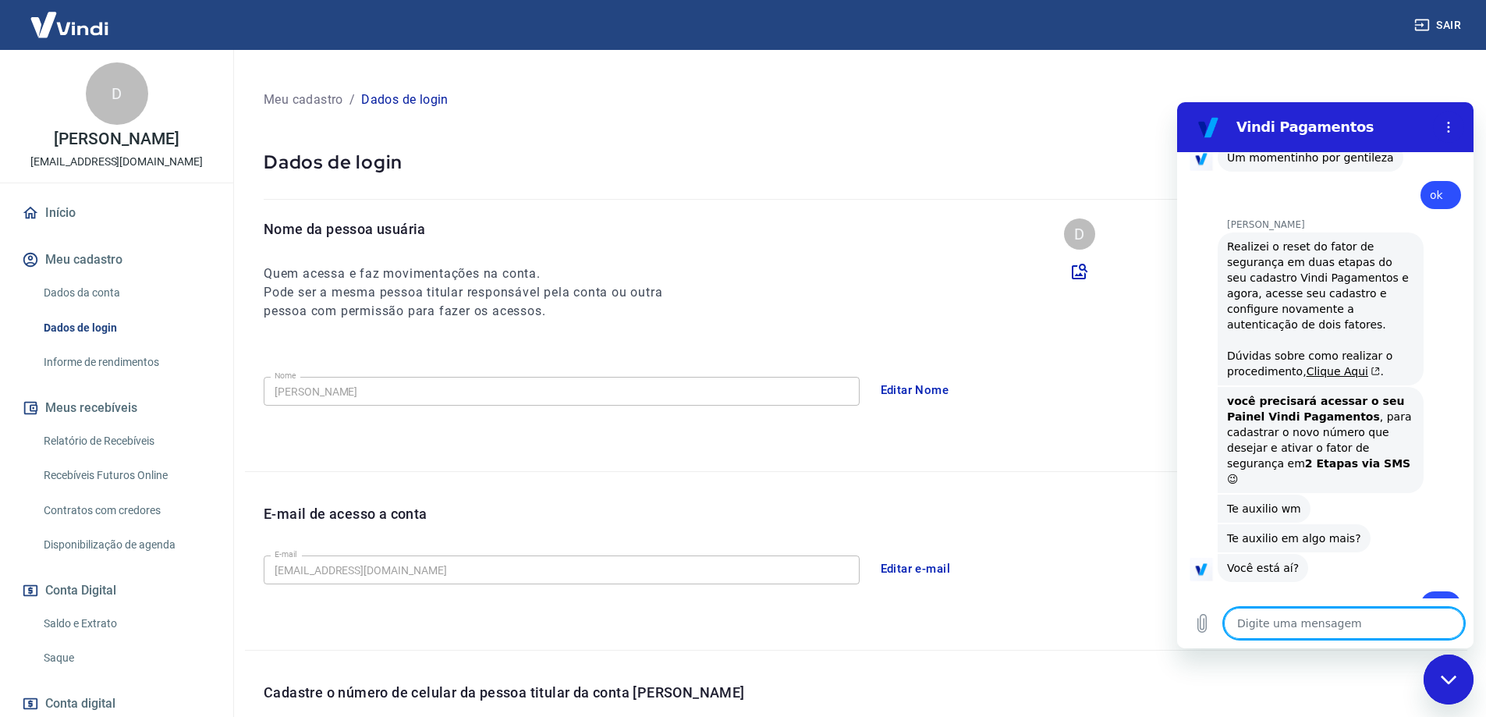
scroll to position [1575, 0]
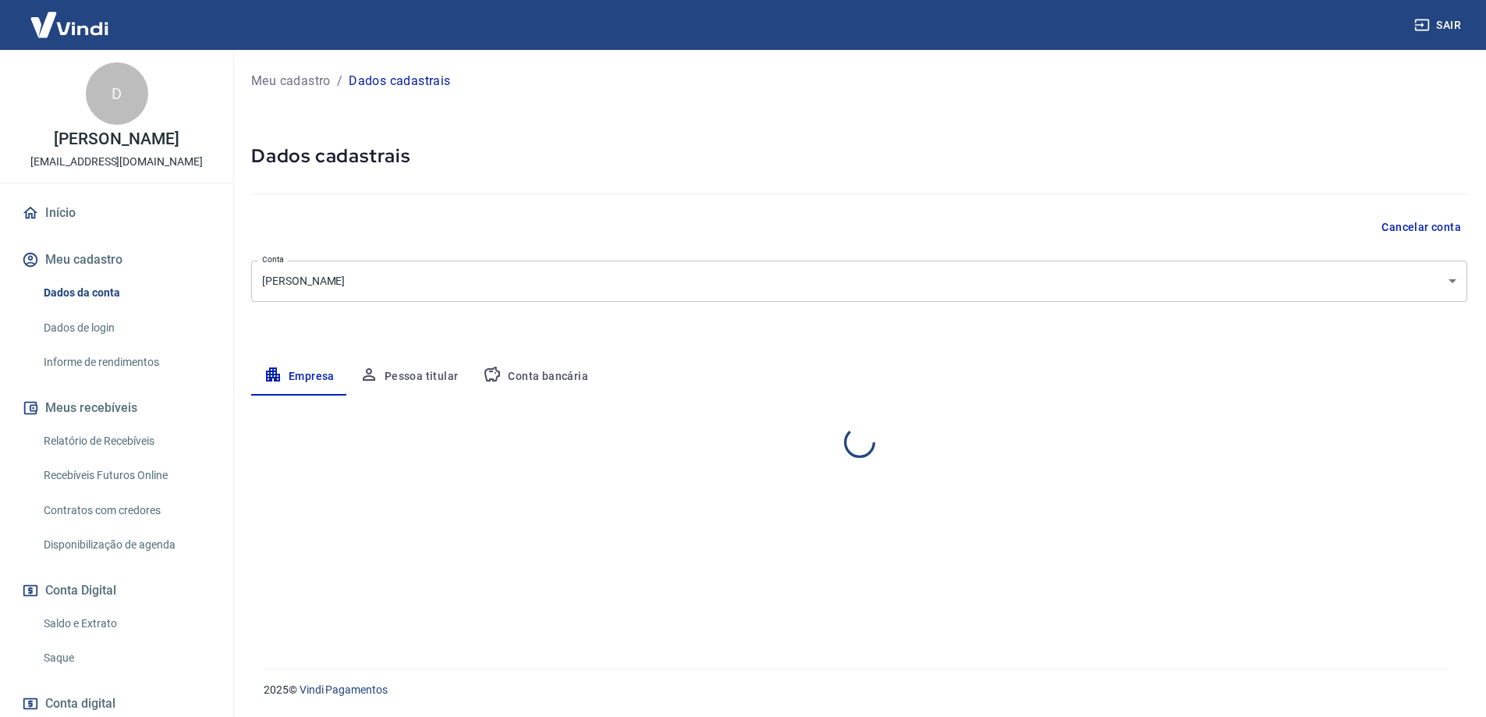
select select "SP"
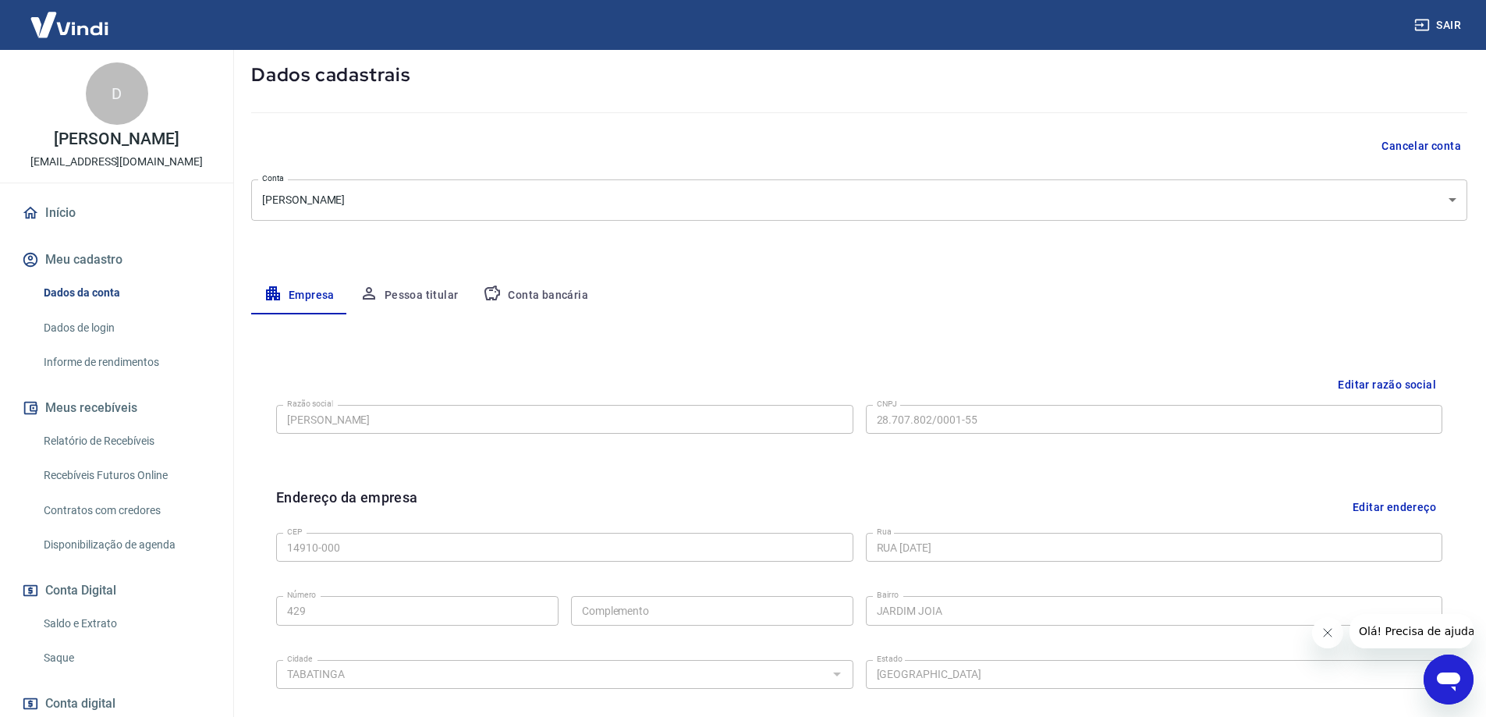
scroll to position [156, 0]
